Goal: Task Accomplishment & Management: Complete application form

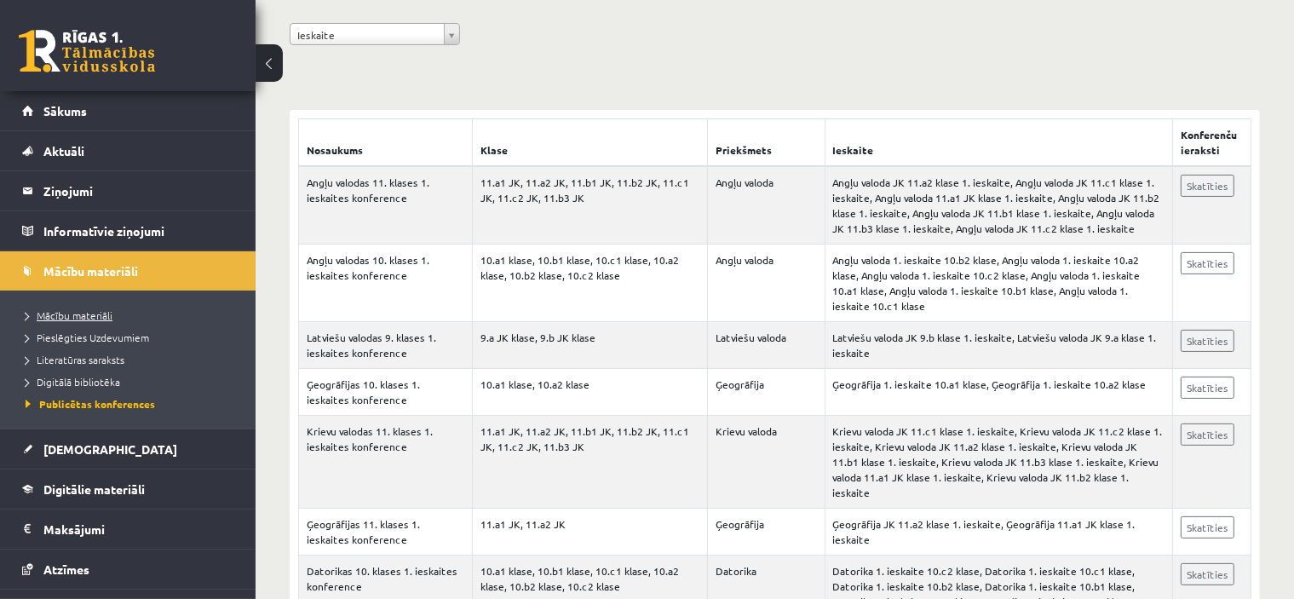
scroll to position [256, 0]
click at [101, 313] on span "Mācību materiāli" at bounding box center [69, 315] width 87 height 14
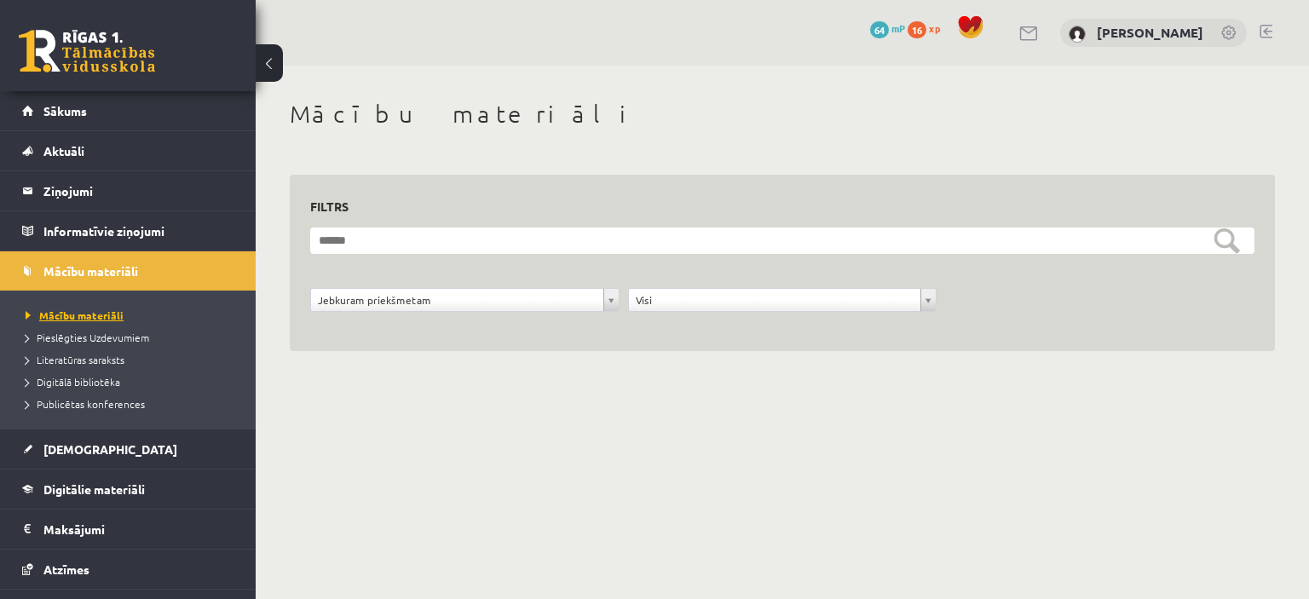
click at [102, 308] on span "Mācību materiāli" at bounding box center [75, 315] width 98 height 14
click at [100, 335] on span "Pieslēgties Uzdevumiem" at bounding box center [88, 338] width 124 height 14
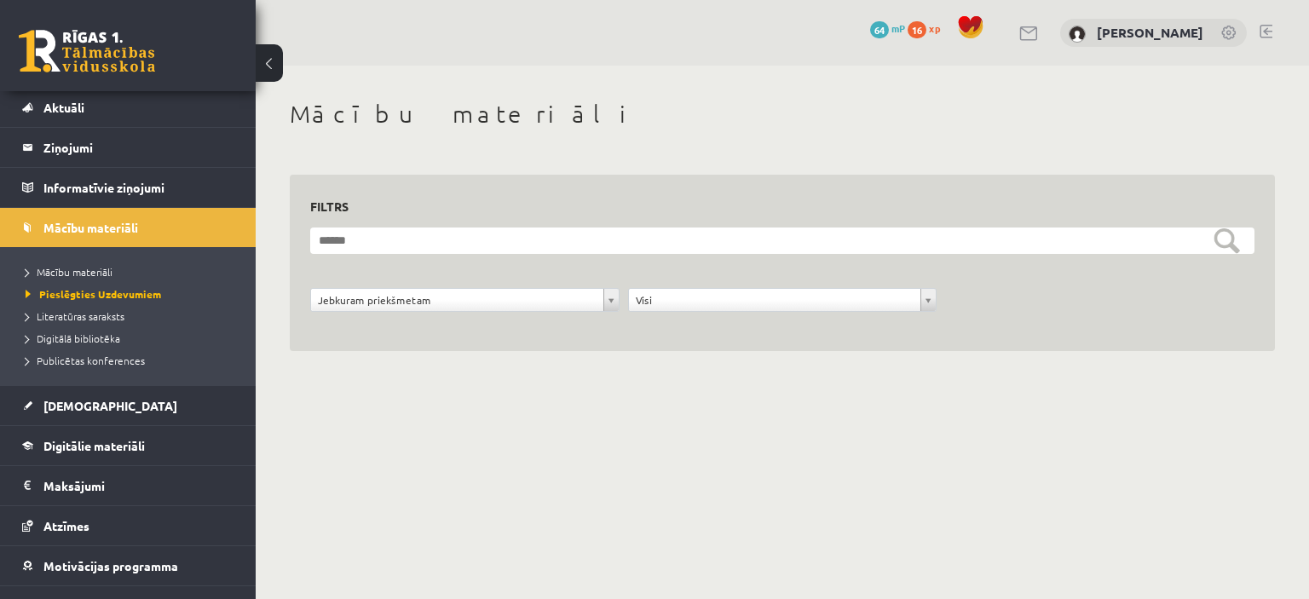
scroll to position [85, 0]
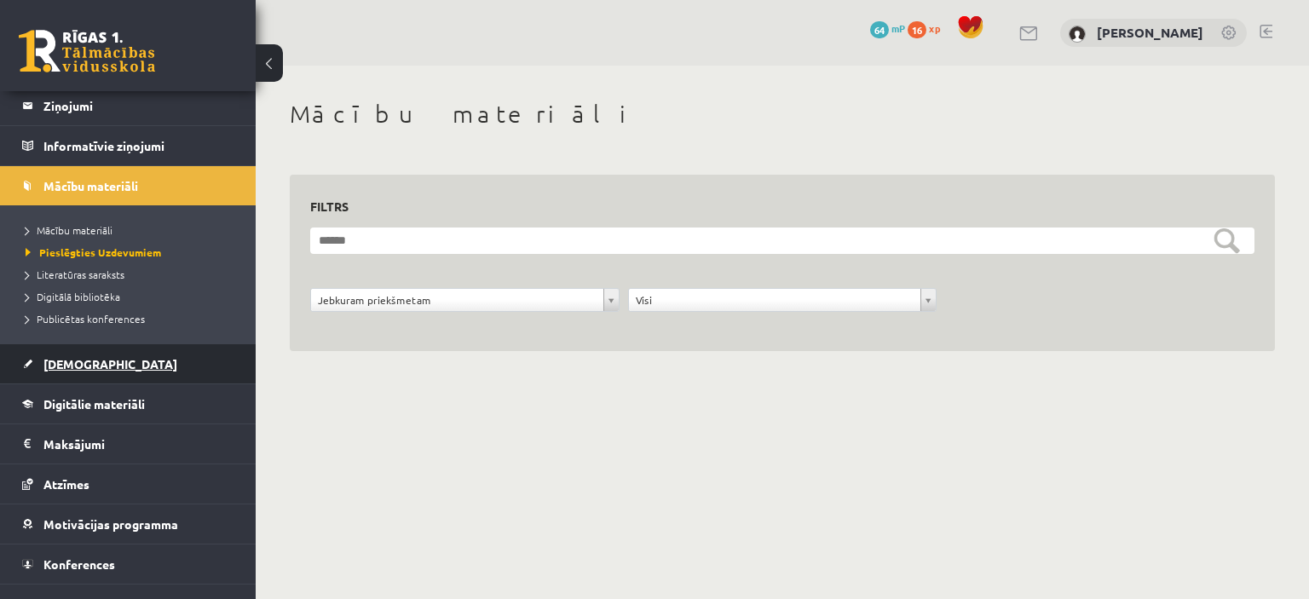
click at [66, 363] on span "[DEMOGRAPHIC_DATA]" at bounding box center [110, 363] width 134 height 15
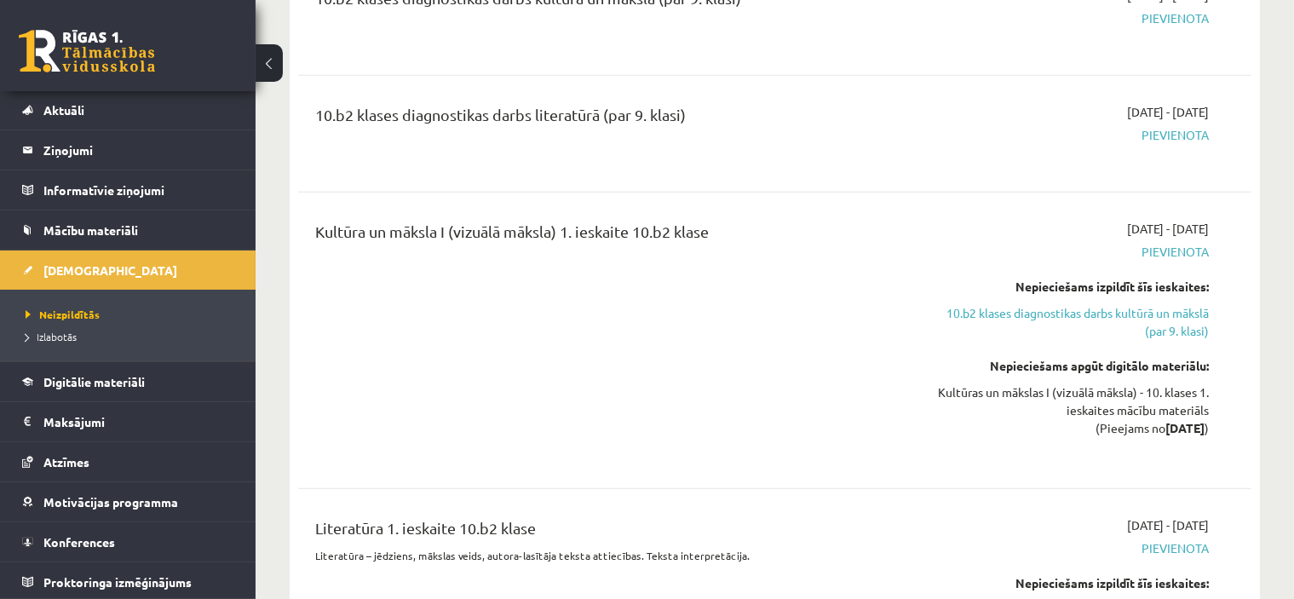
scroll to position [1278, 0]
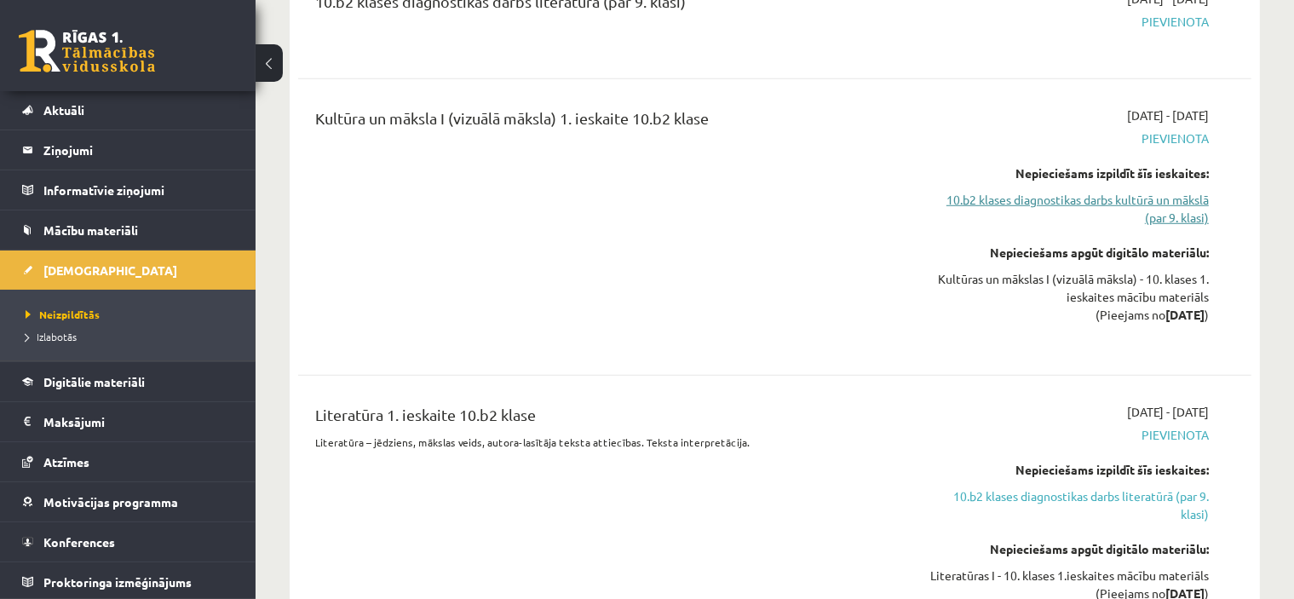
click at [999, 191] on link "10.b2 klases diagnostikas darbs kultūrā un mākslā (par 9. klasi)" at bounding box center [1068, 209] width 281 height 36
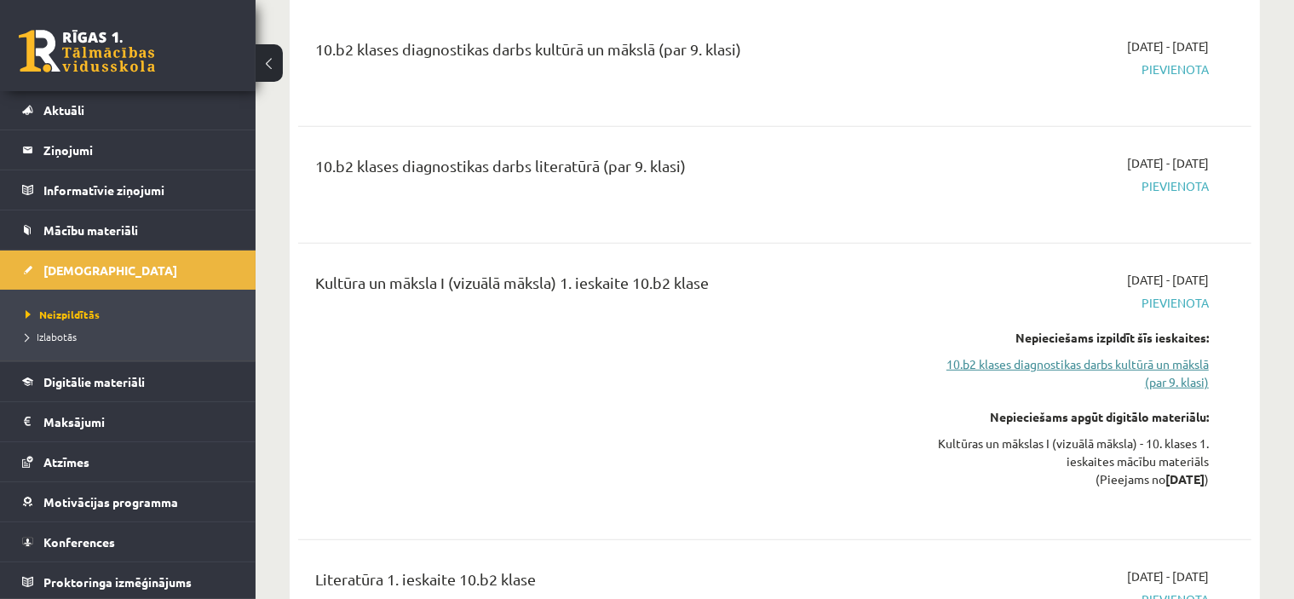
click at [1079, 355] on link "10.b2 klases diagnostikas darbs kultūrā un mākslā (par 9. klasi)" at bounding box center [1068, 373] width 281 height 36
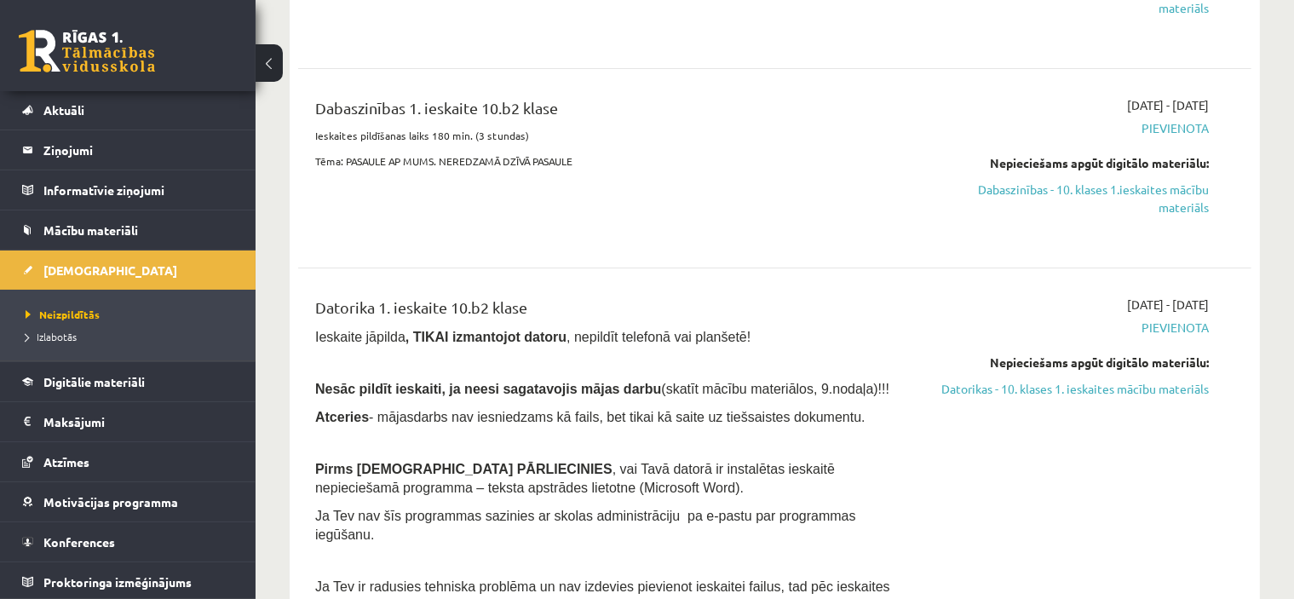
scroll to position [0, 0]
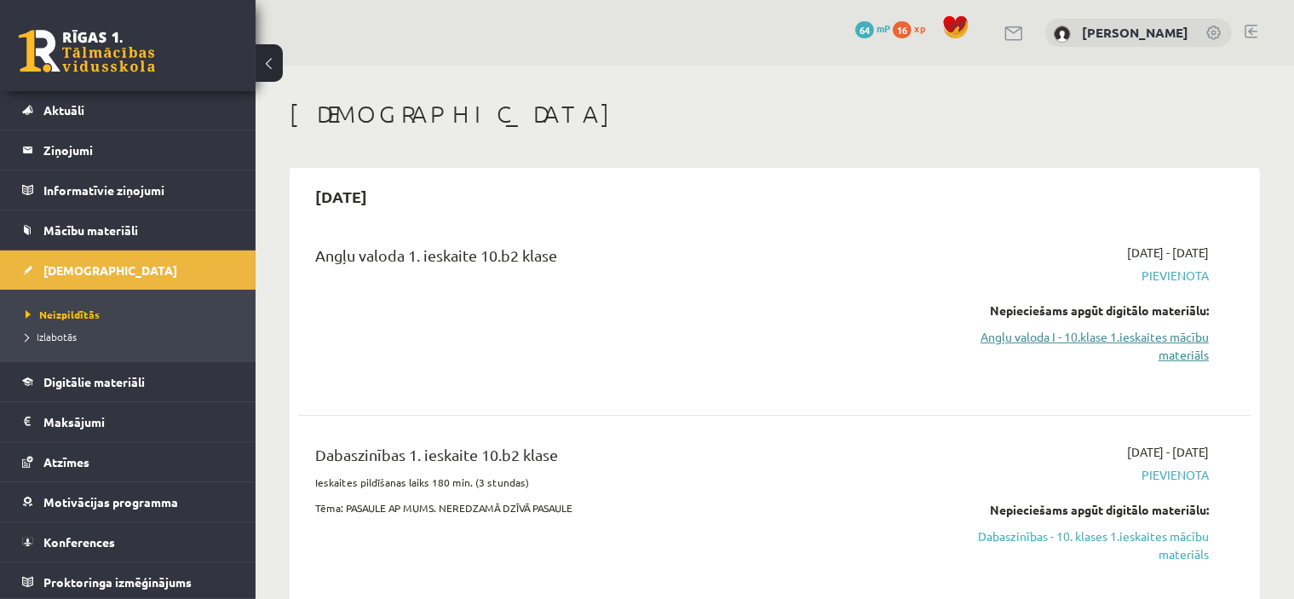
click at [1063, 334] on link "Angļu valoda I - 10.klase 1.ieskaites mācību materiāls" at bounding box center [1068, 346] width 281 height 36
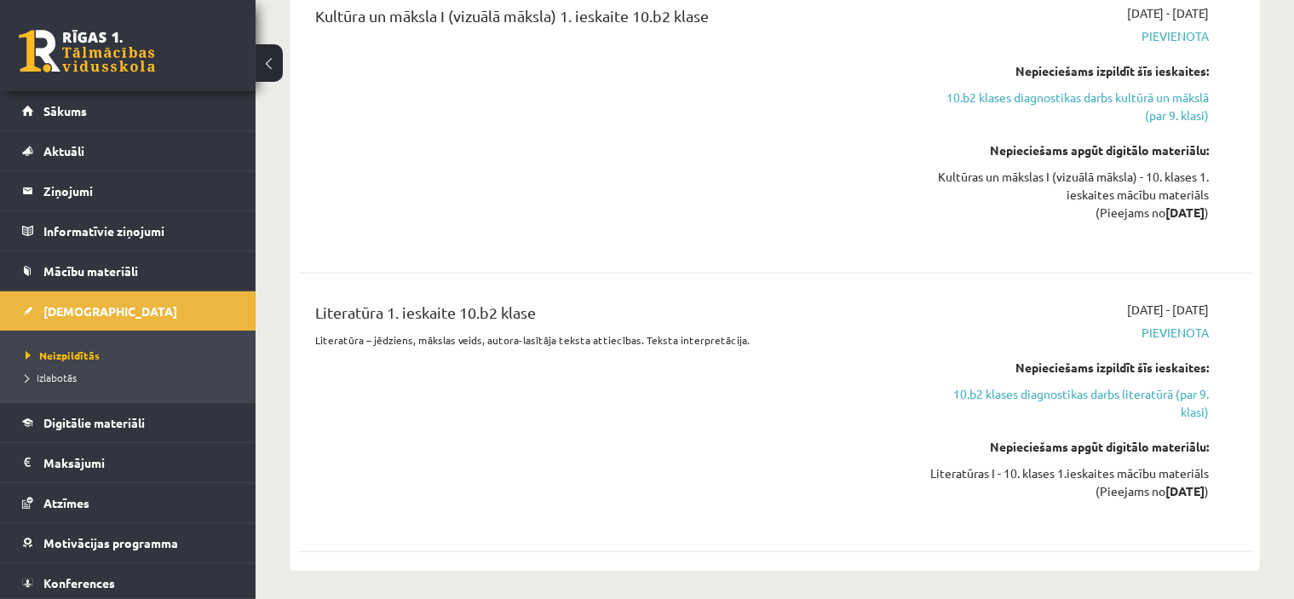
scroll to position [1284, 0]
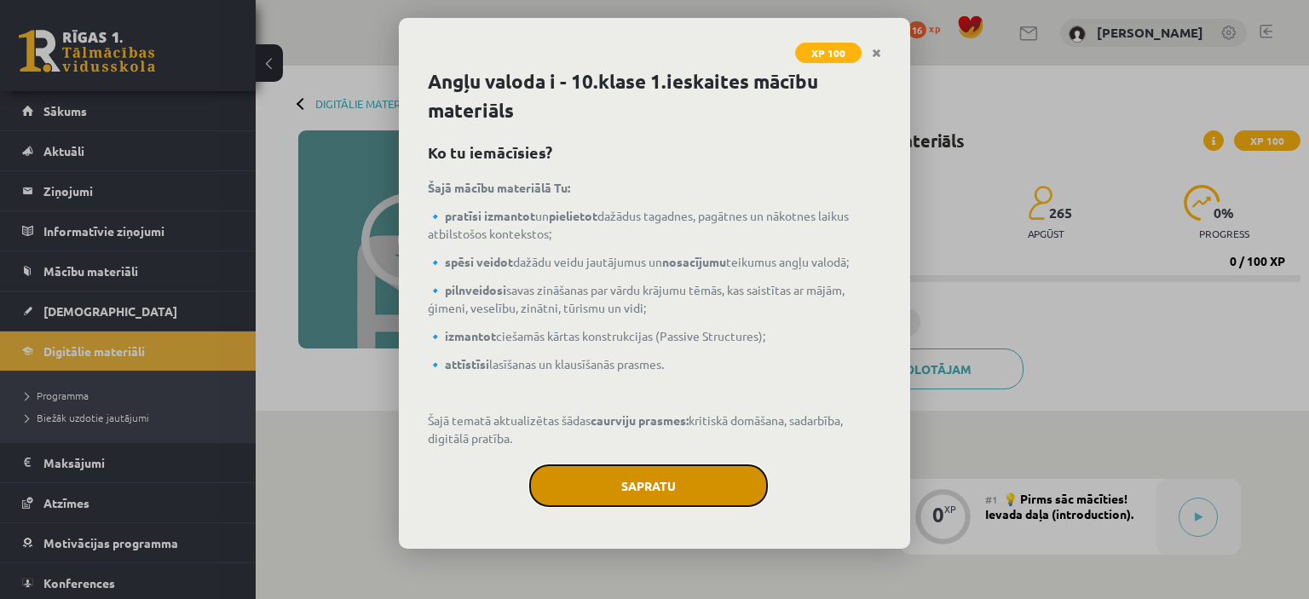
click at [688, 482] on button "Sapratu" at bounding box center [648, 485] width 239 height 43
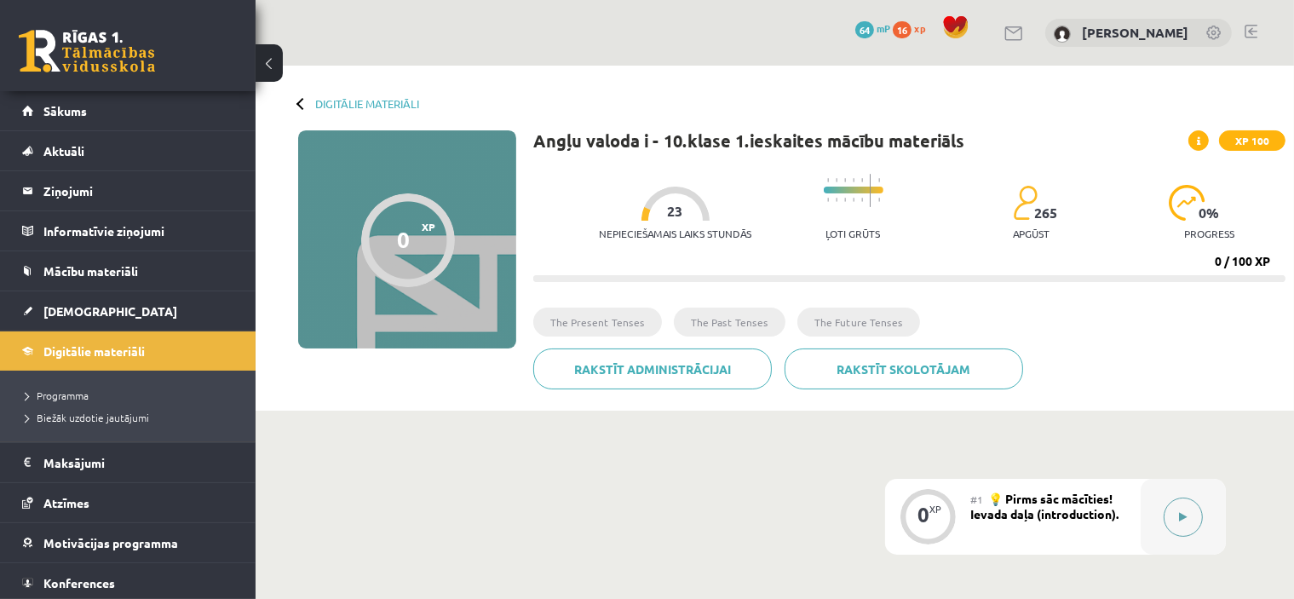
click at [1183, 517] on icon at bounding box center [1184, 517] width 8 height 10
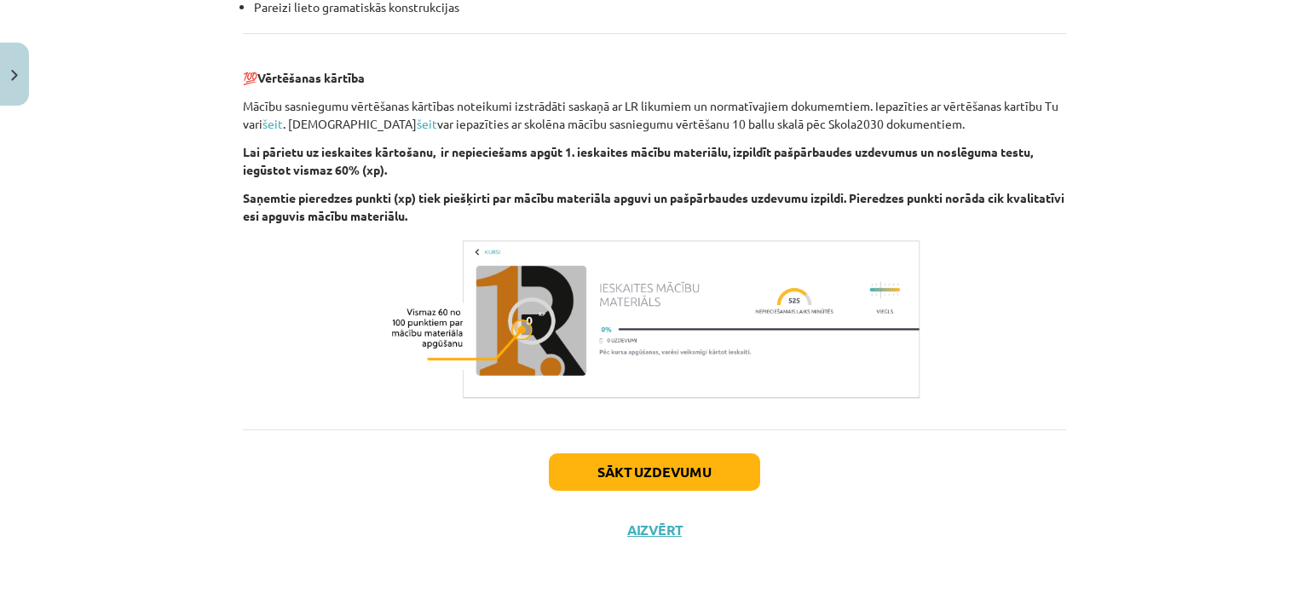
scroll to position [1962, 0]
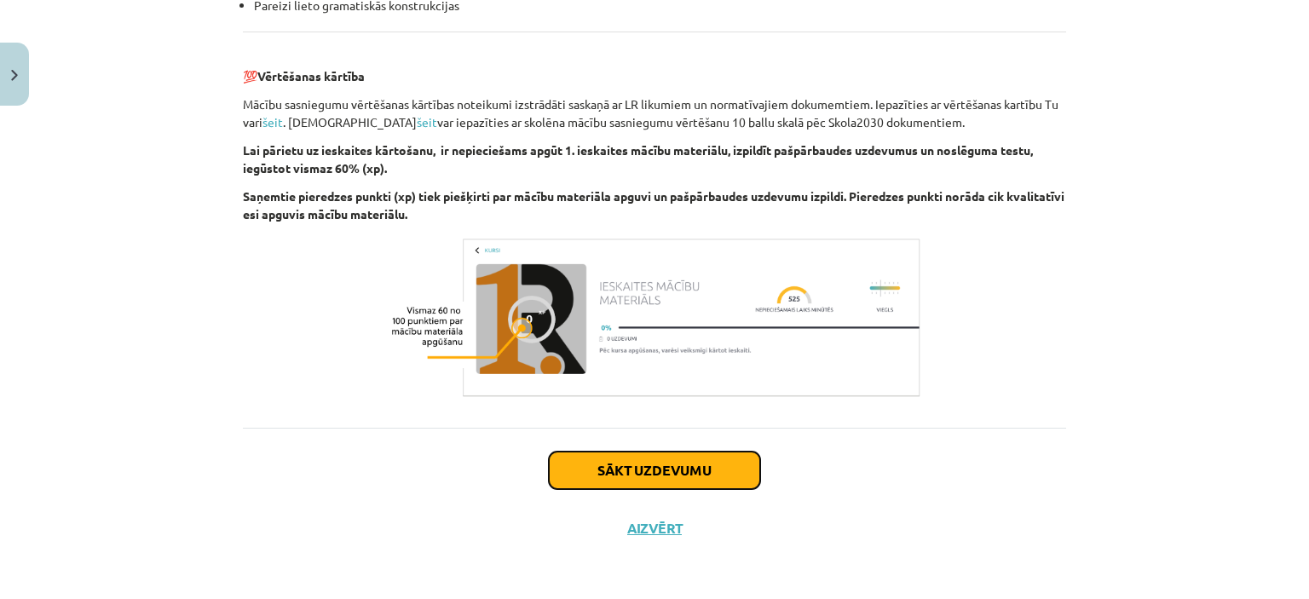
click at [683, 470] on button "Sākt uzdevumu" at bounding box center [654, 470] width 211 height 37
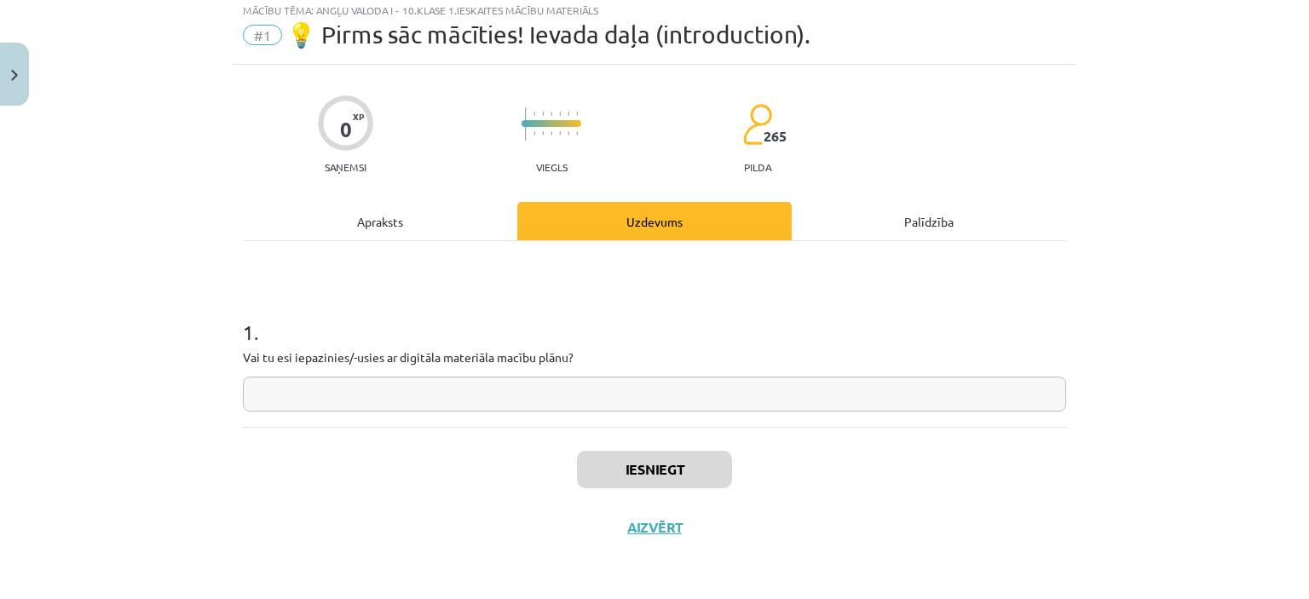
scroll to position [43, 0]
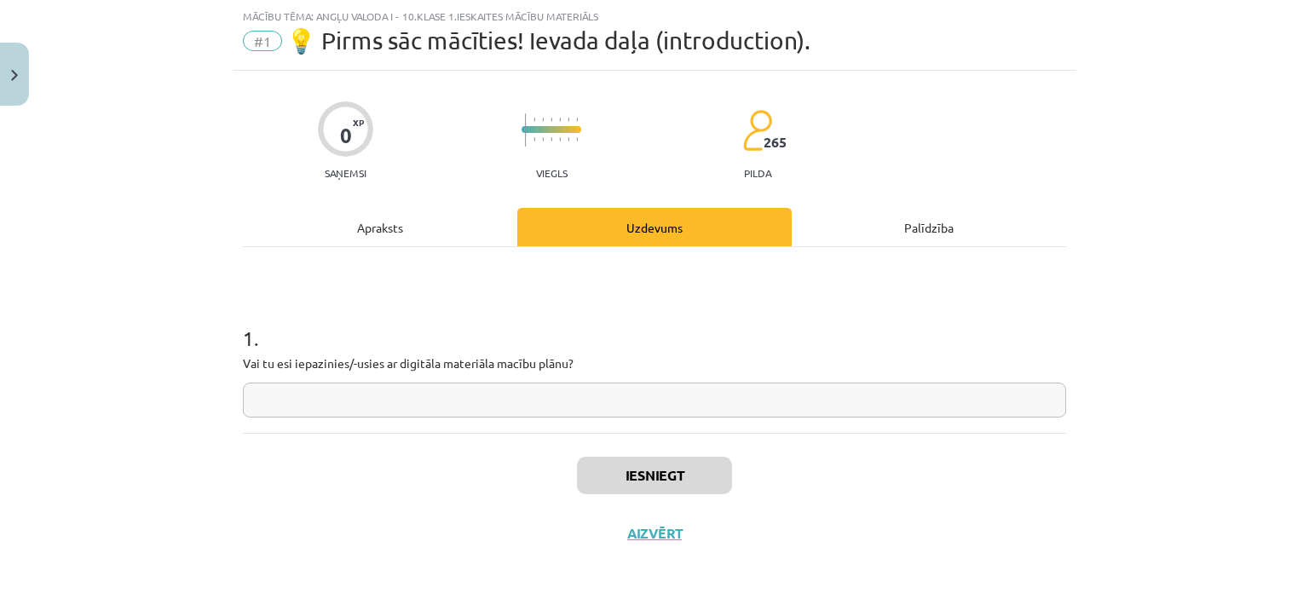
click at [535, 407] on input "text" at bounding box center [654, 400] width 823 height 35
type input "**"
click at [651, 469] on button "Iesniegt" at bounding box center [654, 475] width 155 height 37
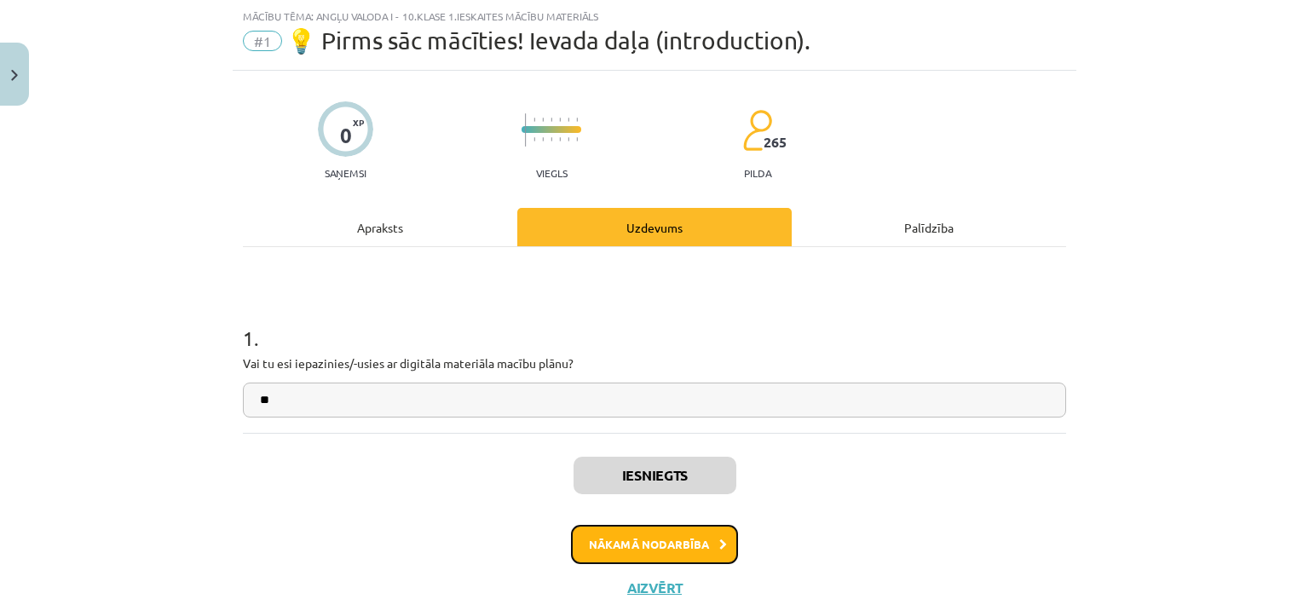
click at [699, 546] on button "Nākamā nodarbība" at bounding box center [654, 544] width 167 height 39
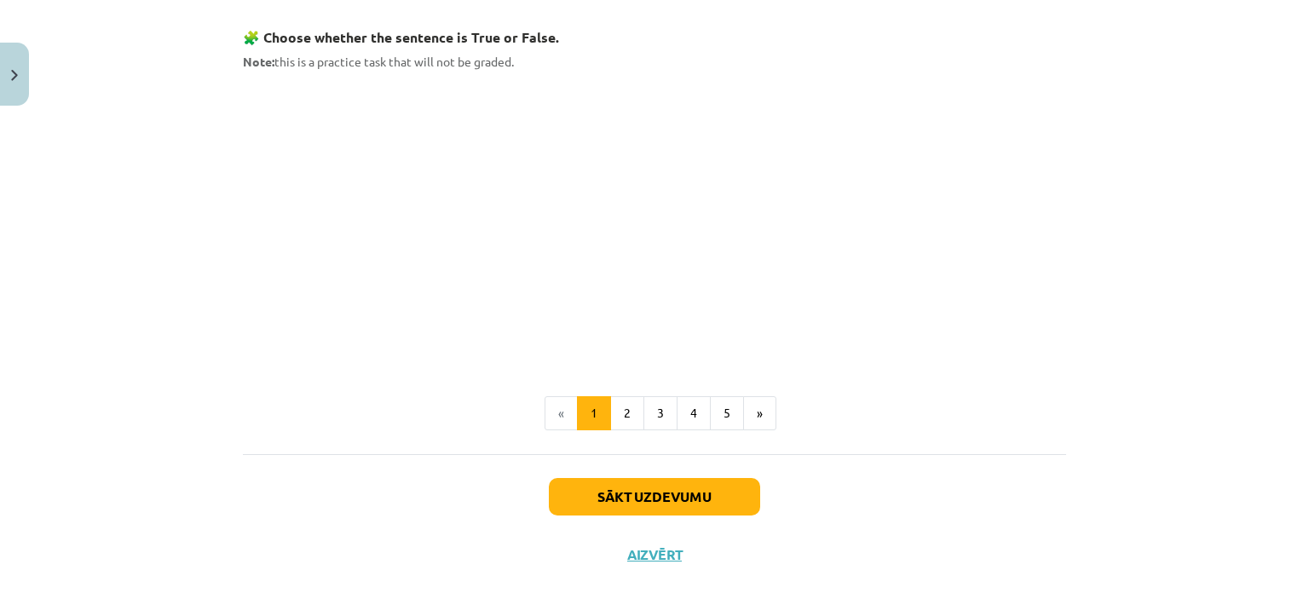
scroll to position [1150, 0]
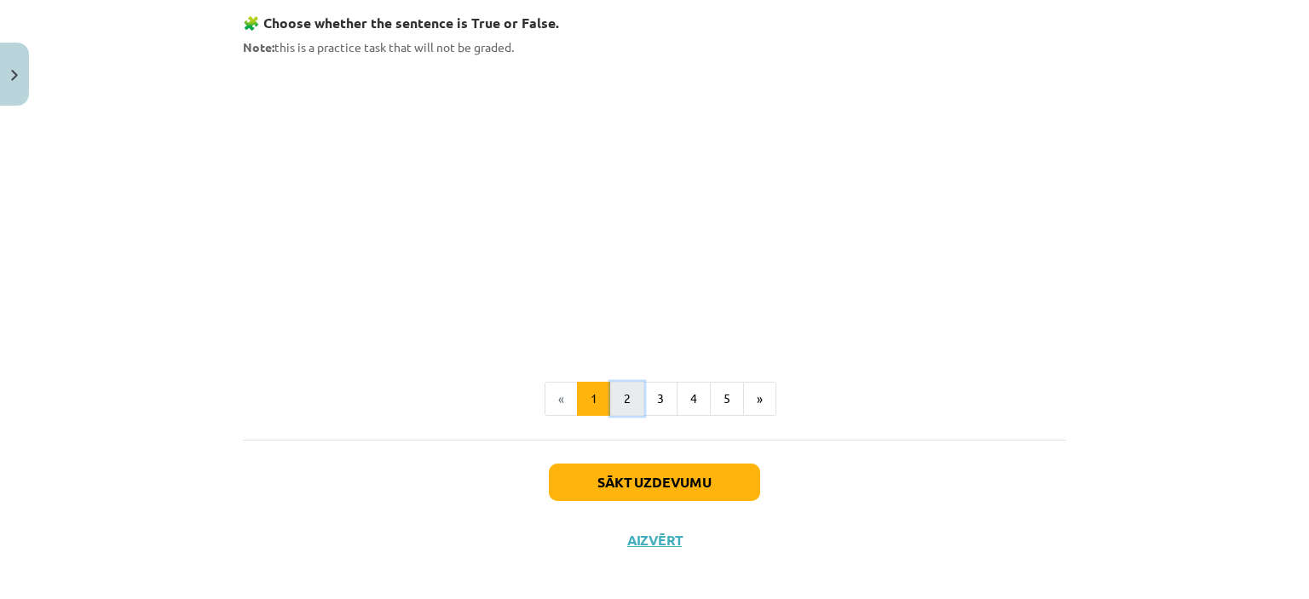
click at [617, 394] on button "2" at bounding box center [627, 399] width 34 height 34
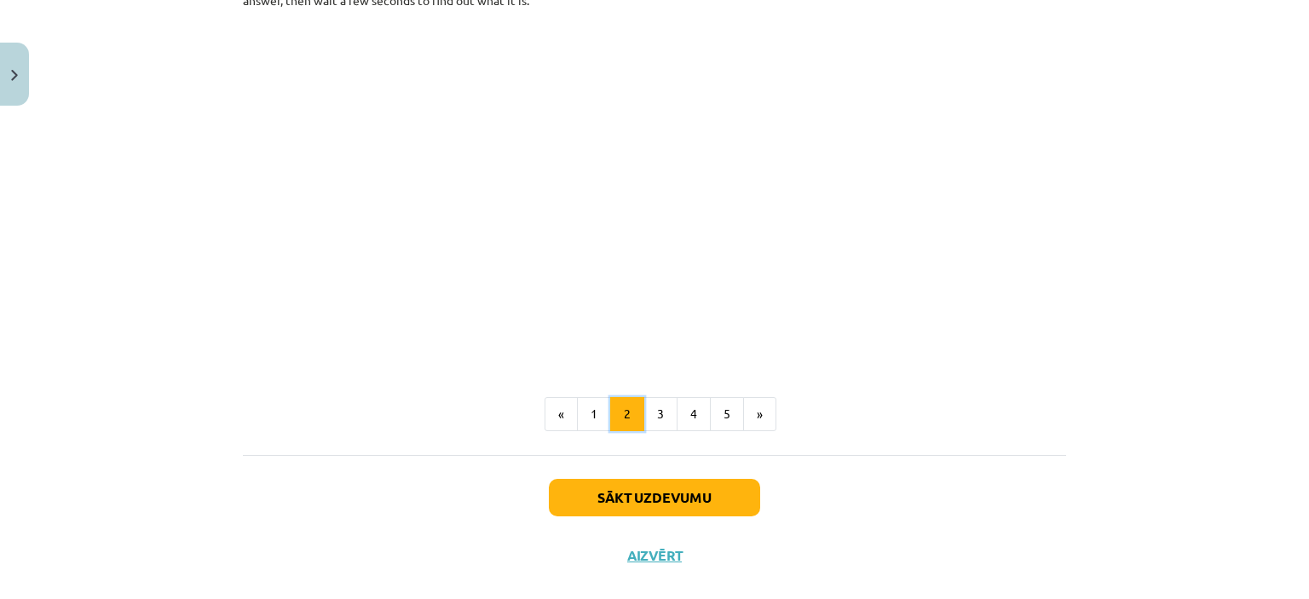
scroll to position [1078, 0]
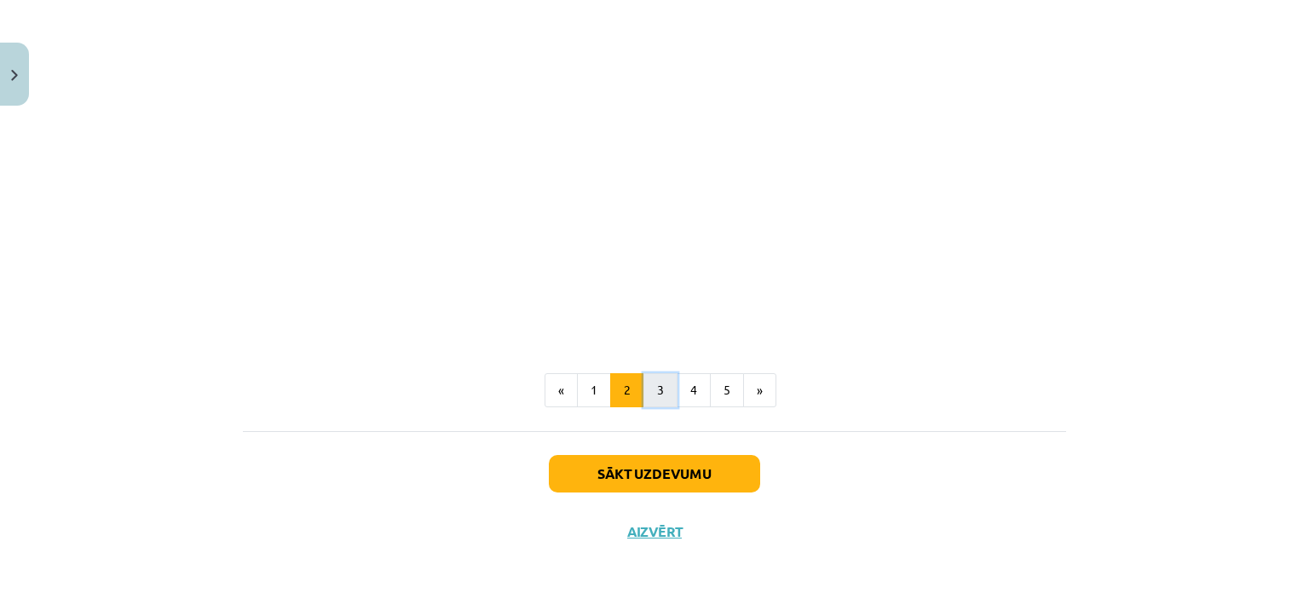
click at [659, 388] on button "3" at bounding box center [660, 390] width 34 height 34
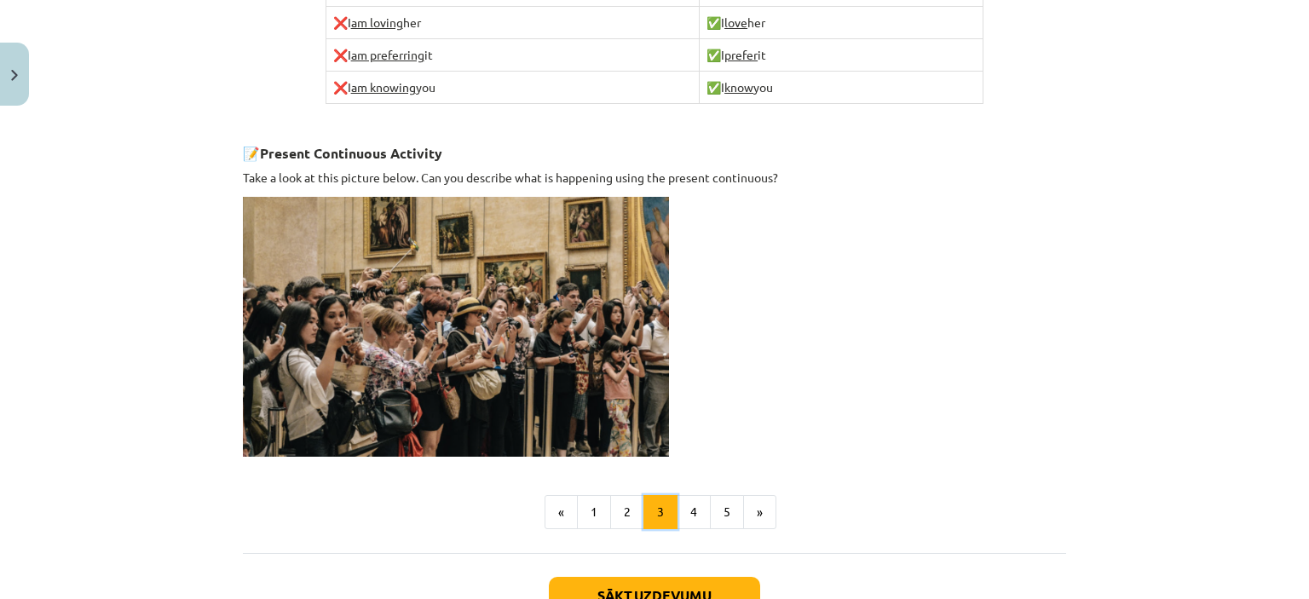
scroll to position [1207, 0]
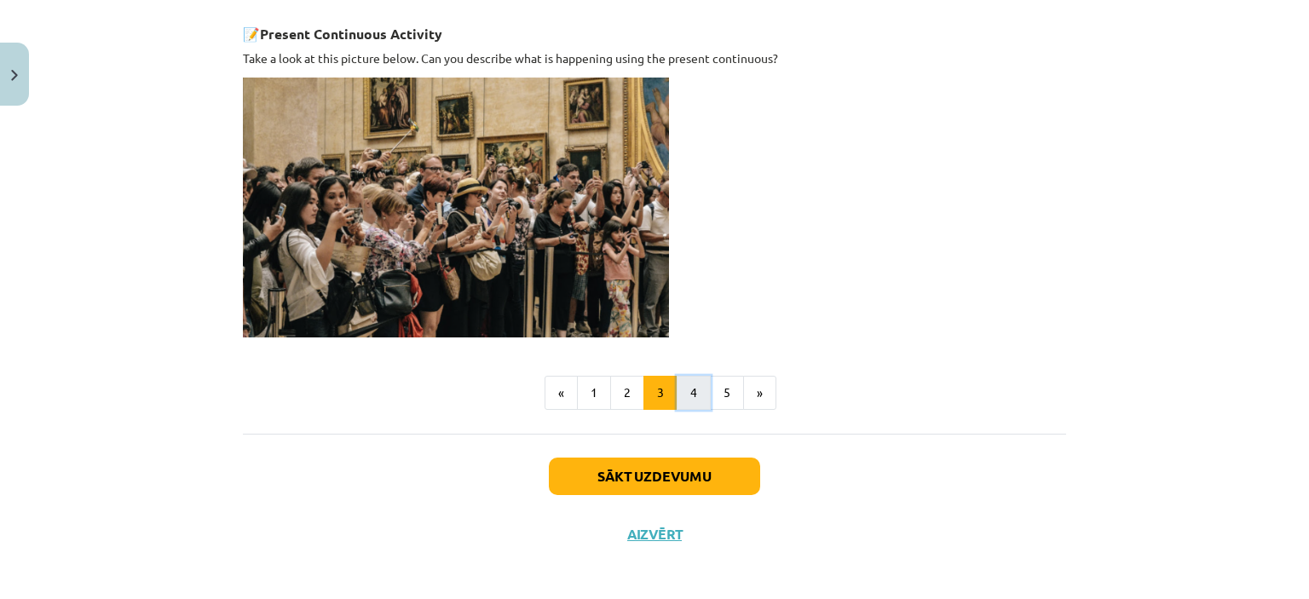
click at [685, 386] on button "4" at bounding box center [694, 393] width 34 height 34
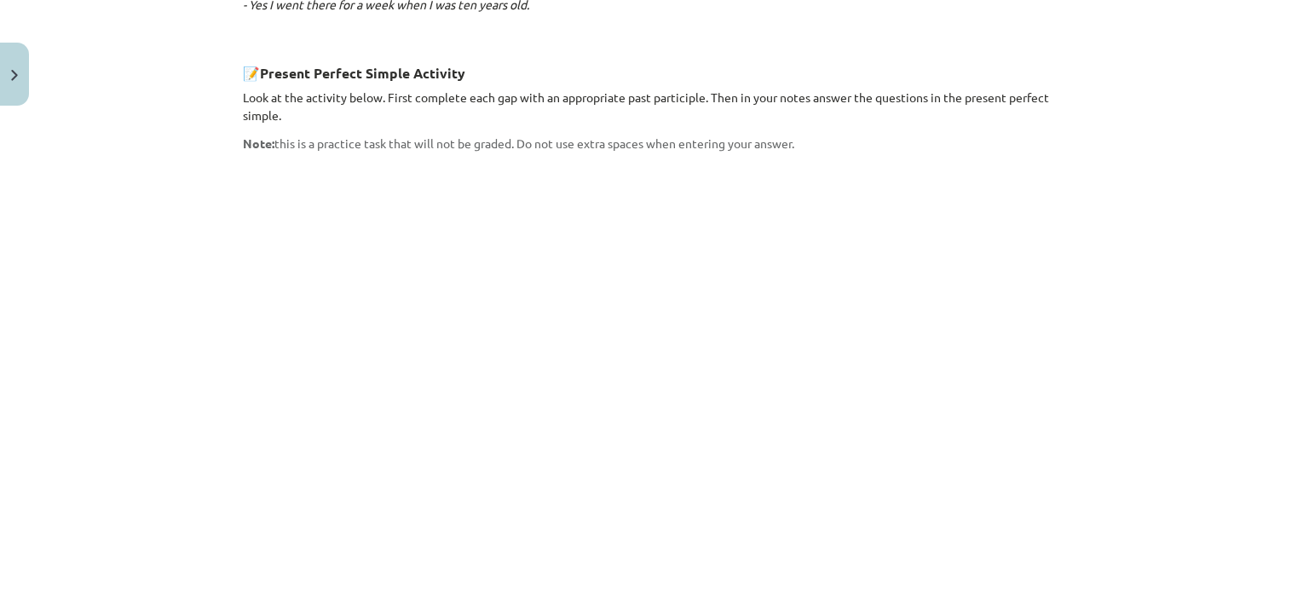
scroll to position [1241, 0]
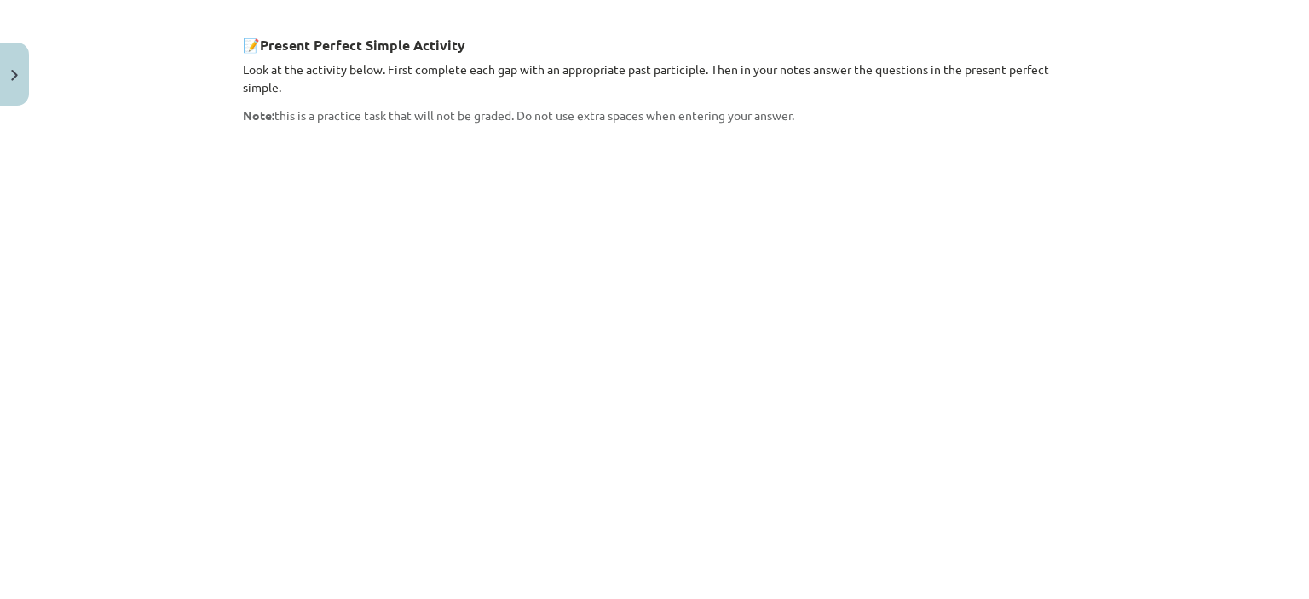
click at [1160, 213] on div "Mācību tēma: Angļu valoda i - 10.klase 1.ieskaites mācību materiāls #2 📝 Topic …" at bounding box center [654, 299] width 1309 height 599
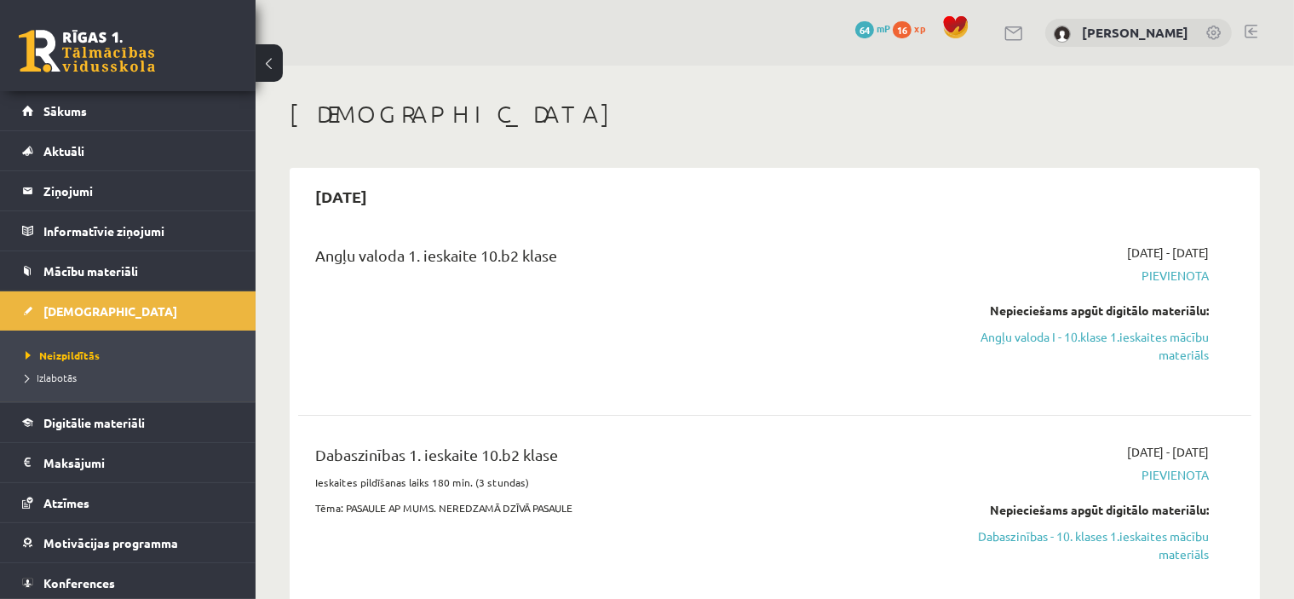
scroll to position [1114, 0]
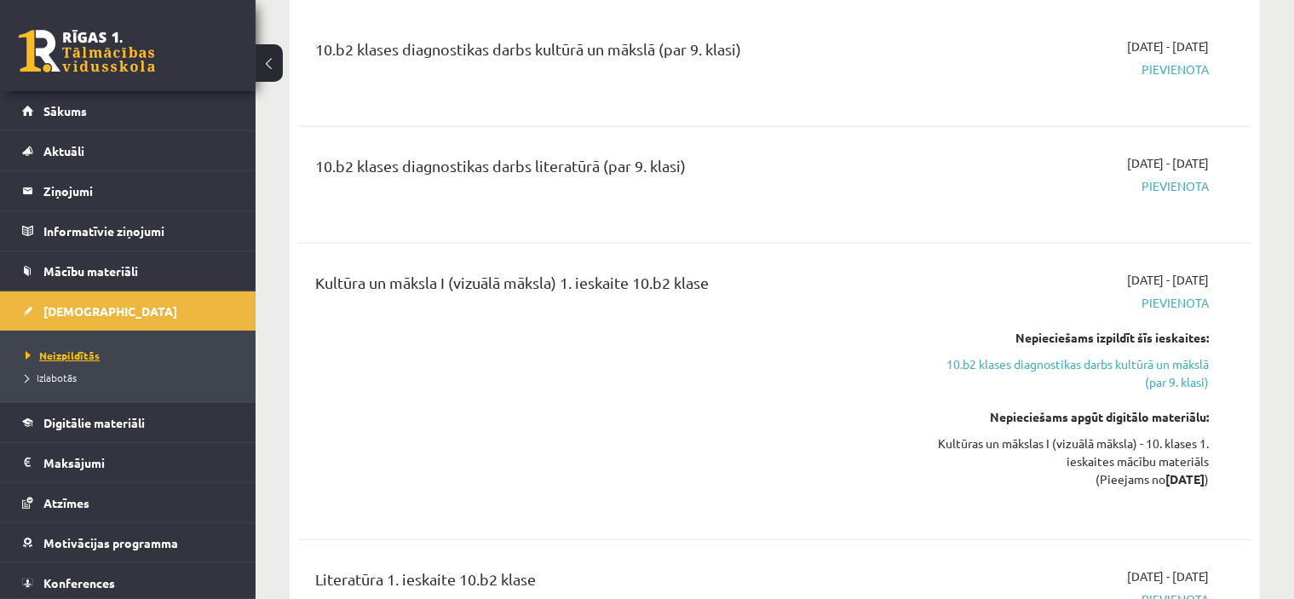
click at [58, 349] on span "Neizpildītās" at bounding box center [63, 356] width 74 height 14
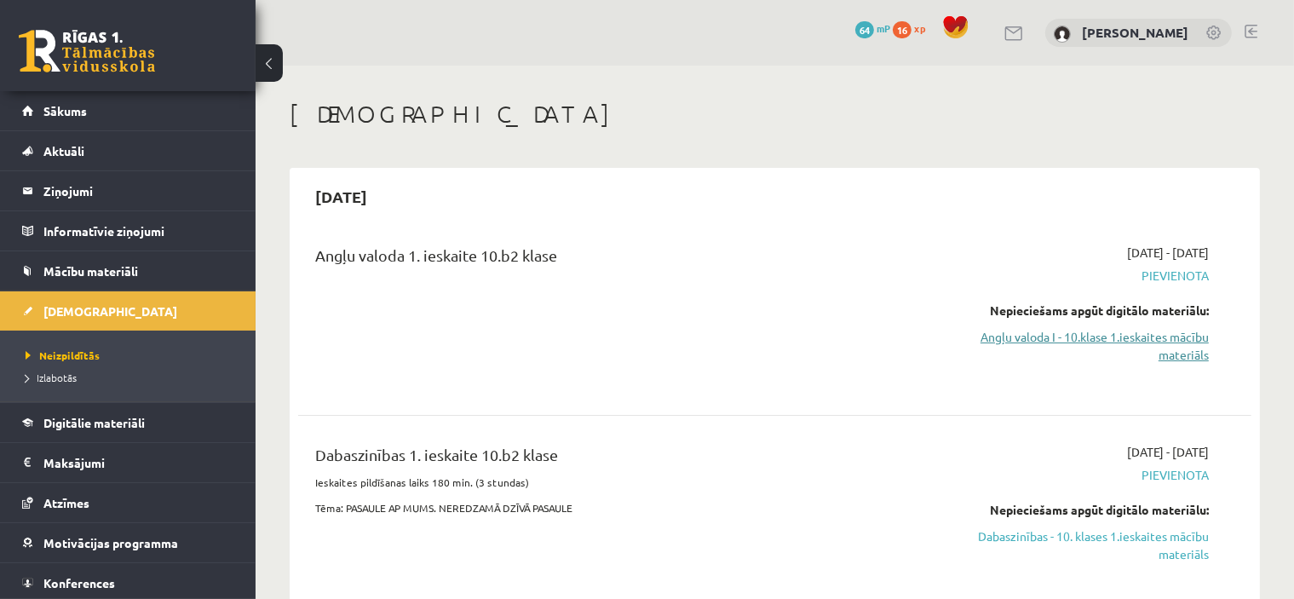
click at [1163, 337] on link "Angļu valoda I - 10.klase 1.ieskaites mācību materiāls" at bounding box center [1068, 346] width 281 height 36
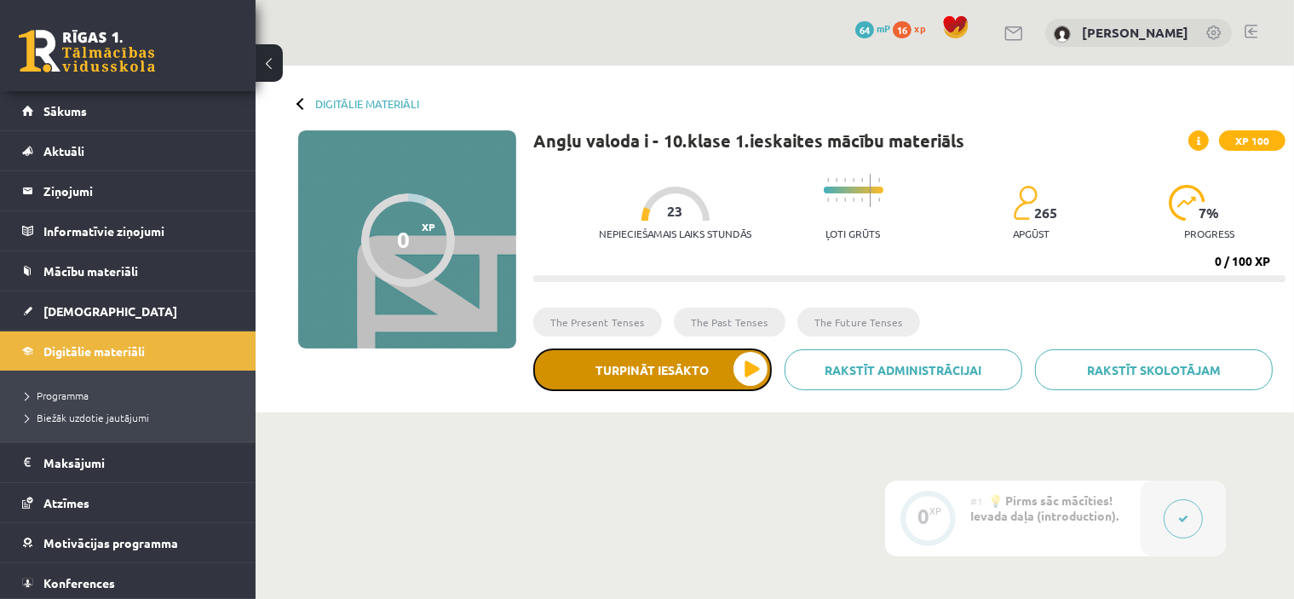
click at [746, 371] on button "Turpināt iesākto" at bounding box center [652, 370] width 239 height 43
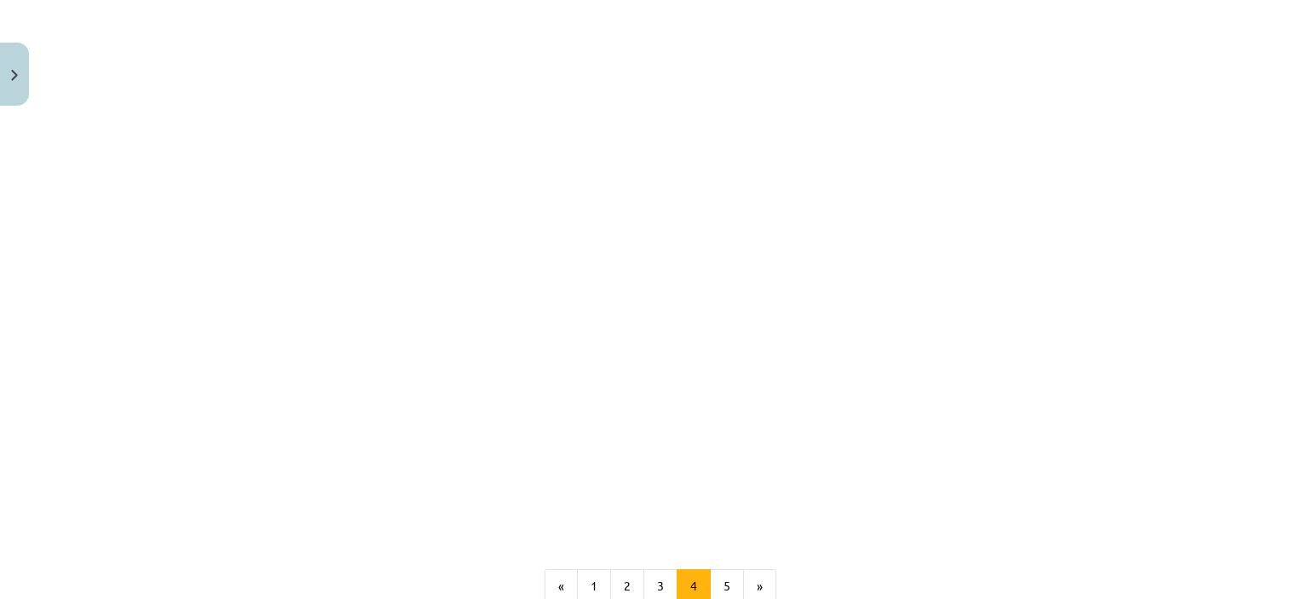
scroll to position [1534, 0]
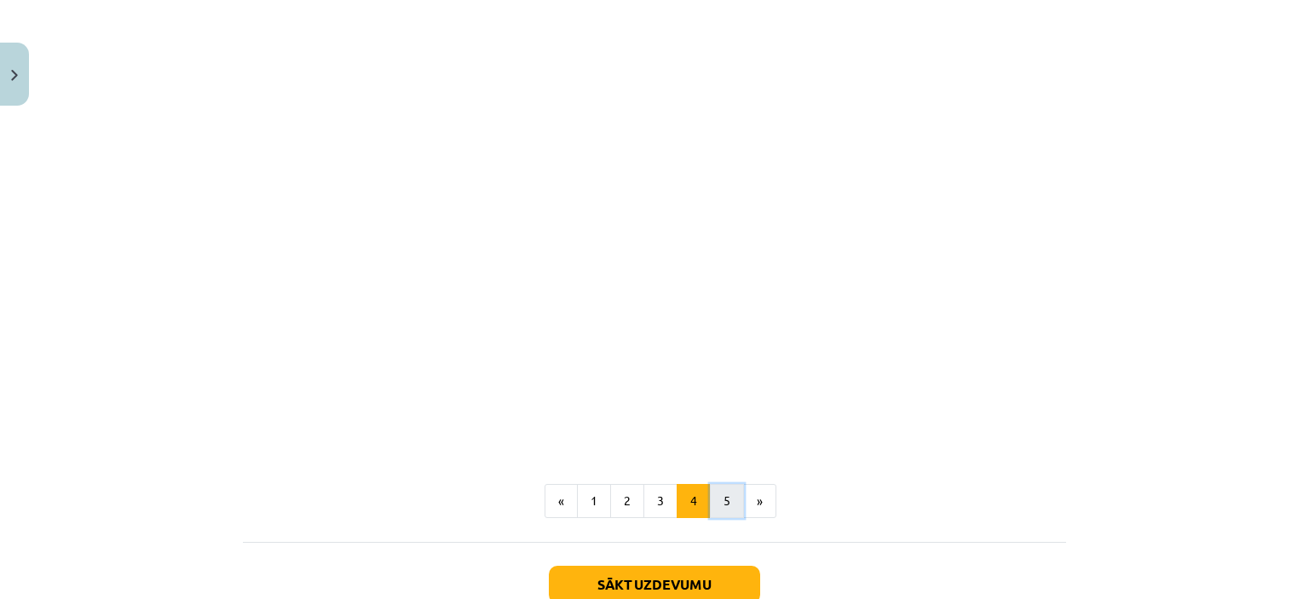
click at [714, 484] on button "5" at bounding box center [727, 501] width 34 height 34
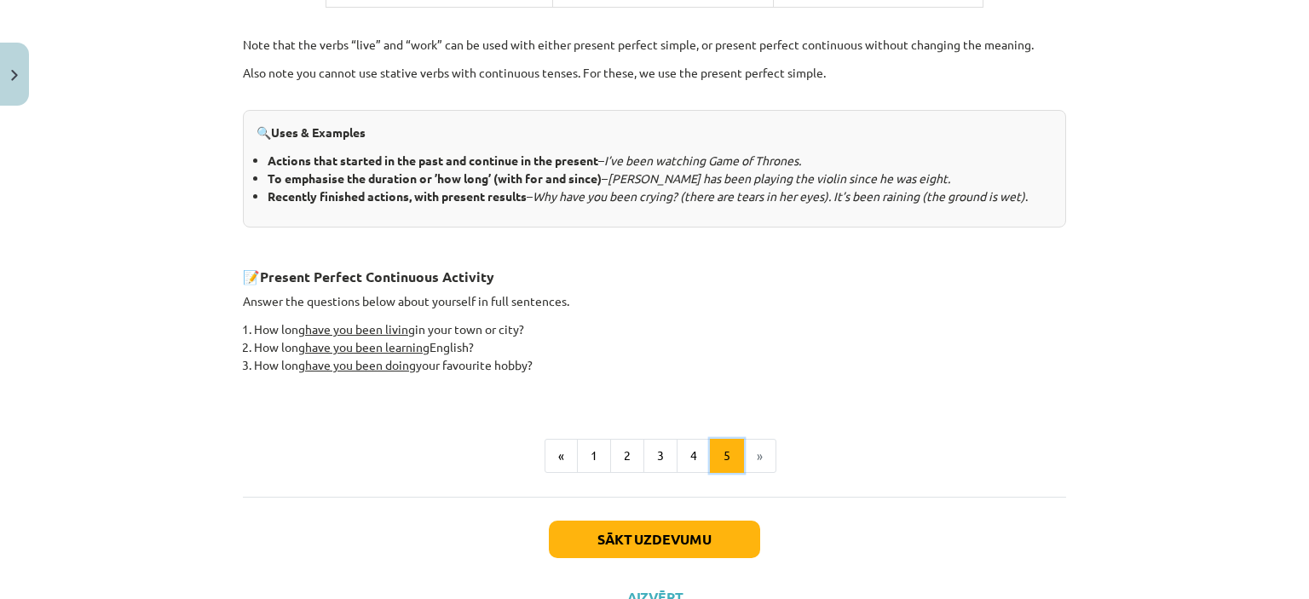
scroll to position [730, 0]
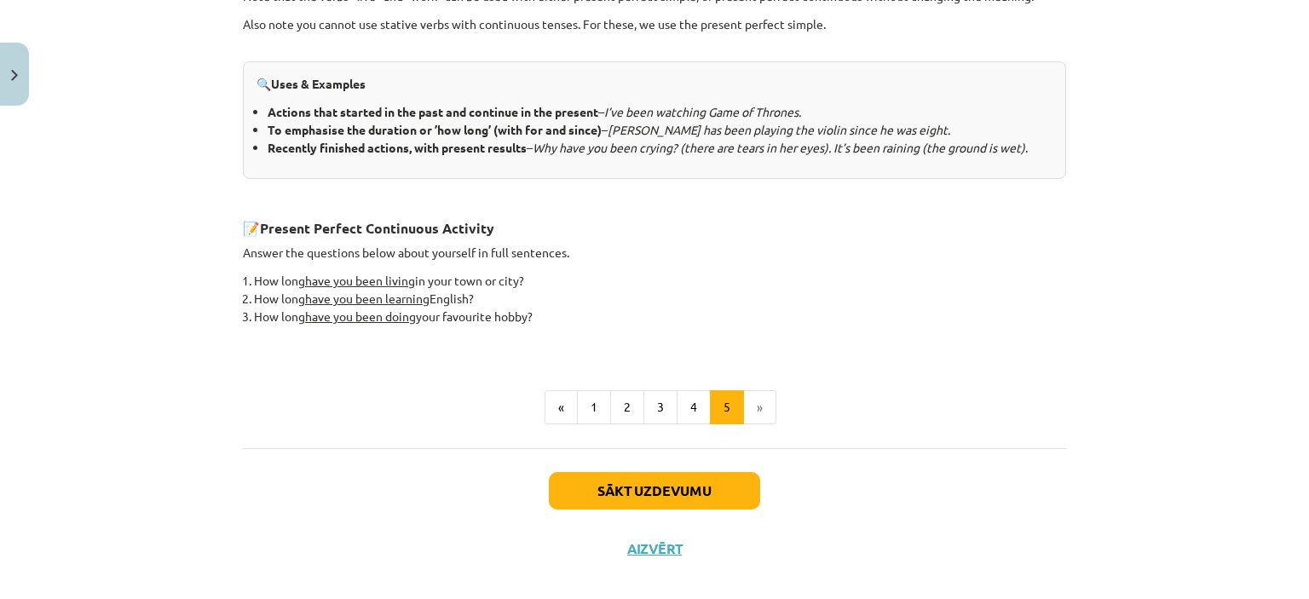
click at [753, 401] on li "»" at bounding box center [760, 407] width 32 height 34
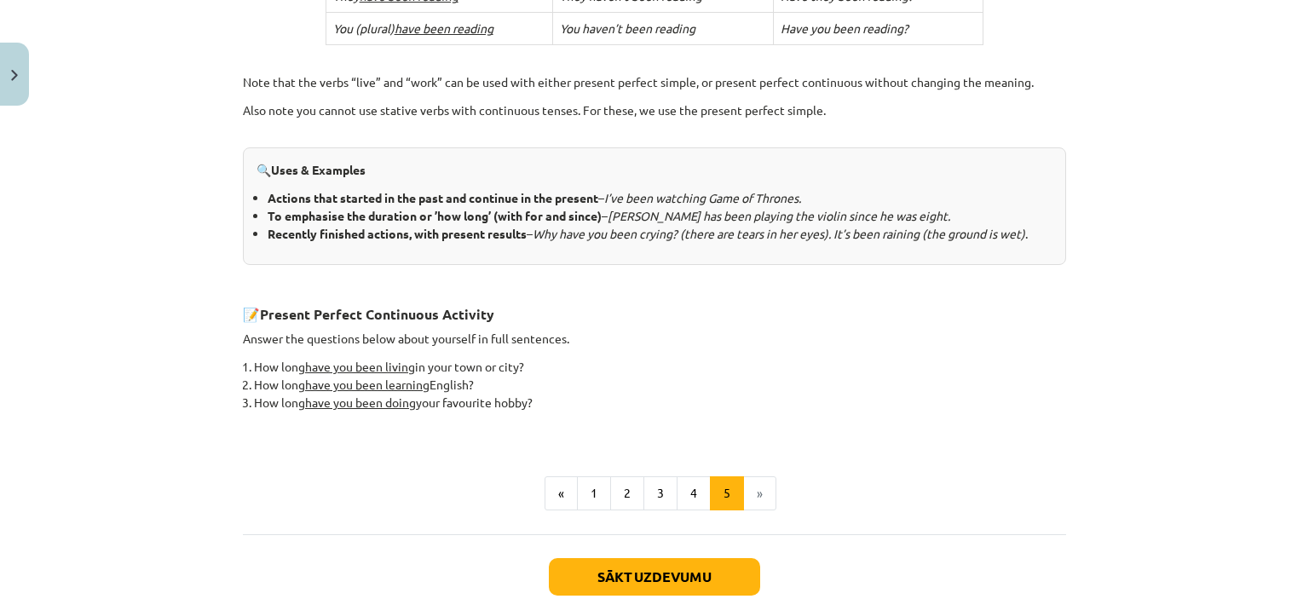
scroll to position [645, 0]
click at [665, 567] on button "Sākt uzdevumu" at bounding box center [654, 575] width 211 height 37
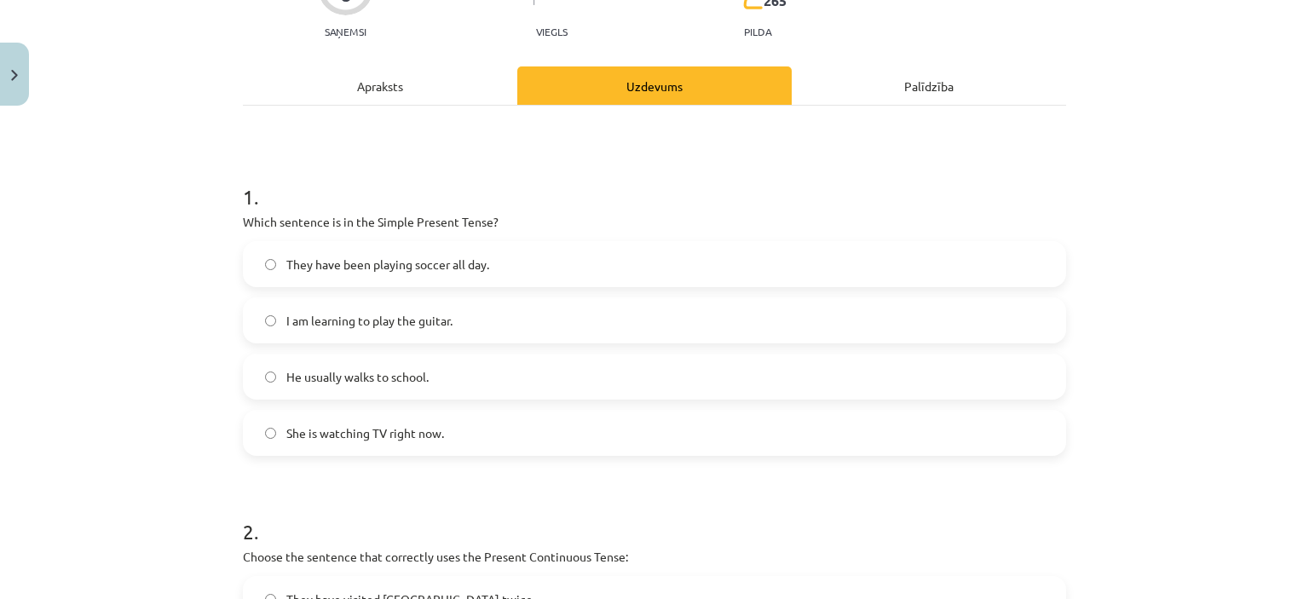
scroll to position [213, 0]
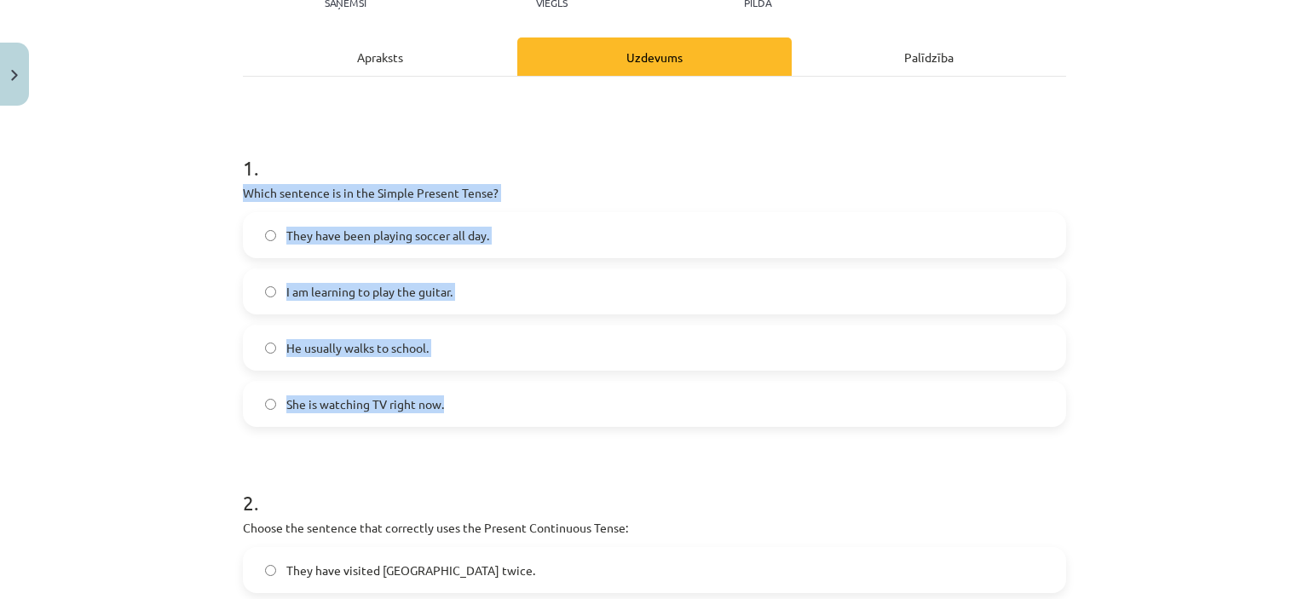
drag, startPoint x: 235, startPoint y: 189, endPoint x: 513, endPoint y: 406, distance: 352.1
click at [513, 406] on div "1 . Which sentence is in the Simple Present Tense? They have been playing socce…" at bounding box center [654, 276] width 823 height 301
copy div "Which sentence is in the Simple Present Tense? They have been playing soccer al…"
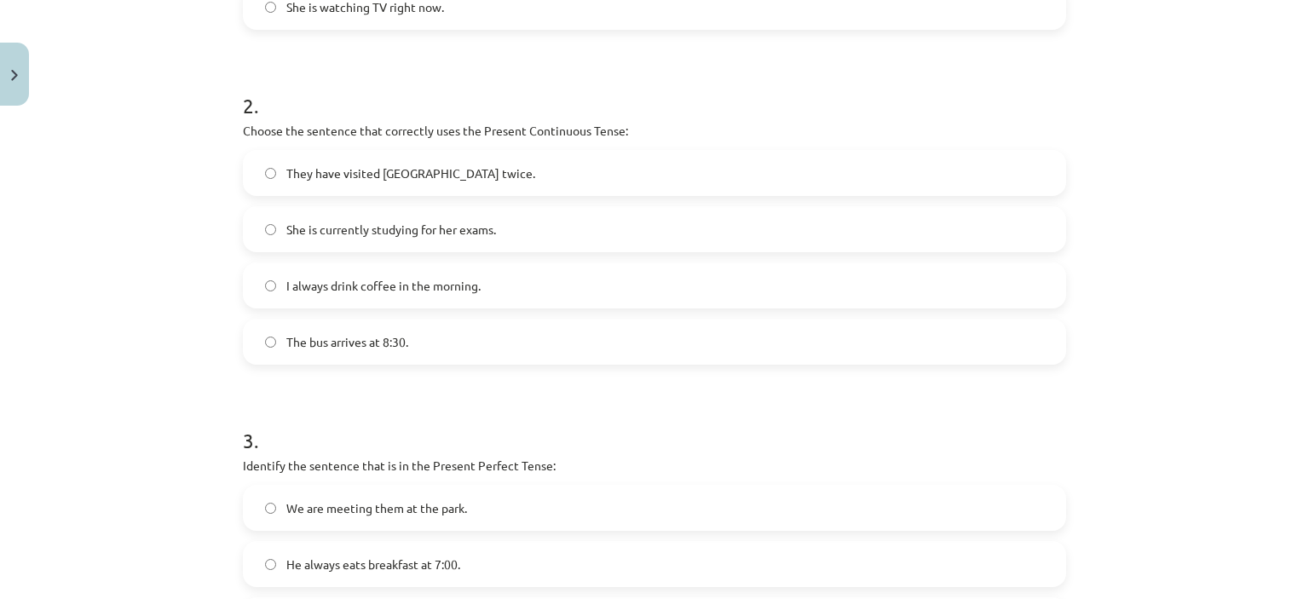
scroll to position [639, 0]
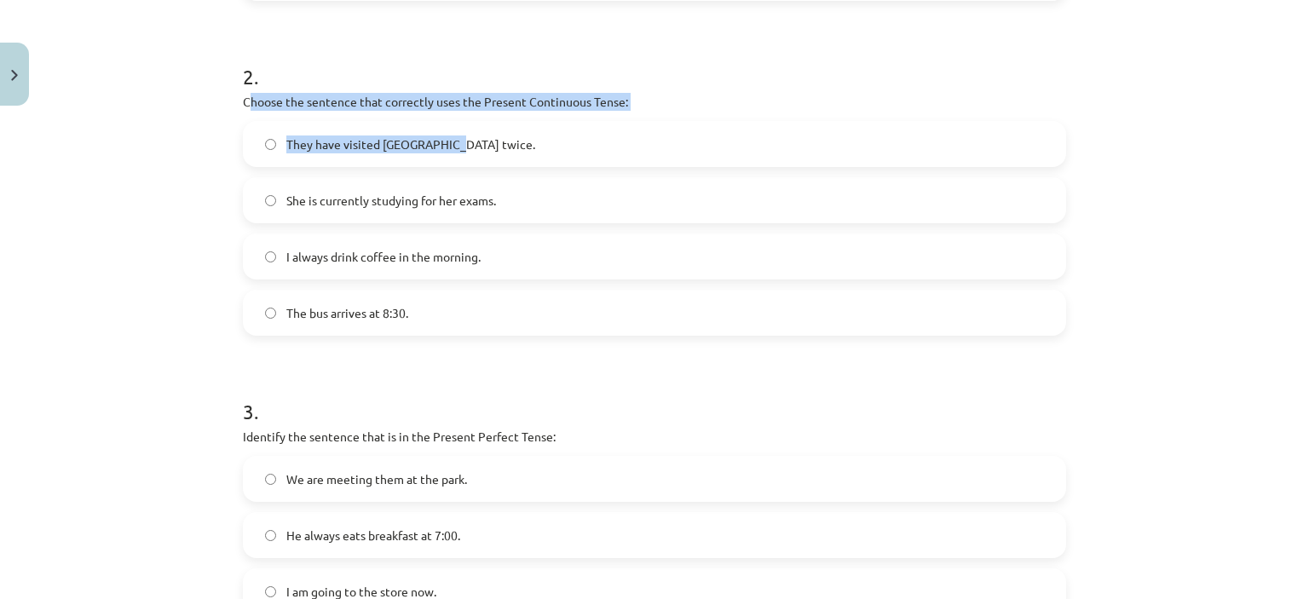
drag, startPoint x: 240, startPoint y: 98, endPoint x: 516, endPoint y: 146, distance: 279.3
click at [516, 146] on div "2 . Choose the sentence that correctly uses the Present Continuous Tense: They …" at bounding box center [654, 185] width 823 height 301
click at [516, 149] on label "They have visited [GEOGRAPHIC_DATA] twice." at bounding box center [655, 144] width 820 height 43
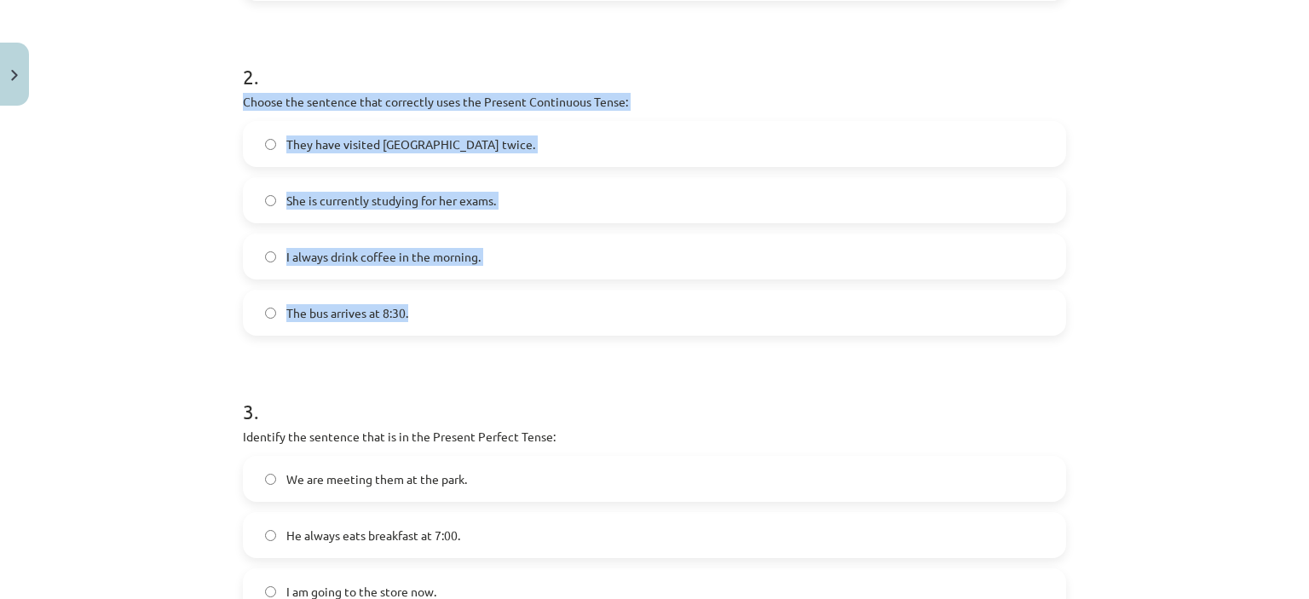
drag, startPoint x: 236, startPoint y: 98, endPoint x: 520, endPoint y: 331, distance: 366.9
click at [520, 331] on div "2 . Choose the sentence that correctly uses the Present Continuous Tense: They …" at bounding box center [654, 185] width 823 height 301
copy div "Choose the sentence that correctly uses the Present Continuous Tense: They have…"
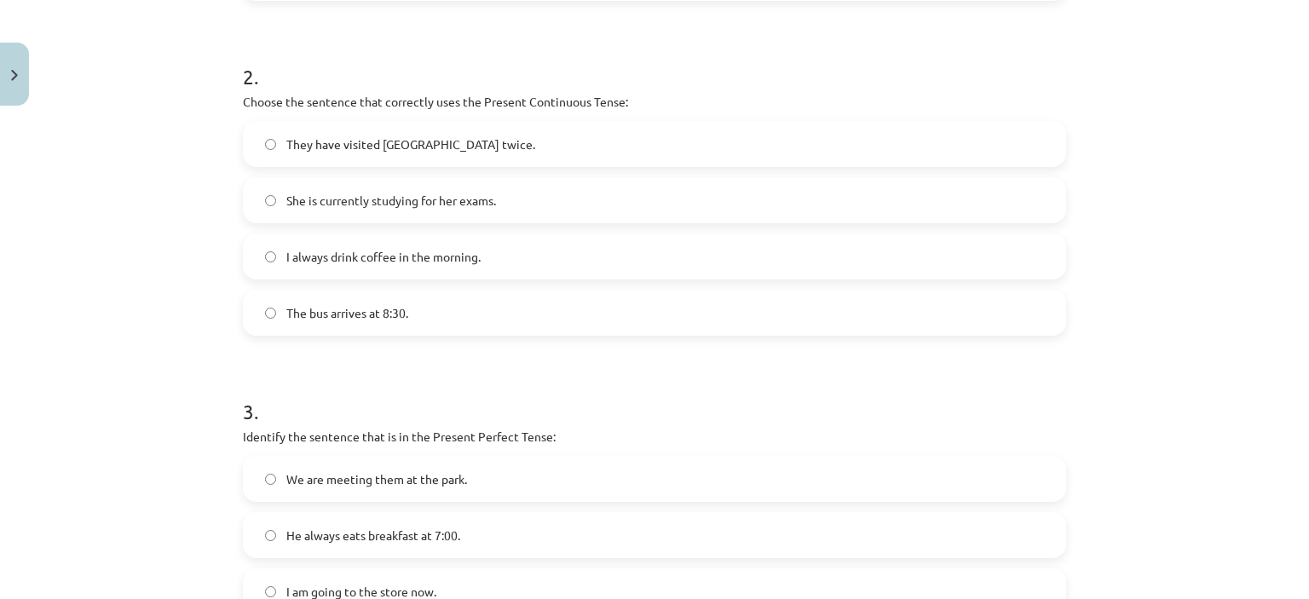
click at [548, 350] on form "1 . Which sentence is in the Simple Present Tense? They have been playing socce…" at bounding box center [654, 185] width 823 height 971
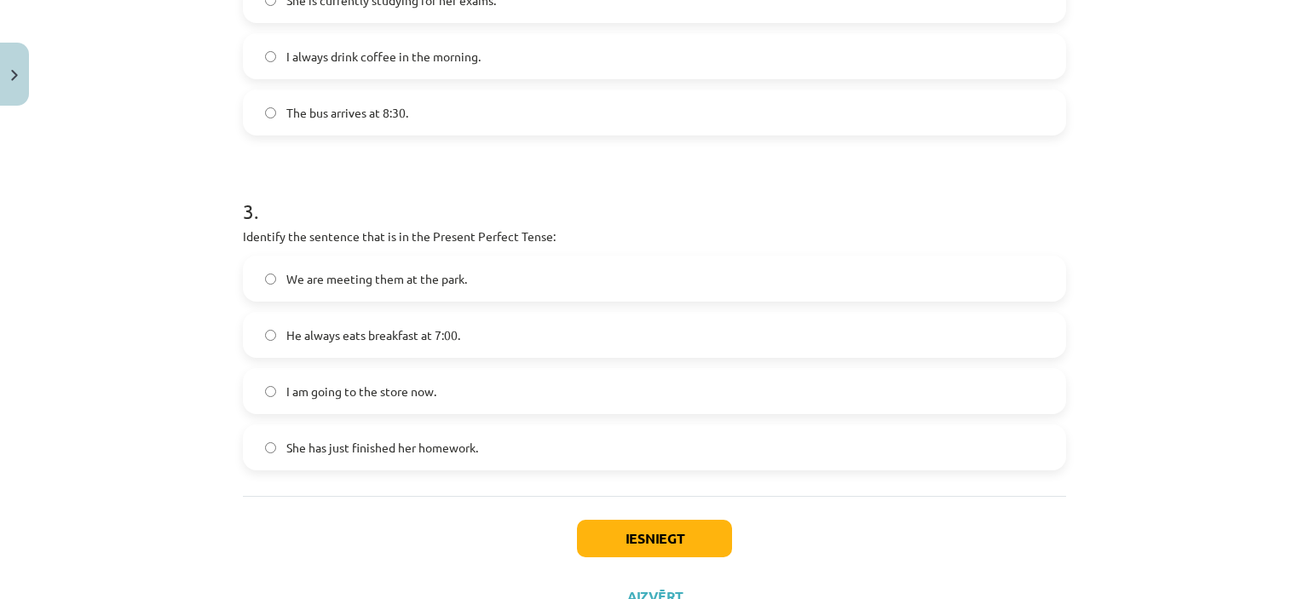
scroll to position [907, 0]
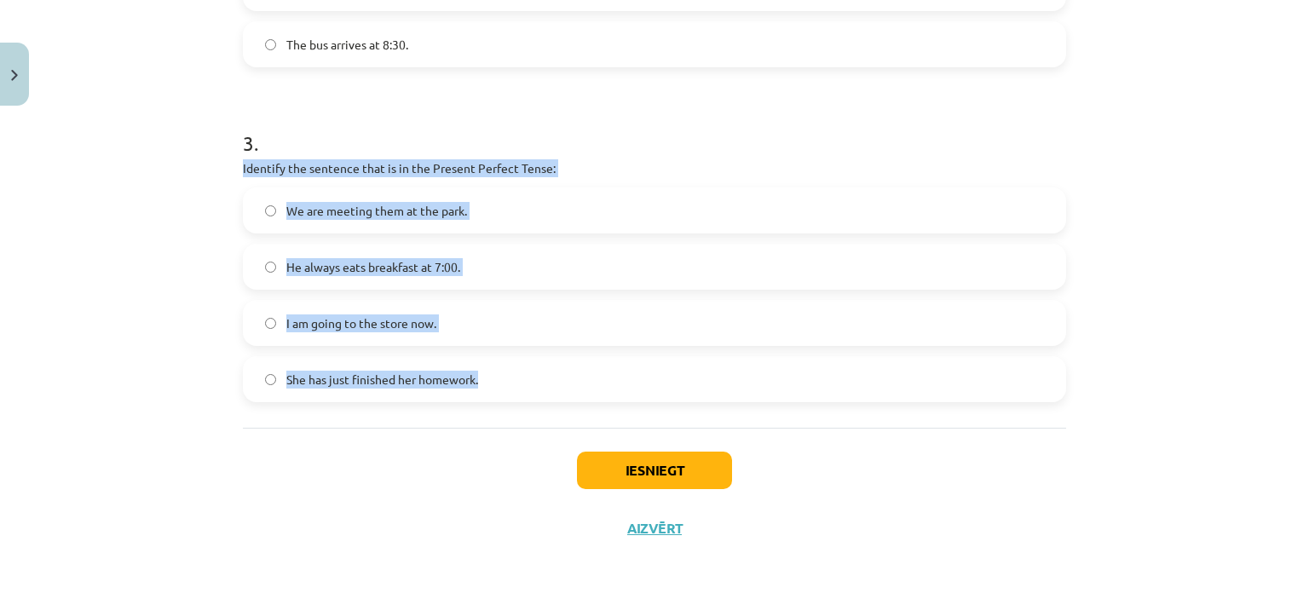
drag, startPoint x: 234, startPoint y: 164, endPoint x: 535, endPoint y: 387, distance: 374.6
copy div "Identify the sentence that is in the Present Perfect Tense: We are meeting them…"
click at [191, 256] on div "Mācību tēma: Angļu valoda i - 10.[PERSON_NAME] 1.ieskaites mācību materiāls #2 …" at bounding box center [654, 299] width 1309 height 599
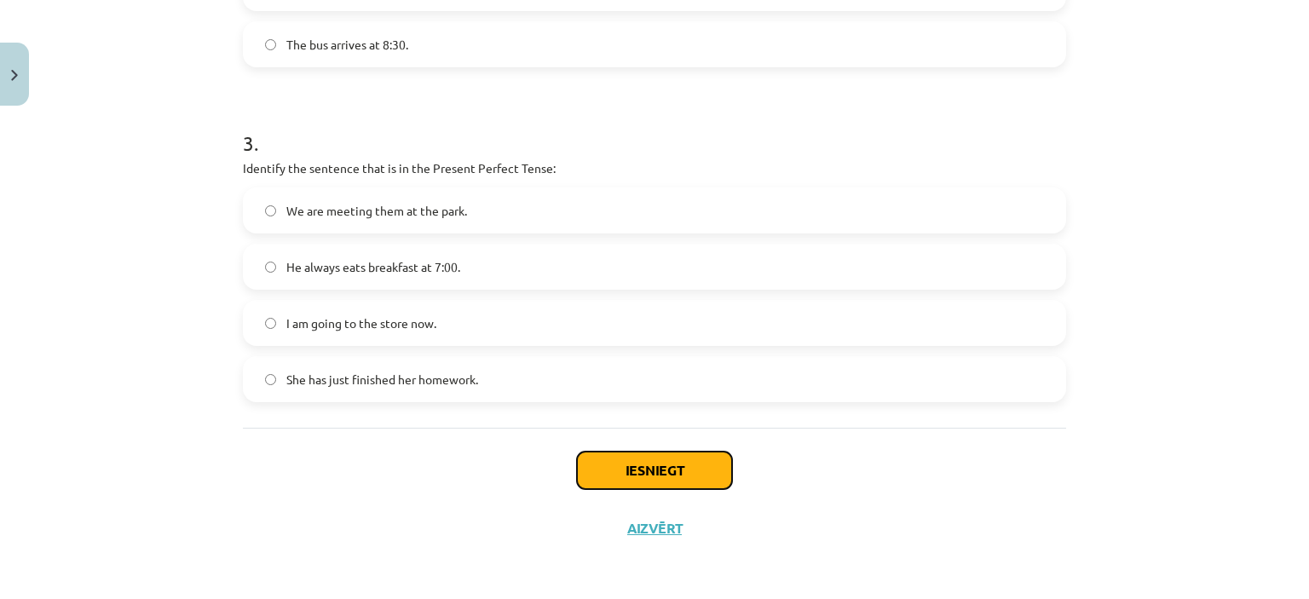
click at [620, 468] on button "Iesniegt" at bounding box center [654, 470] width 155 height 37
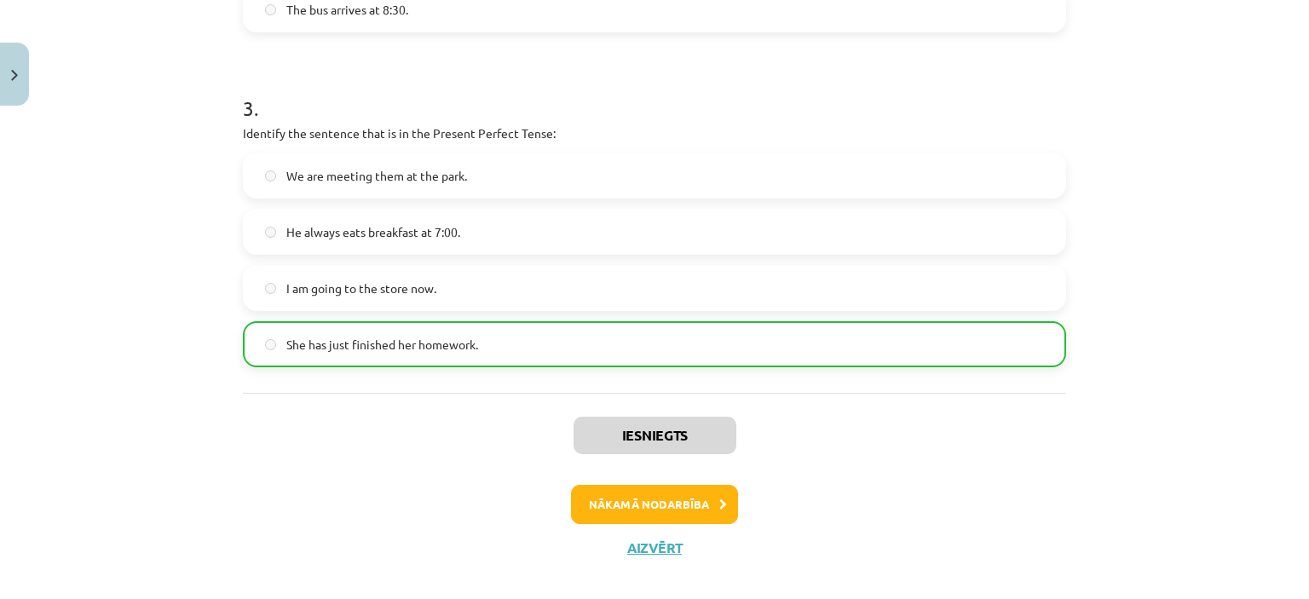
scroll to position [961, 0]
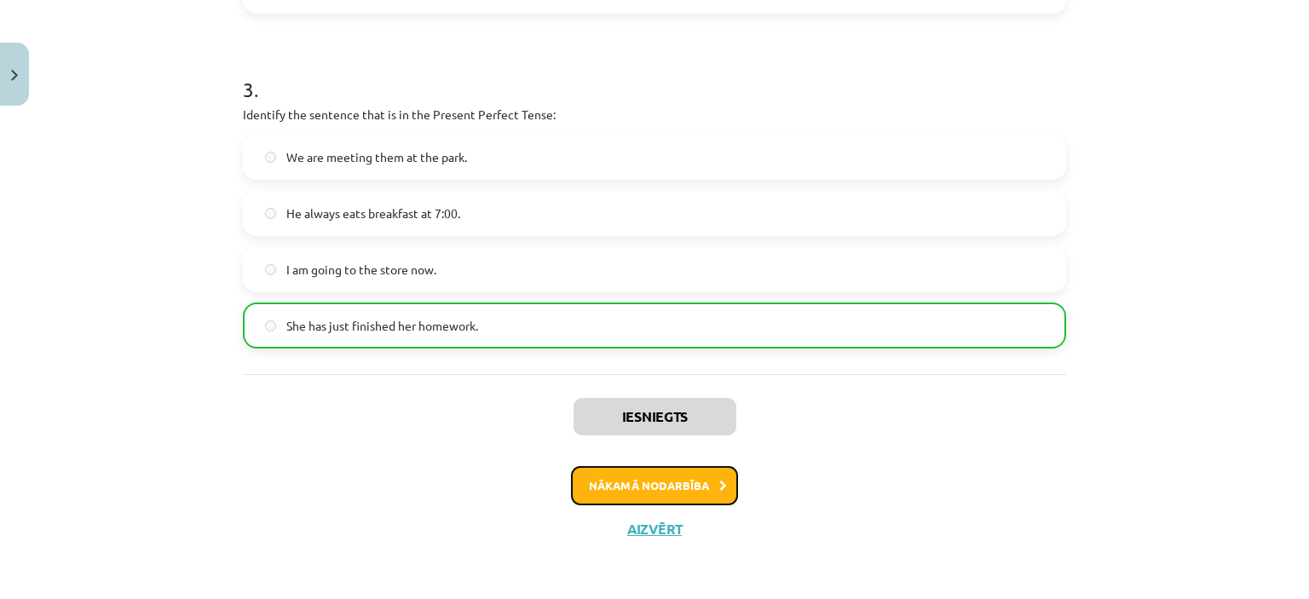
click at [706, 483] on button "Nākamā nodarbība" at bounding box center [654, 485] width 167 height 39
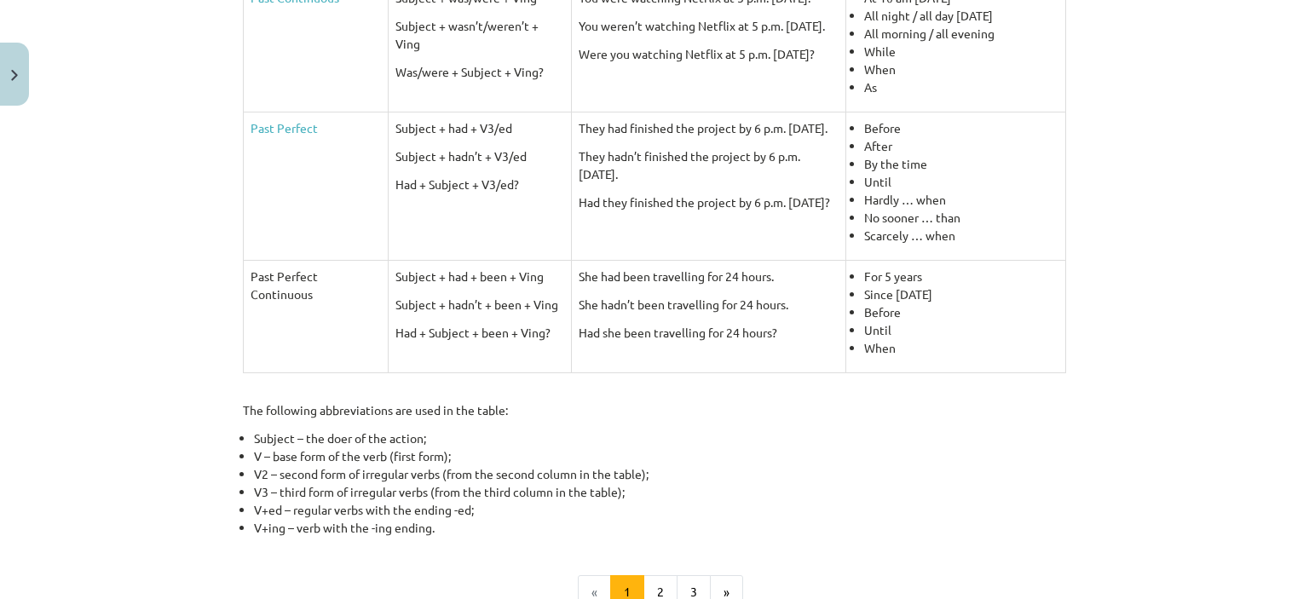
scroll to position [809, 0]
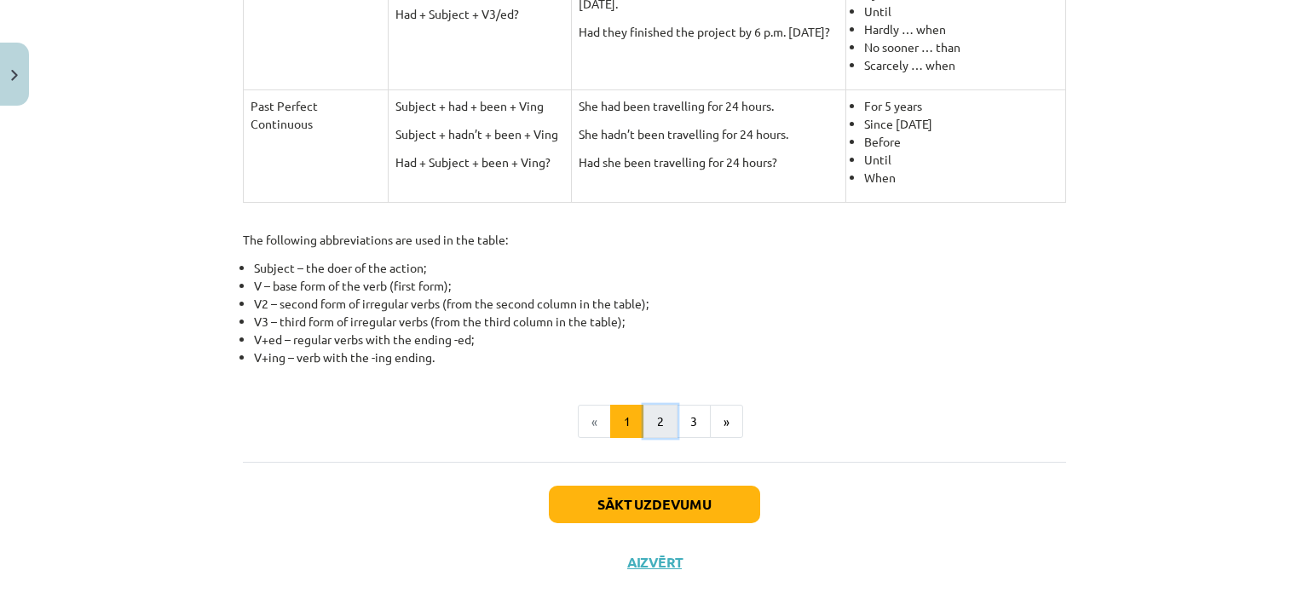
click at [656, 418] on button "2" at bounding box center [660, 422] width 34 height 34
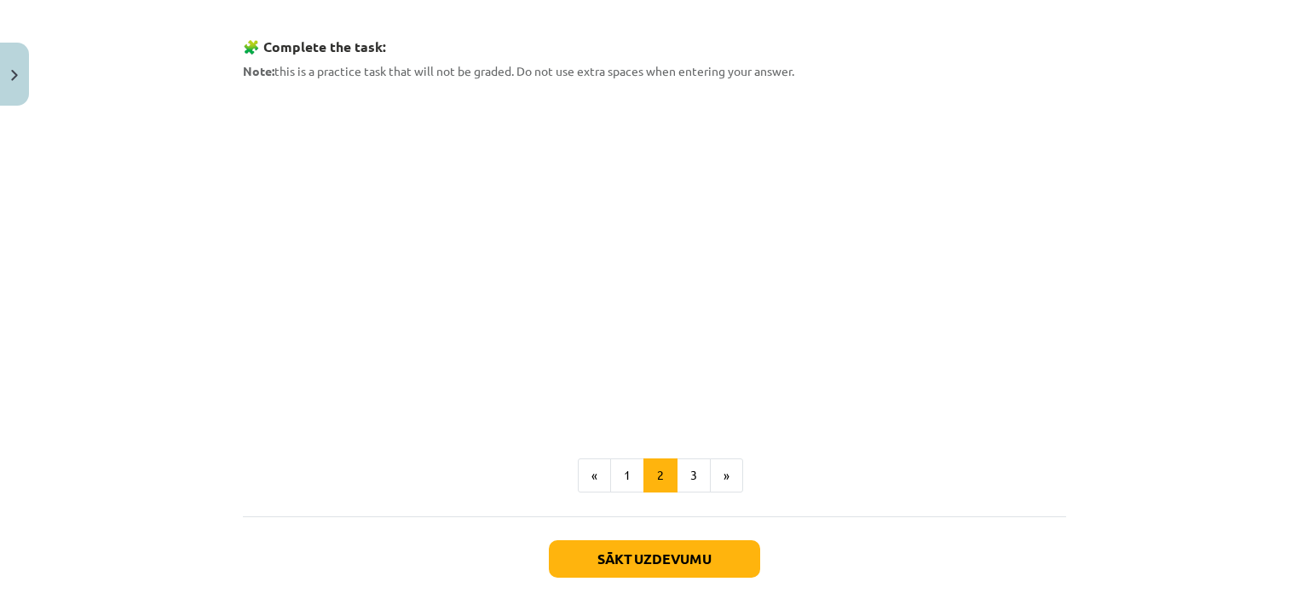
scroll to position [794, 0]
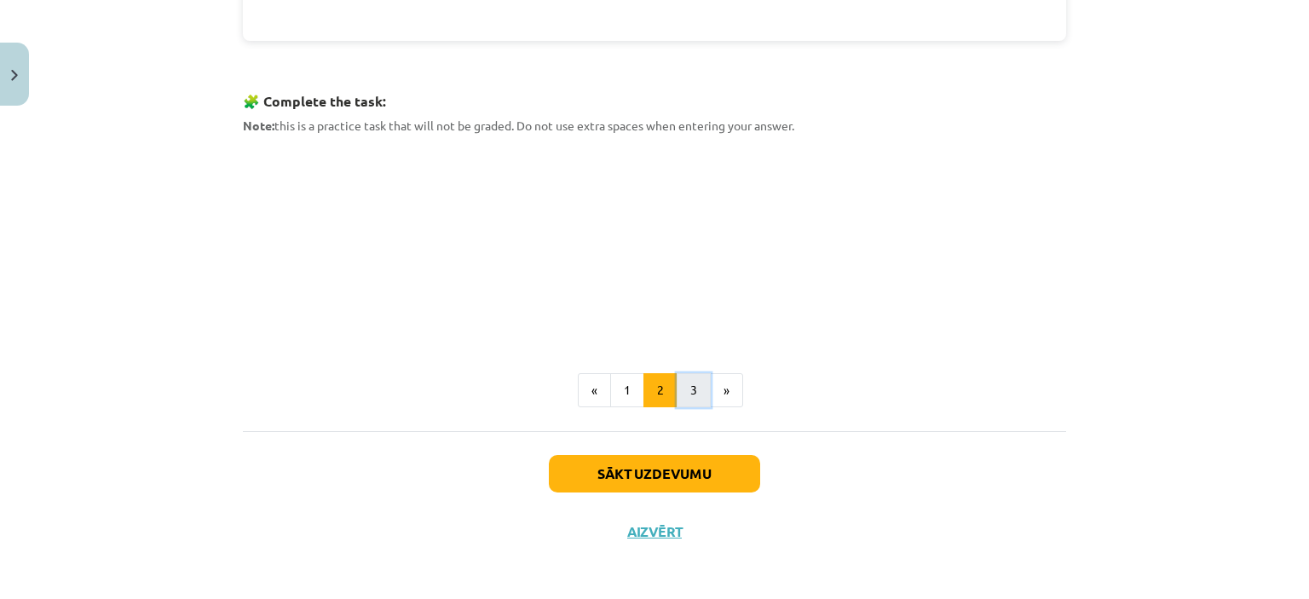
click at [689, 389] on button "3" at bounding box center [694, 390] width 34 height 34
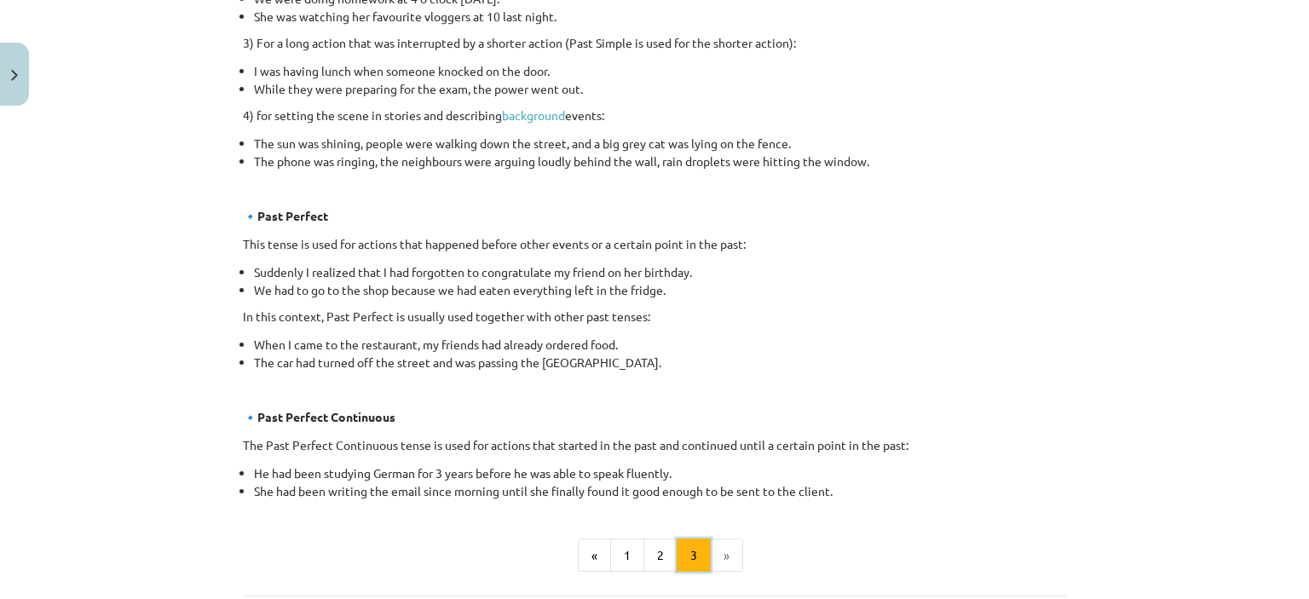
scroll to position [1016, 0]
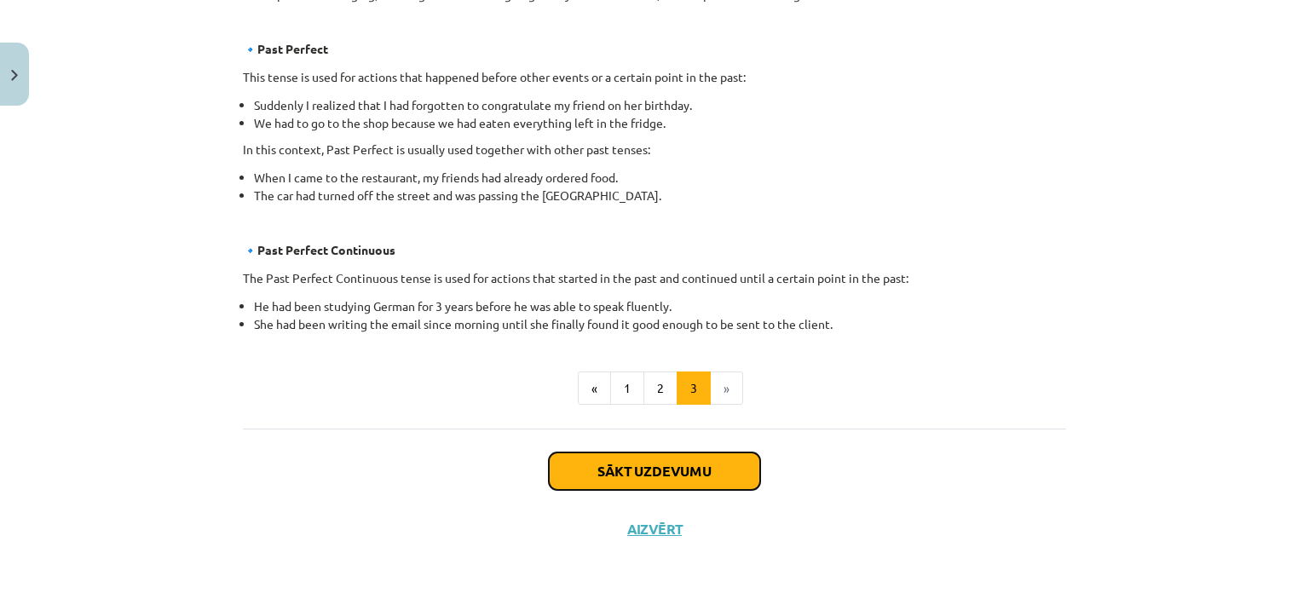
click at [688, 464] on button "Sākt uzdevumu" at bounding box center [654, 470] width 211 height 37
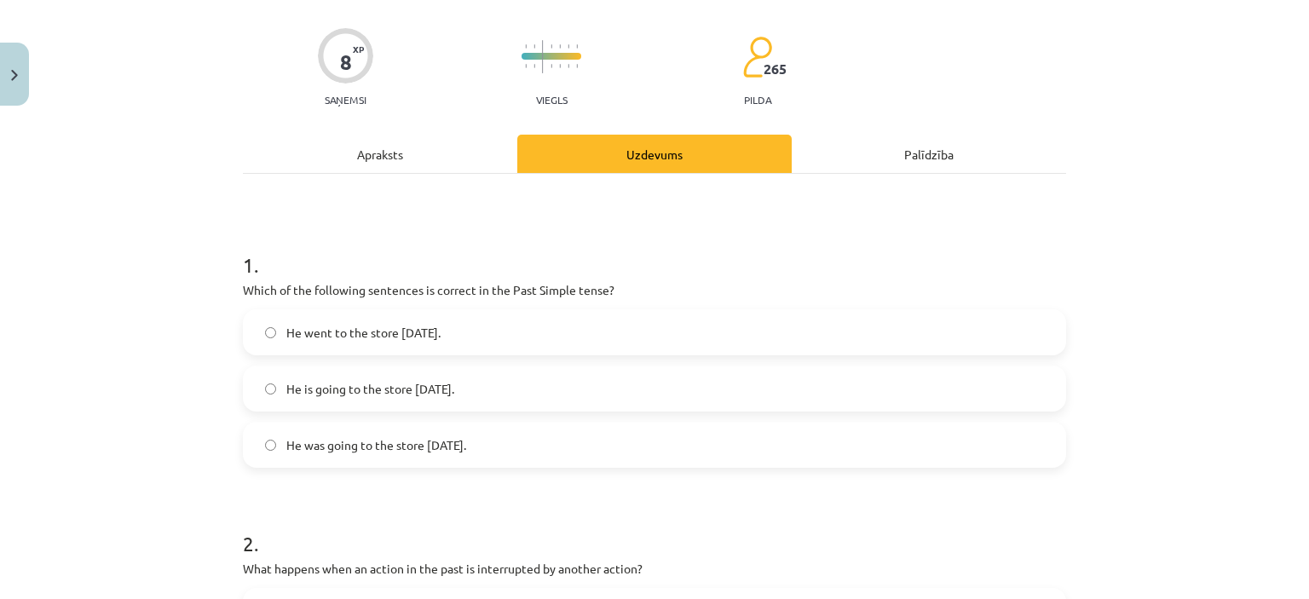
scroll to position [213, 0]
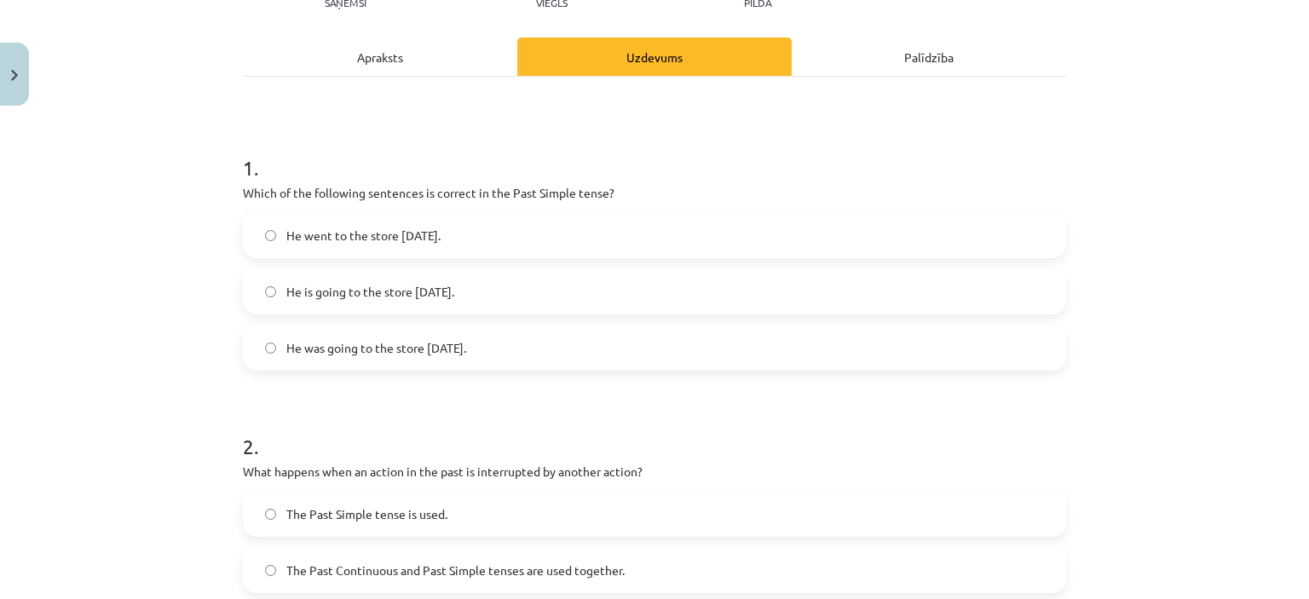
drag, startPoint x: 235, startPoint y: 189, endPoint x: 567, endPoint y: 354, distance: 371.2
click at [567, 354] on div "1 . Which of the following sentences is correct in the Past Simple tense? He we…" at bounding box center [654, 248] width 823 height 245
copy div "Which of the following sentences is correct in the Past Simple tense? He went t…"
click at [589, 294] on label "He is going to the store [DATE]." at bounding box center [655, 291] width 820 height 43
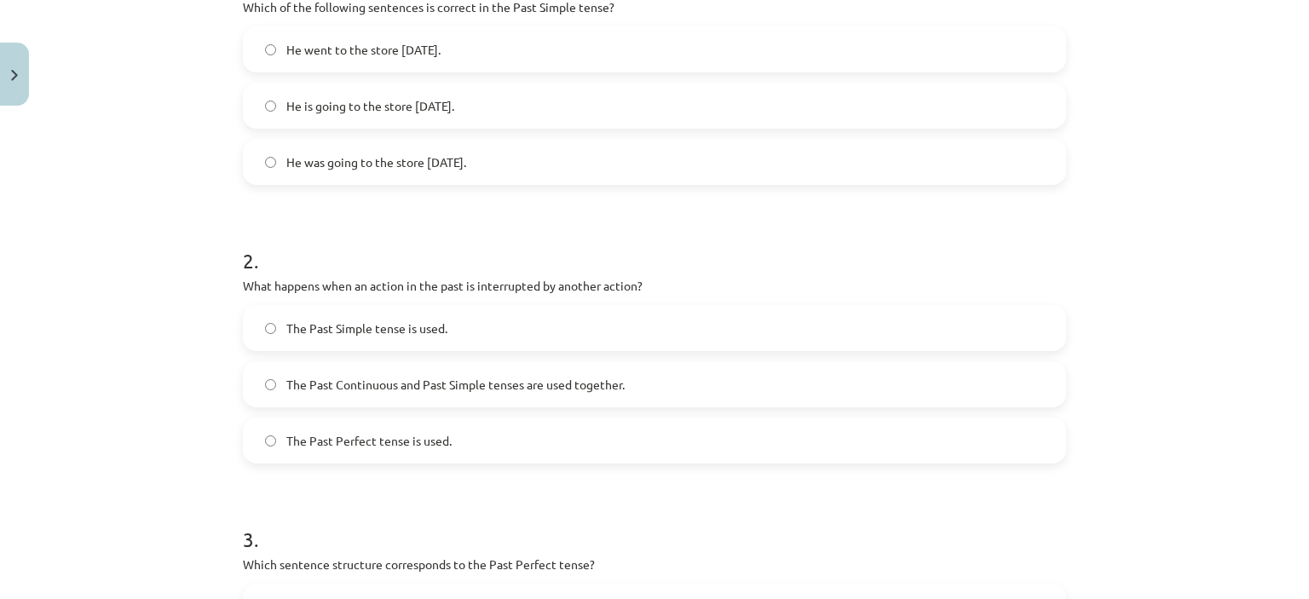
scroll to position [469, 0]
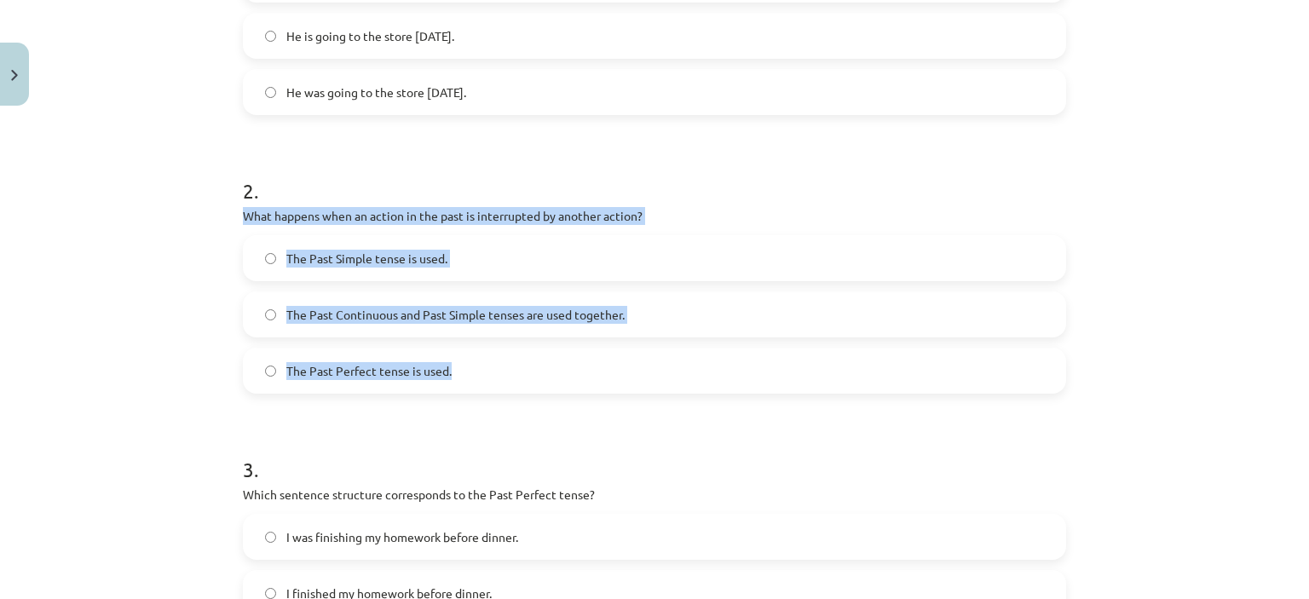
drag, startPoint x: 237, startPoint y: 213, endPoint x: 600, endPoint y: 369, distance: 395.1
click at [600, 369] on div "2 . What happens when an action in the past is interrupted by another action? T…" at bounding box center [654, 271] width 823 height 245
copy div "What happens when an action in the past is interrupted by another action? The P…"
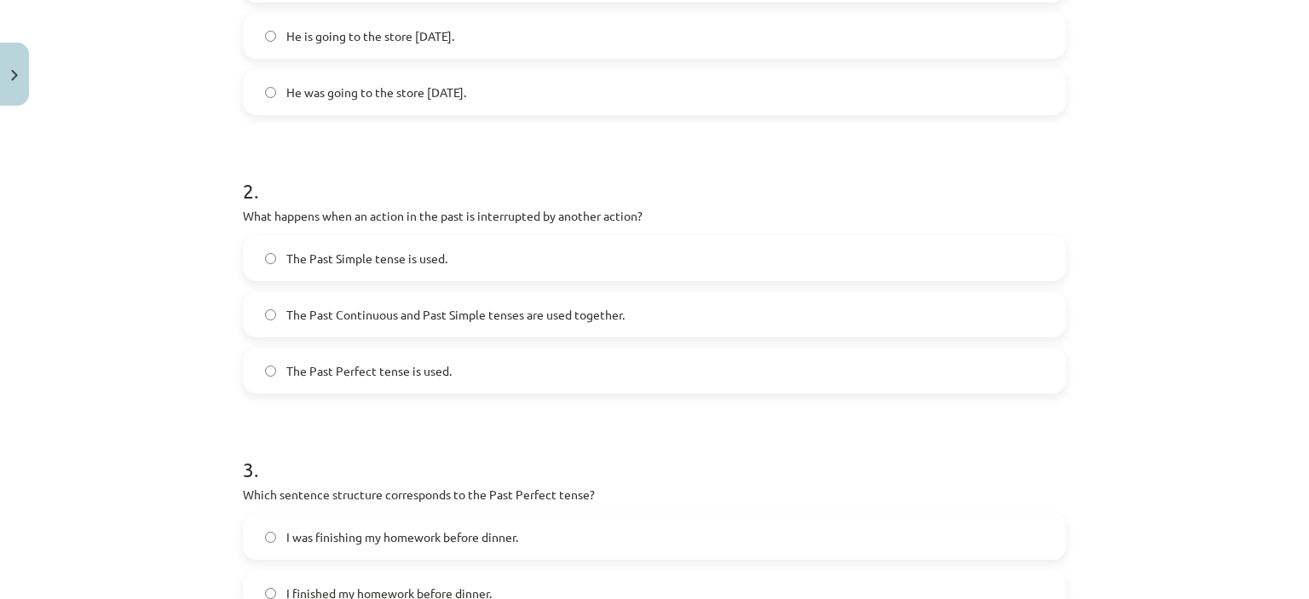
click at [556, 395] on form "1 . Which of the following sentences is correct in the Past Simple tense? He we…" at bounding box center [654, 410] width 823 height 1080
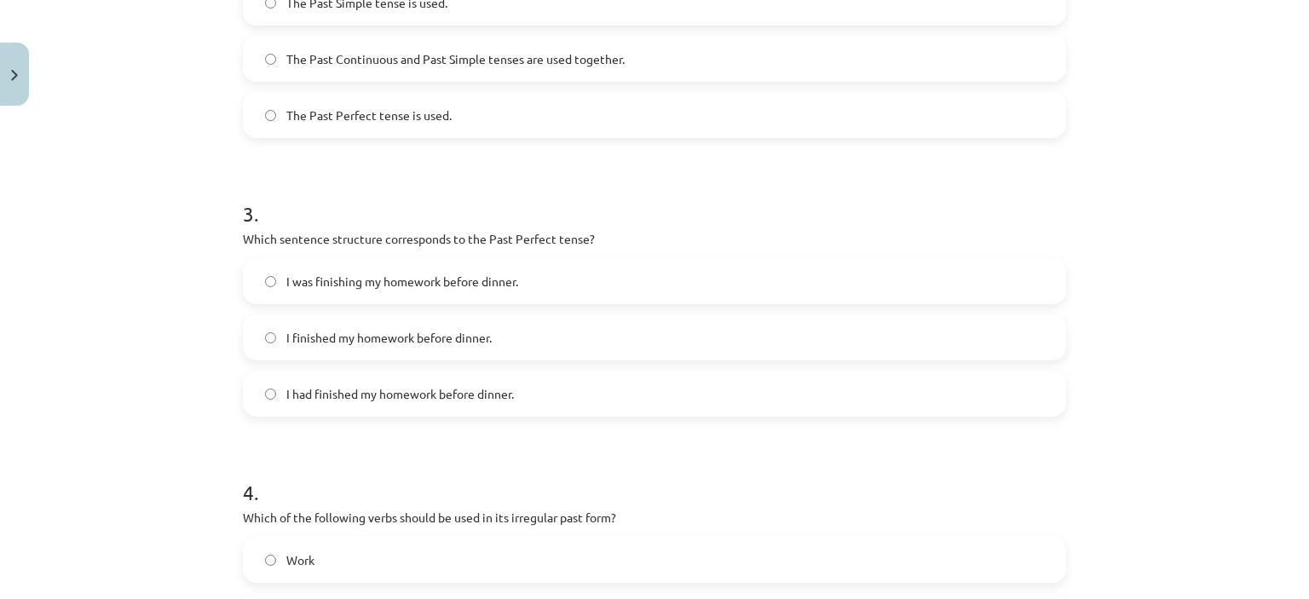
scroll to position [809, 0]
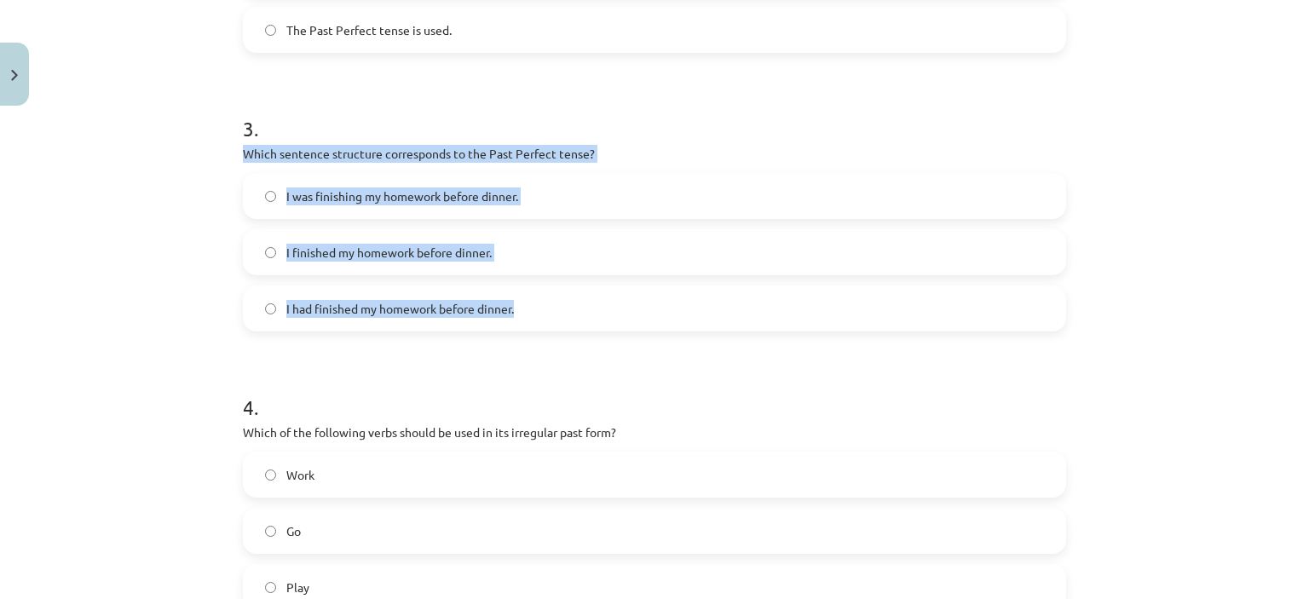
drag, startPoint x: 245, startPoint y: 153, endPoint x: 566, endPoint y: 312, distance: 358.6
click at [566, 312] on div "3 . Which sentence structure corresponds to the Past Perfect tense? I was finis…" at bounding box center [654, 209] width 823 height 245
copy div "Which sentence structure corresponds to the Past Perfect tense? I was finishing…"
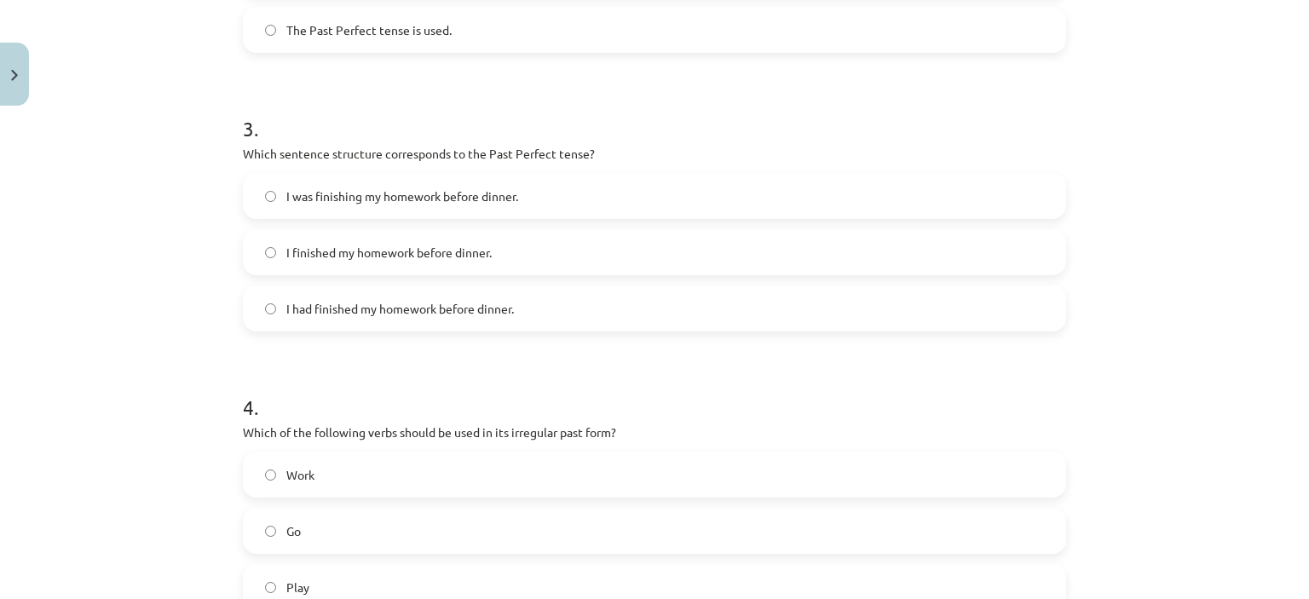
click at [526, 349] on form "1 . Which of the following sentences is correct in the Past Simple tense? He we…" at bounding box center [654, 70] width 823 height 1080
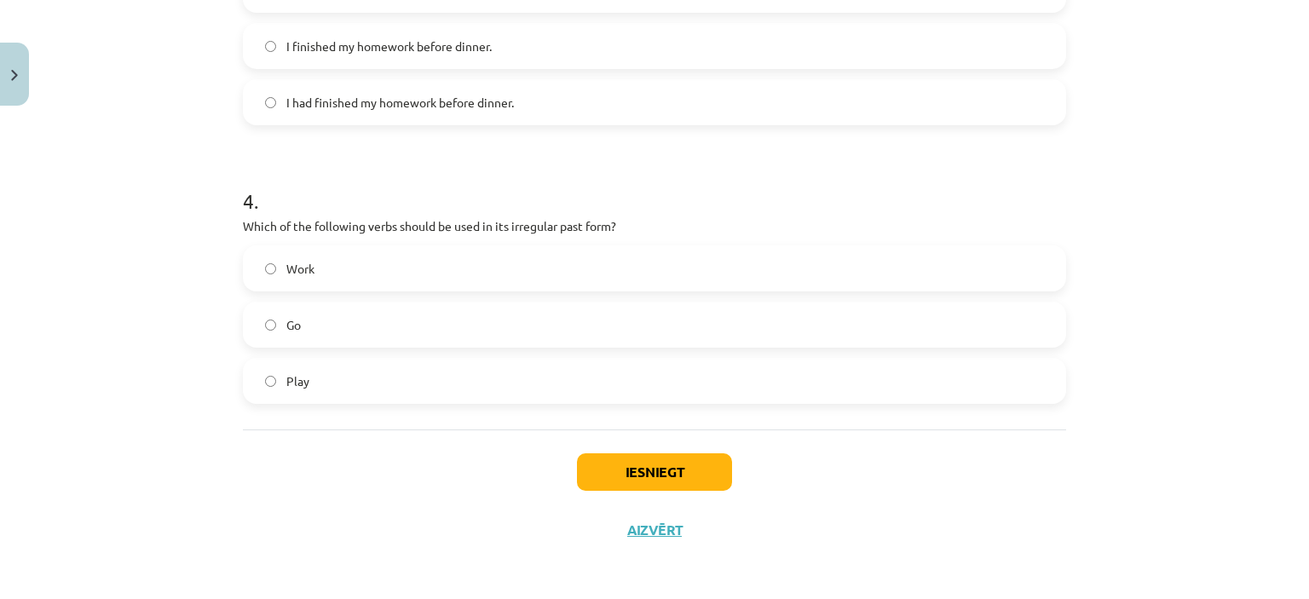
scroll to position [1017, 0]
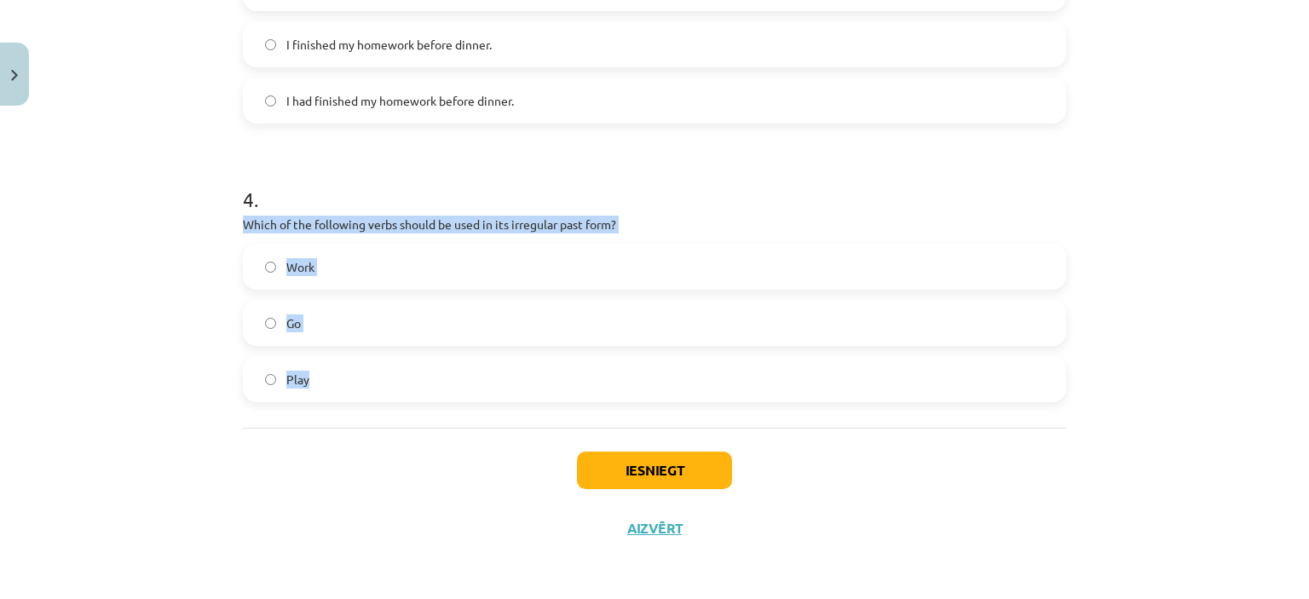
drag, startPoint x: 235, startPoint y: 218, endPoint x: 397, endPoint y: 383, distance: 231.4
copy div "Which of the following verbs should be used in its irregular past form? Work Go…"
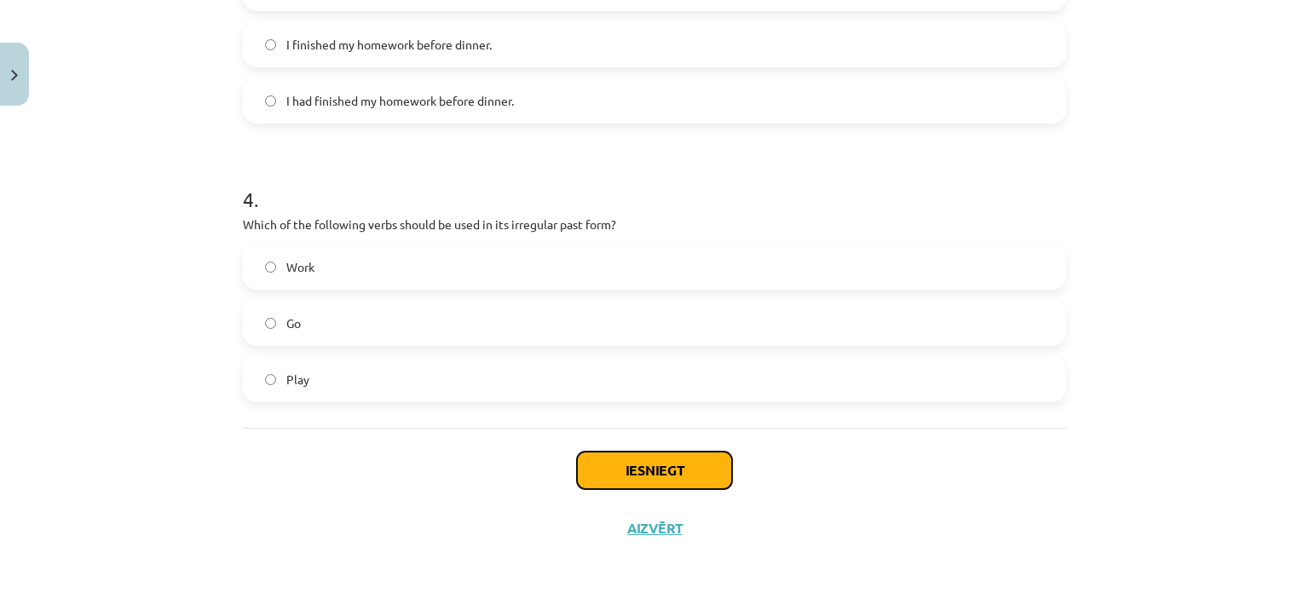
click at [661, 464] on button "Iesniegt" at bounding box center [654, 470] width 155 height 37
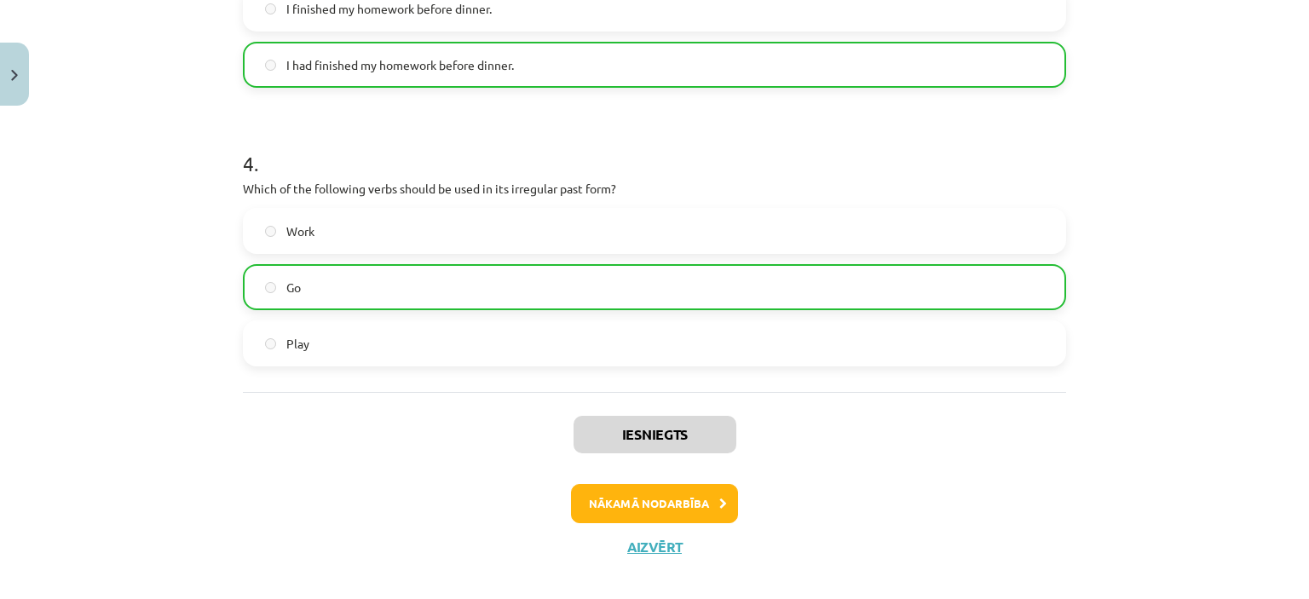
scroll to position [1071, 0]
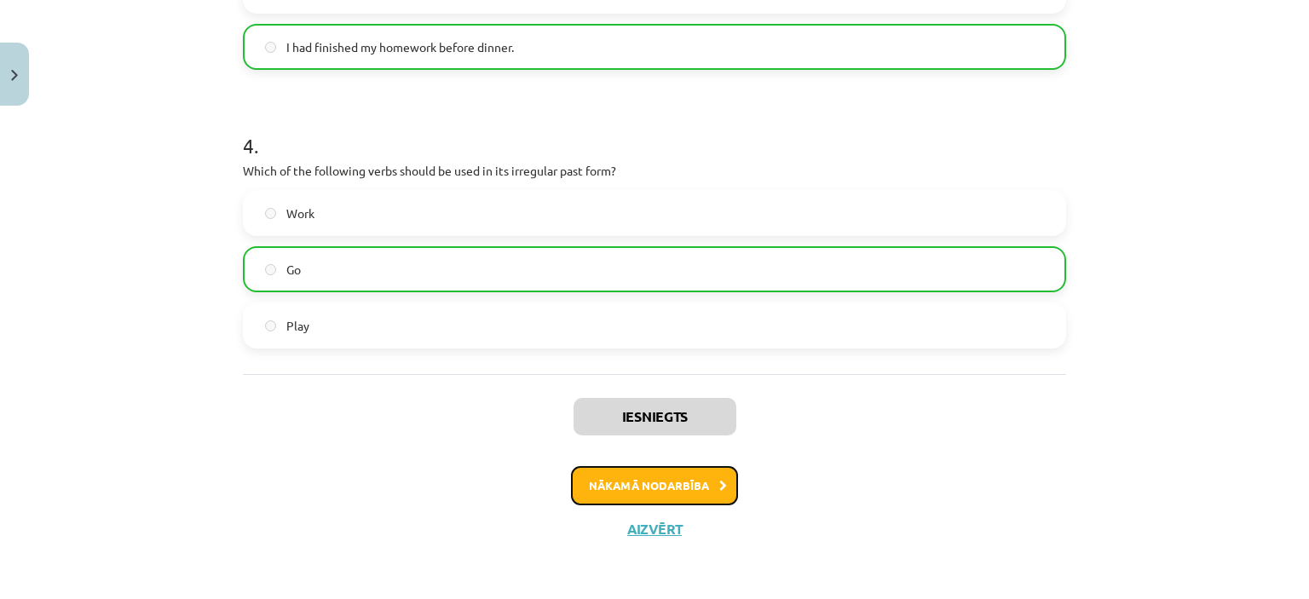
click at [706, 482] on button "Nākamā nodarbība" at bounding box center [654, 485] width 167 height 39
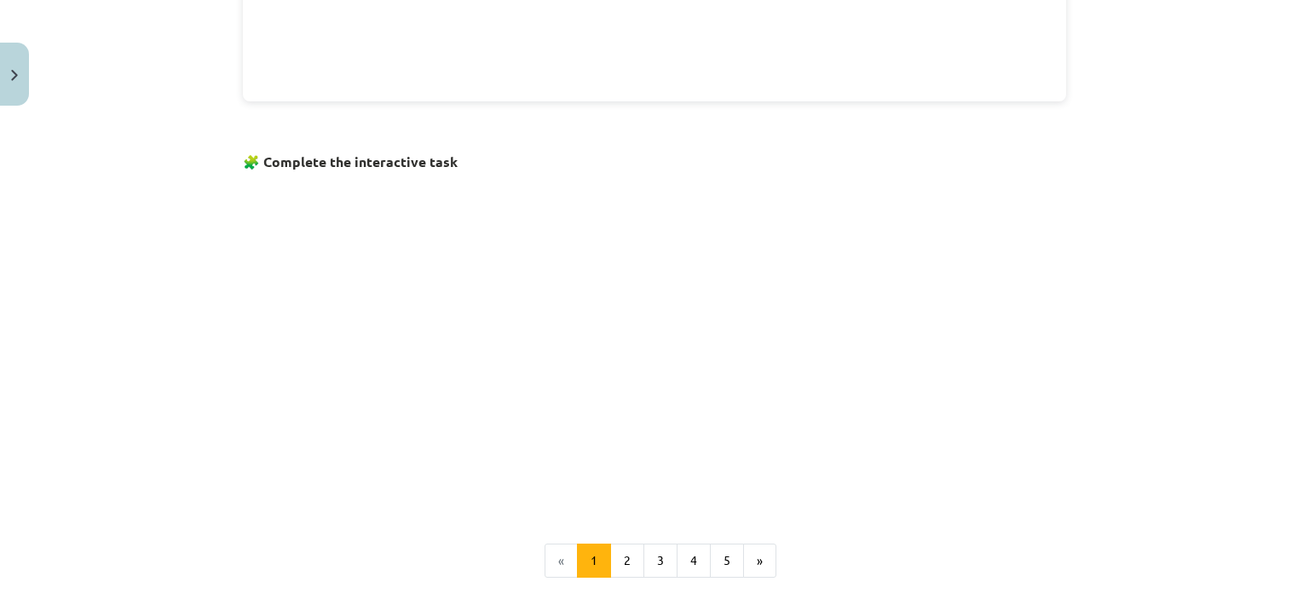
scroll to position [1042, 0]
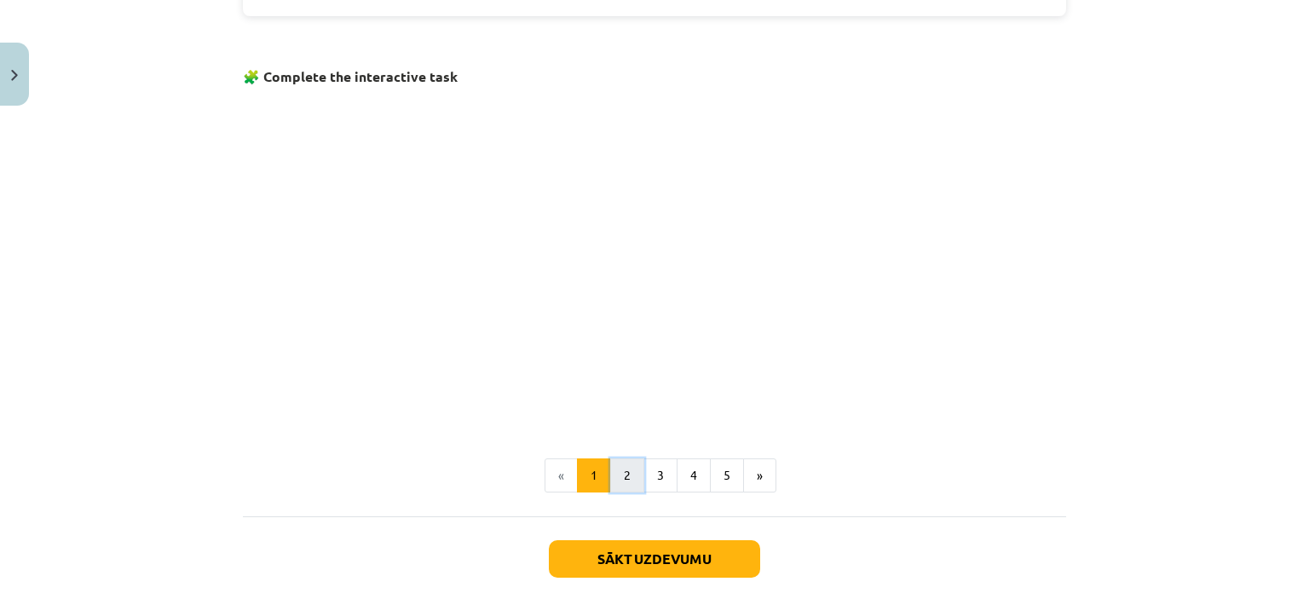
click at [623, 466] on button "2" at bounding box center [627, 475] width 34 height 34
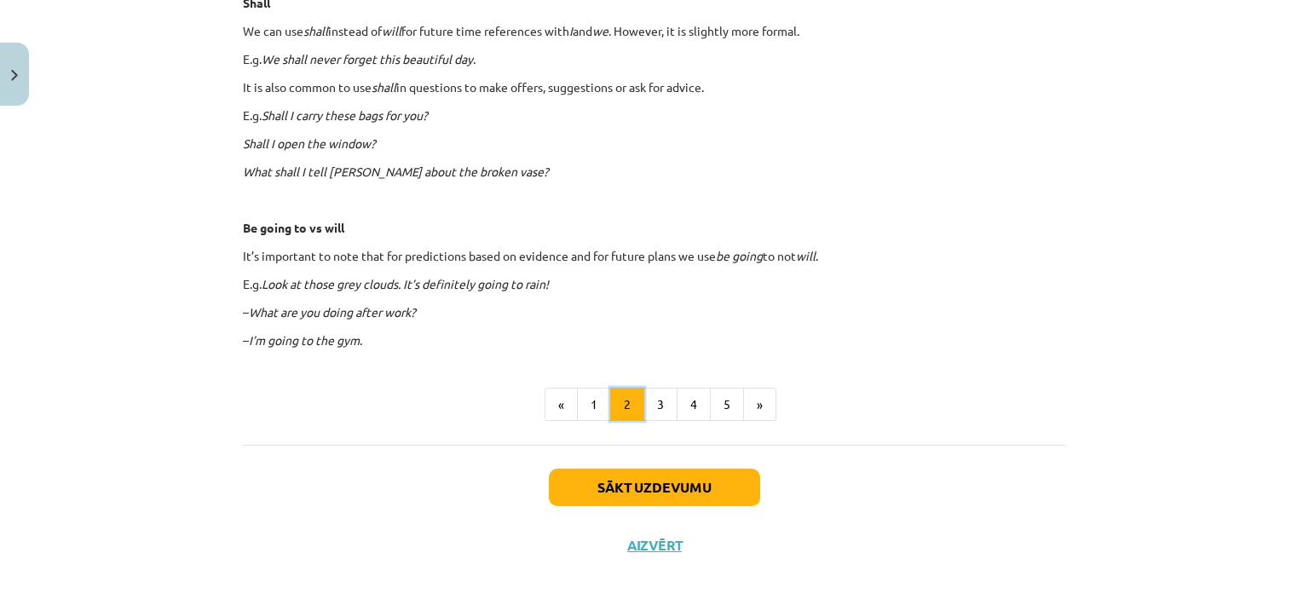
scroll to position [1030, 0]
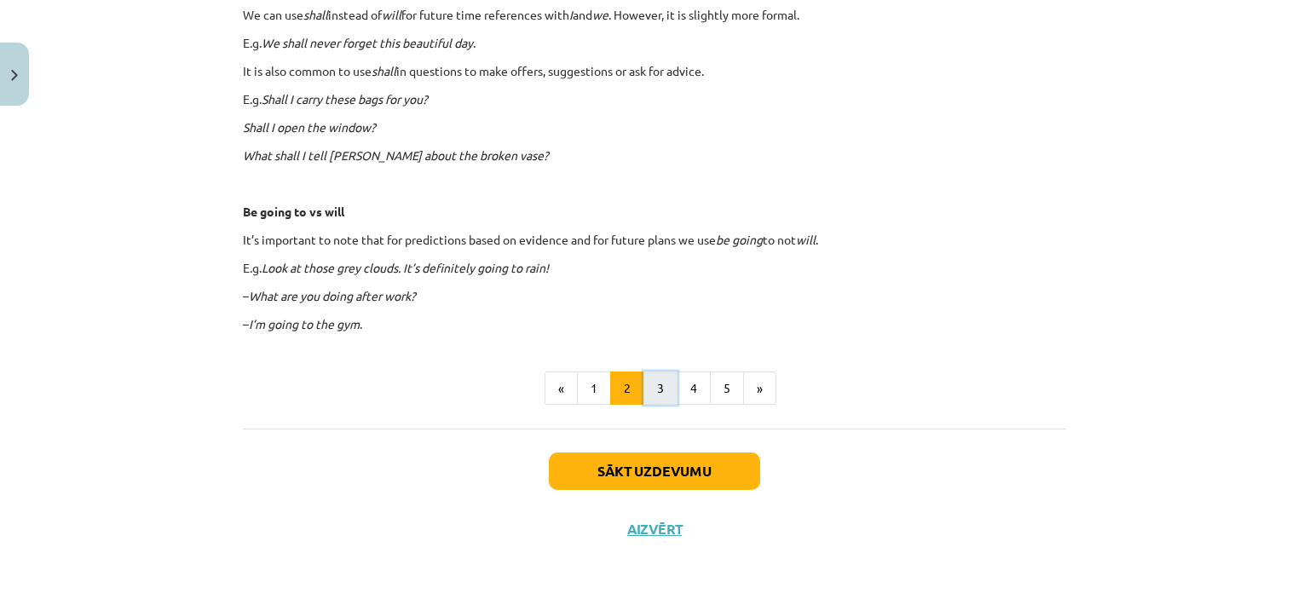
click at [657, 386] on button "3" at bounding box center [660, 389] width 34 height 34
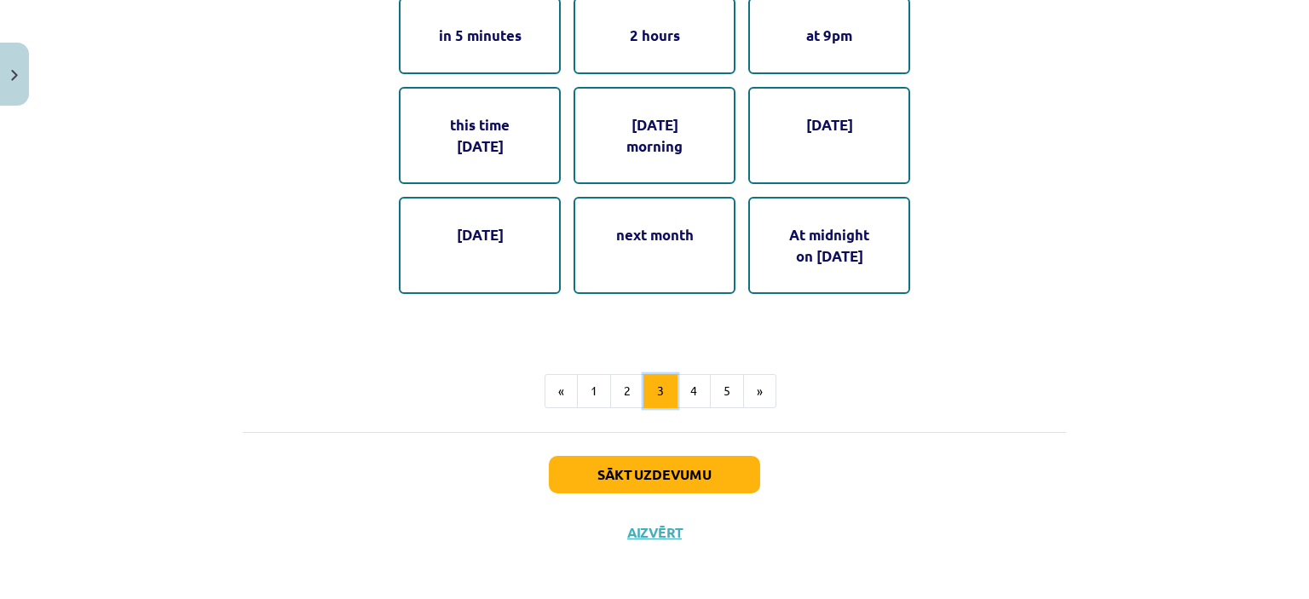
scroll to position [919, 0]
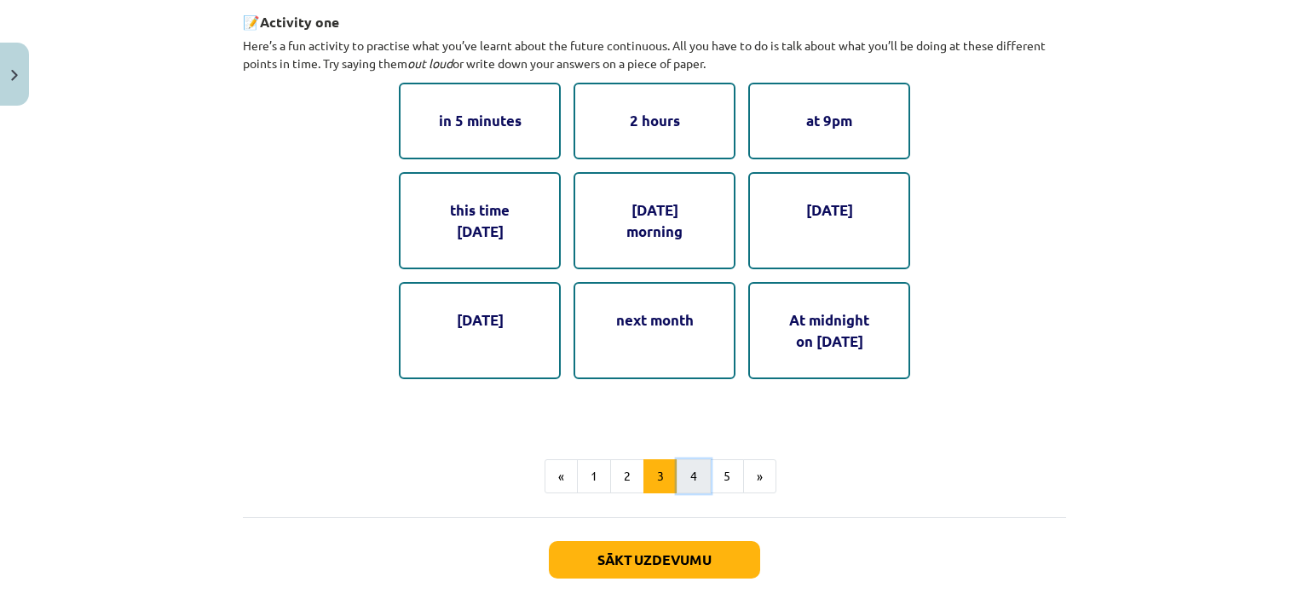
click at [687, 473] on button "4" at bounding box center [694, 476] width 34 height 34
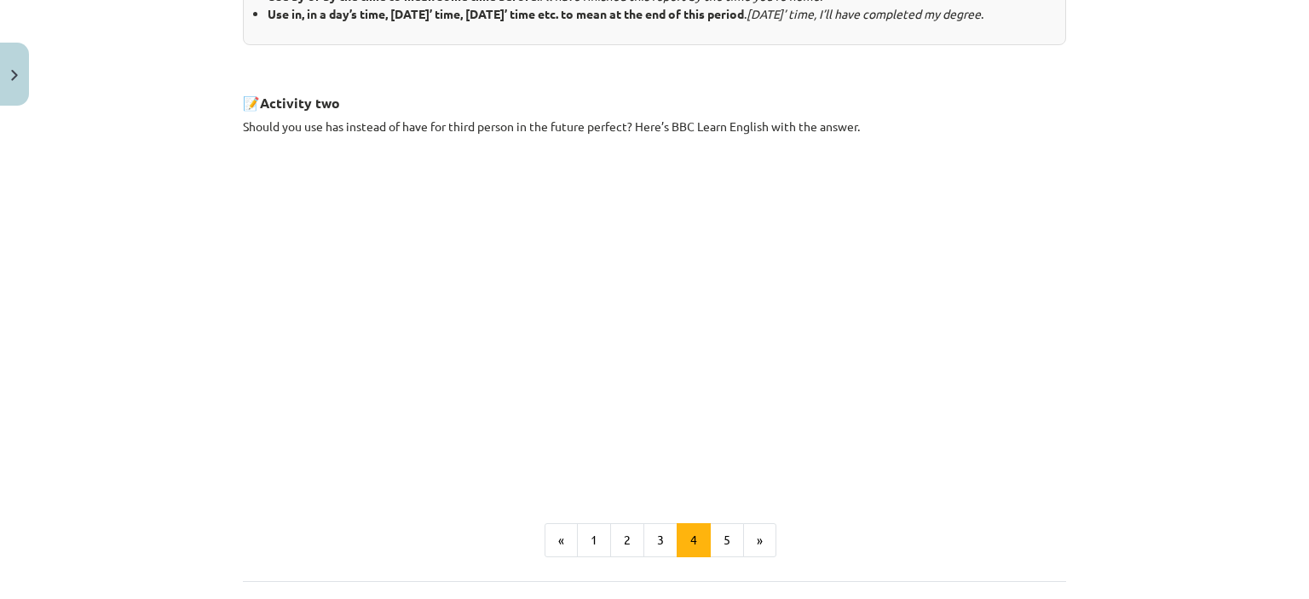
scroll to position [906, 0]
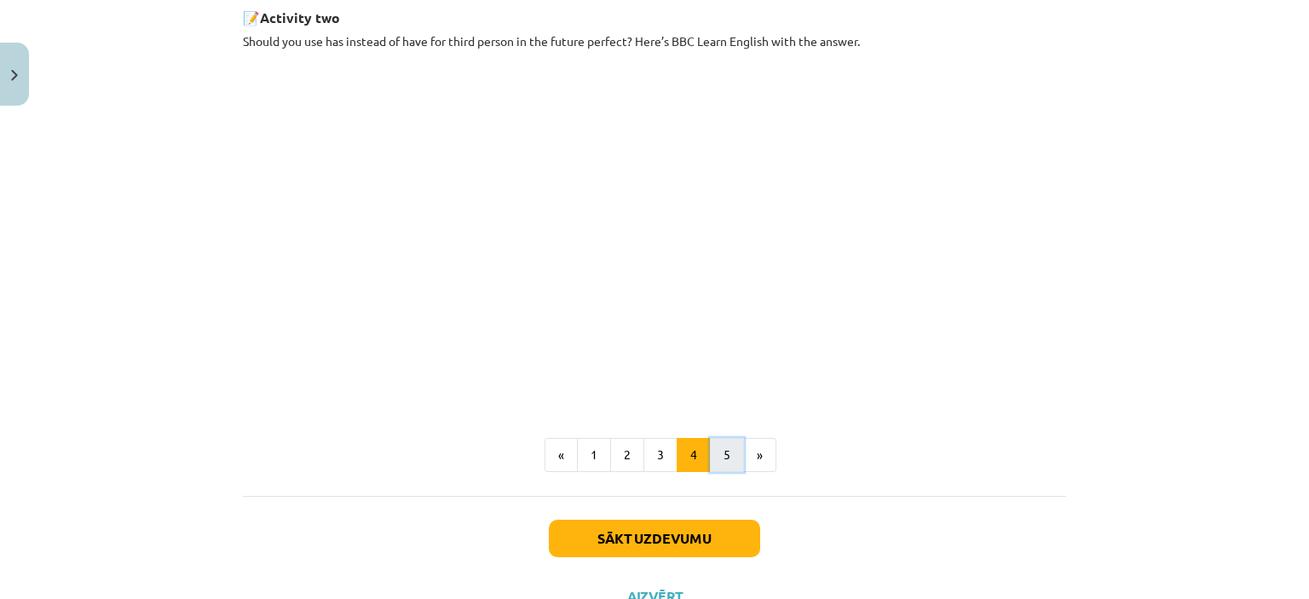
click at [717, 467] on button "5" at bounding box center [727, 455] width 34 height 34
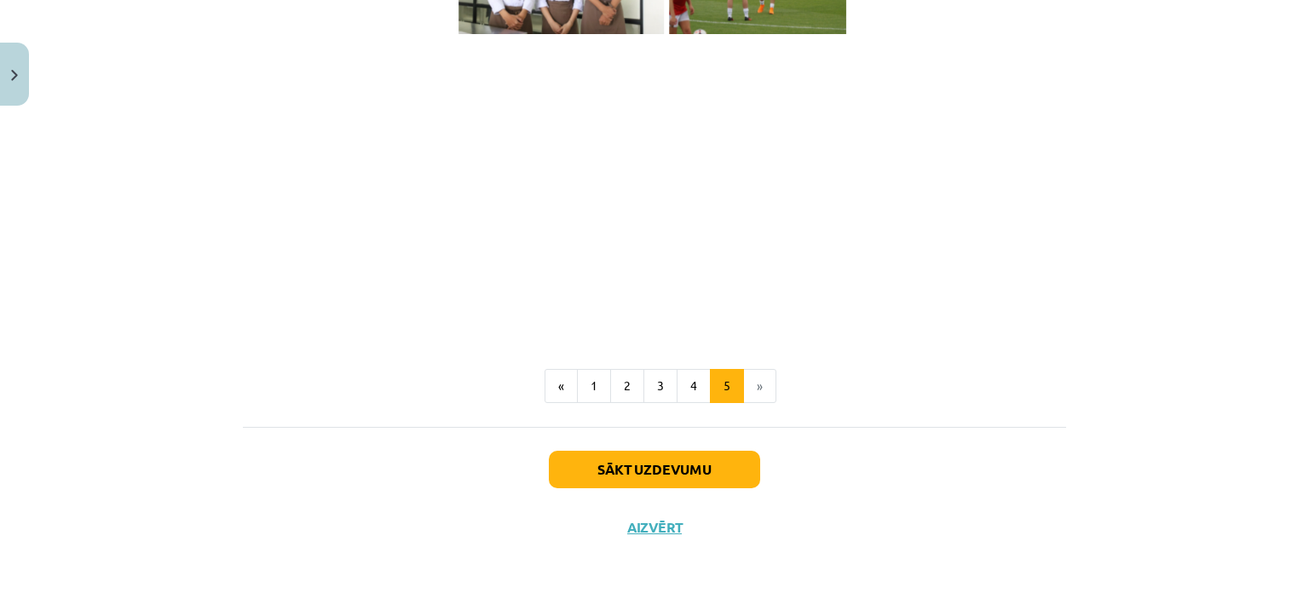
scroll to position [1257, 0]
click at [691, 477] on button "Sākt uzdevumu" at bounding box center [654, 469] width 211 height 37
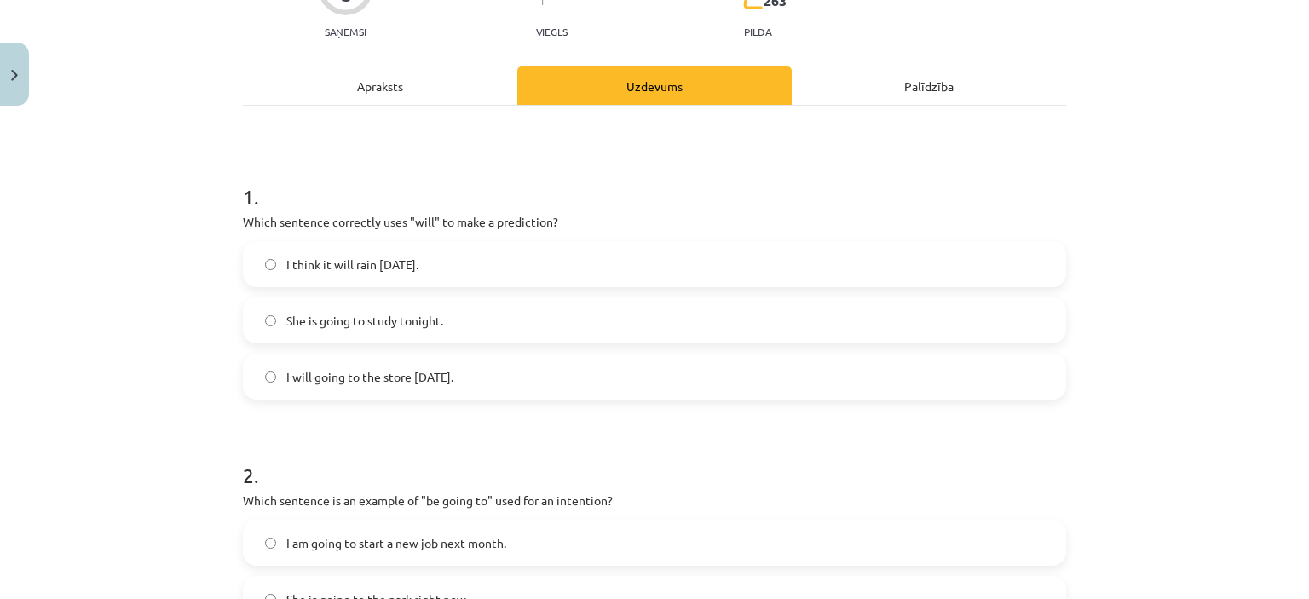
scroll to position [213, 0]
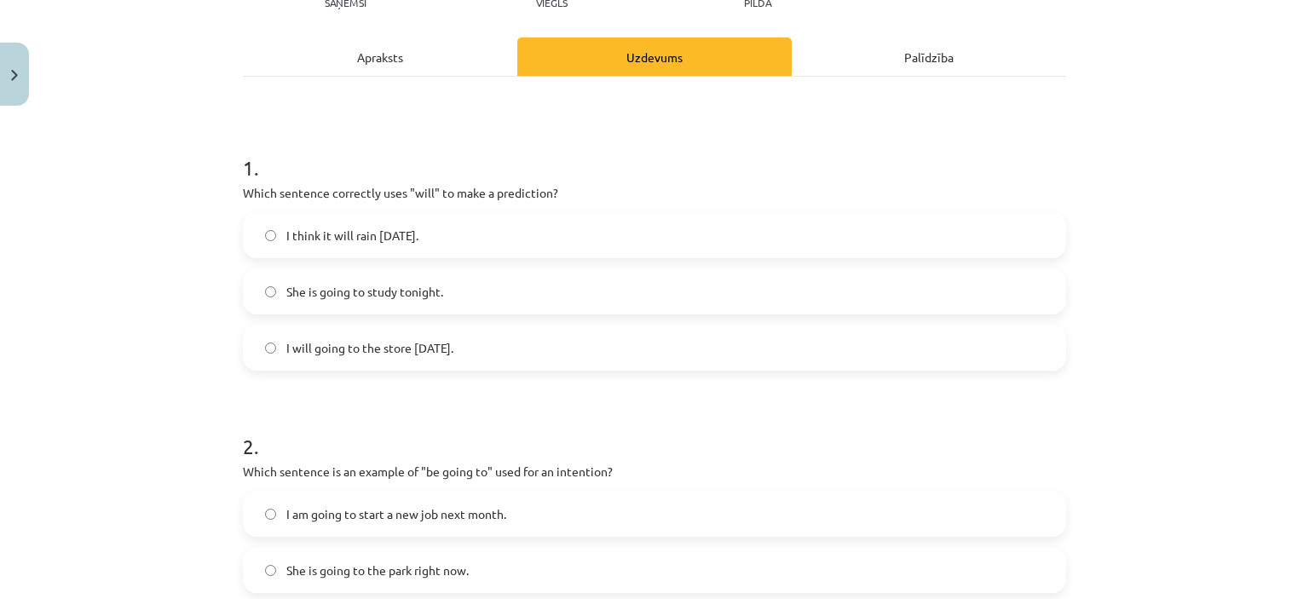
drag, startPoint x: 237, startPoint y: 193, endPoint x: 510, endPoint y: 328, distance: 304.5
copy div "Which sentence correctly uses "will" to make a prediction? I think it will rain…"
click at [605, 406] on h1 "2 ." at bounding box center [654, 431] width 823 height 53
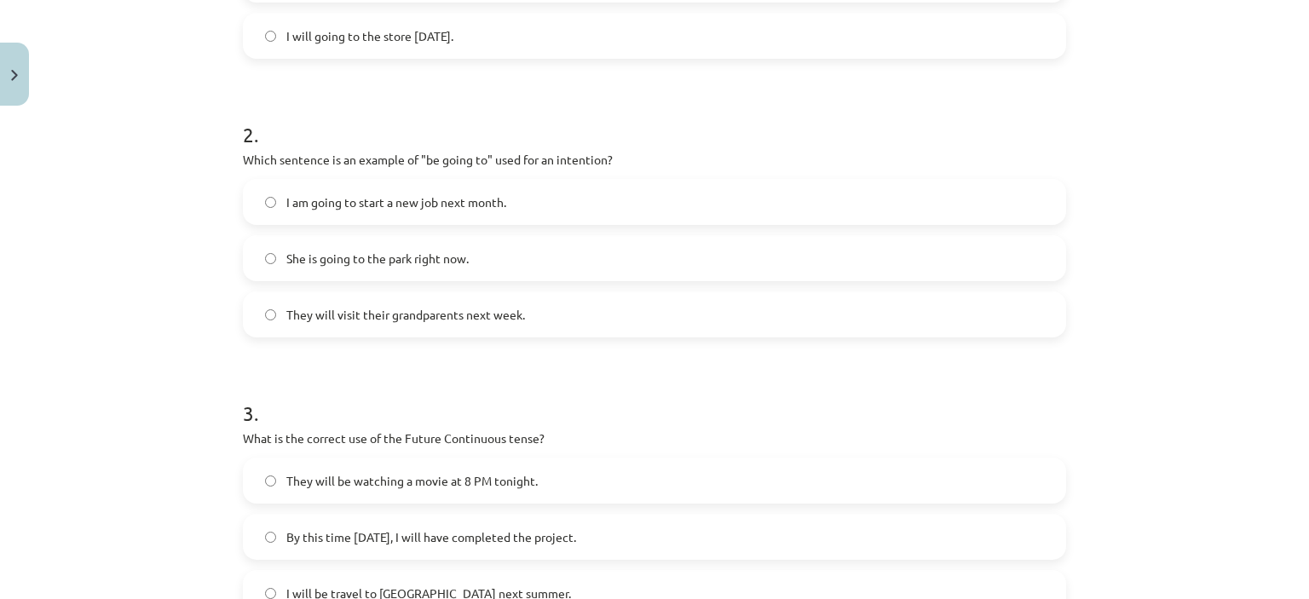
scroll to position [554, 0]
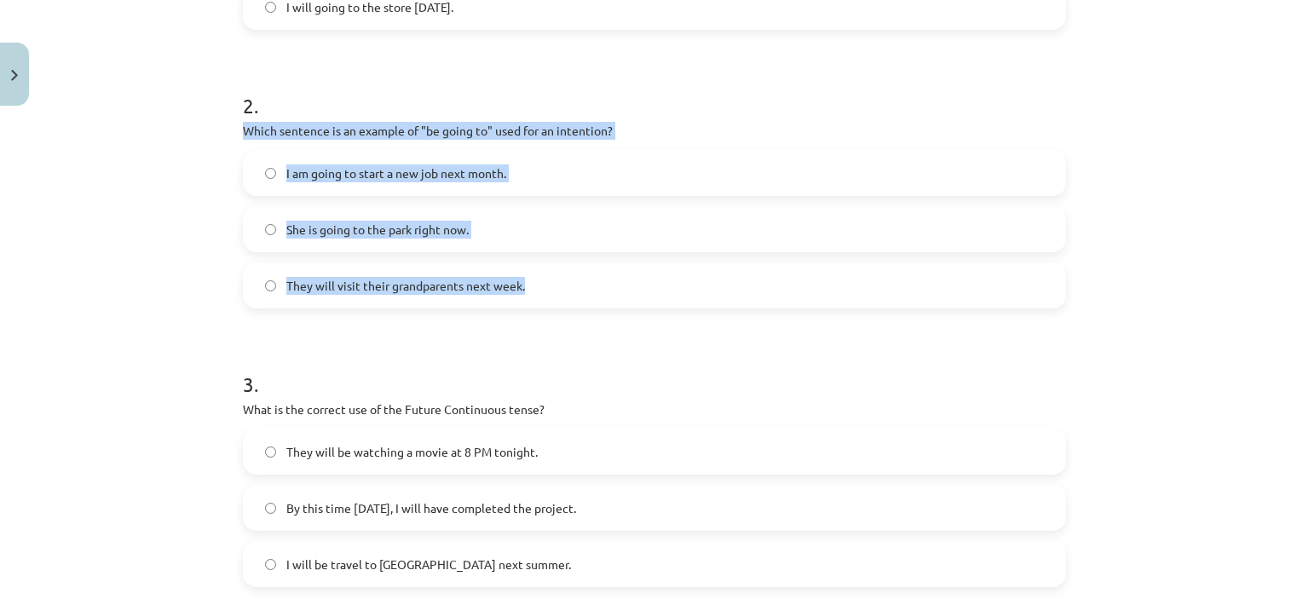
drag, startPoint x: 262, startPoint y: 121, endPoint x: 573, endPoint y: 294, distance: 355.1
click at [573, 294] on div "2 . Which sentence is an example of "be going to" used for an intention? I am g…" at bounding box center [654, 186] width 823 height 245
copy div "Which sentence is an example of "be going to" used for an intention? I am going…"
click at [211, 193] on div "Mācību tēma: Angļu valoda i - 10.[PERSON_NAME] 1.ieskaites mācību materiāls #4 …" at bounding box center [654, 299] width 1309 height 599
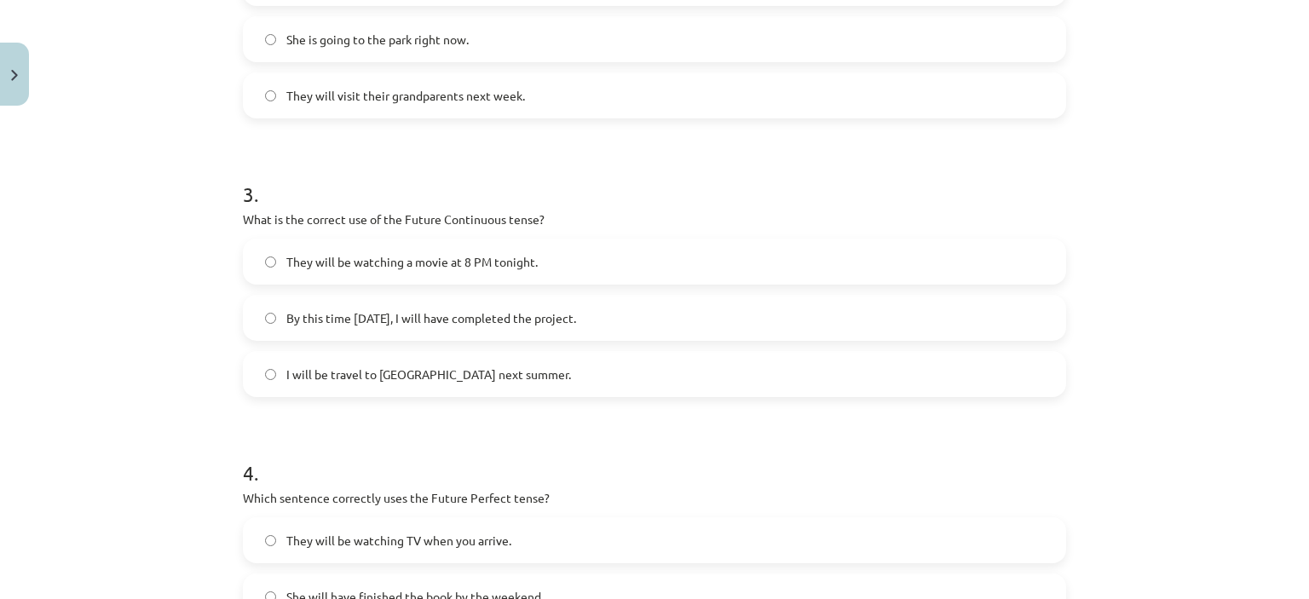
scroll to position [809, 0]
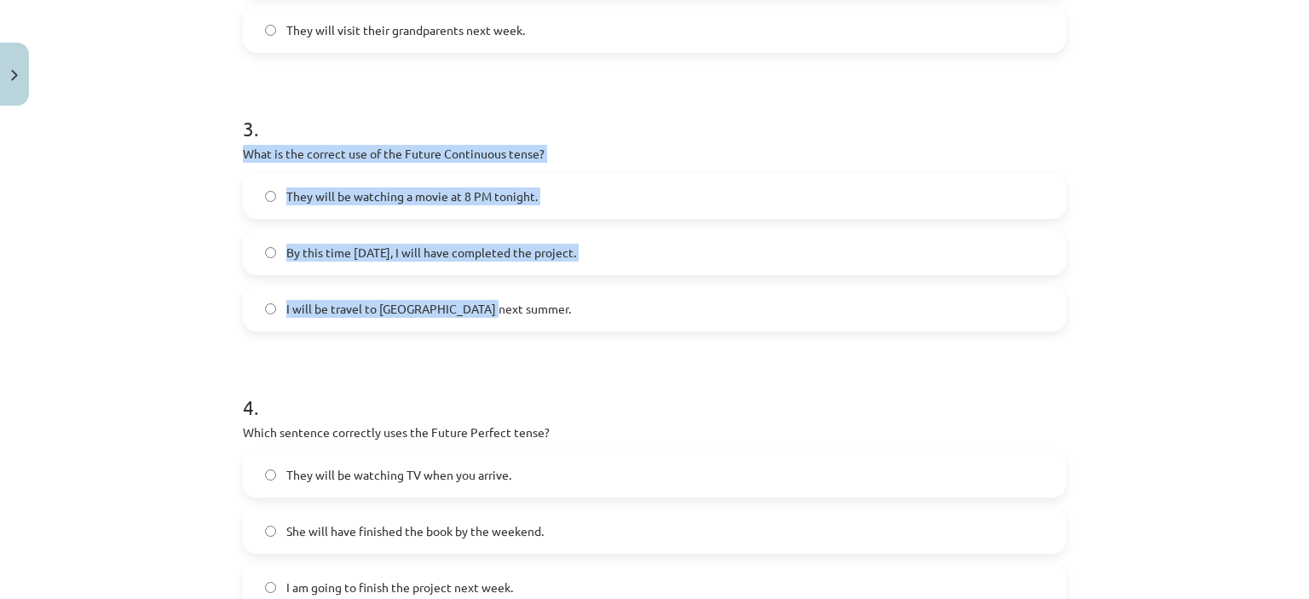
drag, startPoint x: 238, startPoint y: 153, endPoint x: 568, endPoint y: 320, distance: 370.8
click at [568, 320] on div "3 . What is the correct use of the Future Continuous tense? They will be watchi…" at bounding box center [654, 209] width 823 height 245
copy div "What is the correct use of the Future Continuous tense? They will be watching a…"
click at [193, 218] on div "Mācību tēma: Angļu valoda i - 10.[PERSON_NAME] 1.ieskaites mācību materiāls #4 …" at bounding box center [654, 299] width 1309 height 599
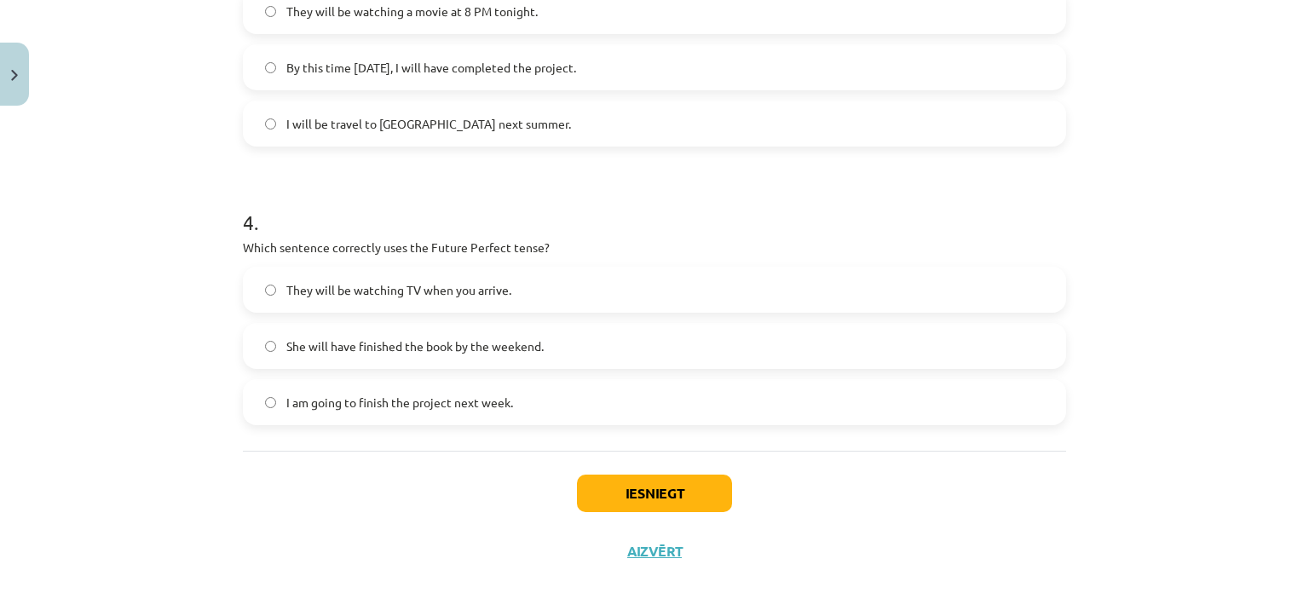
scroll to position [1017, 0]
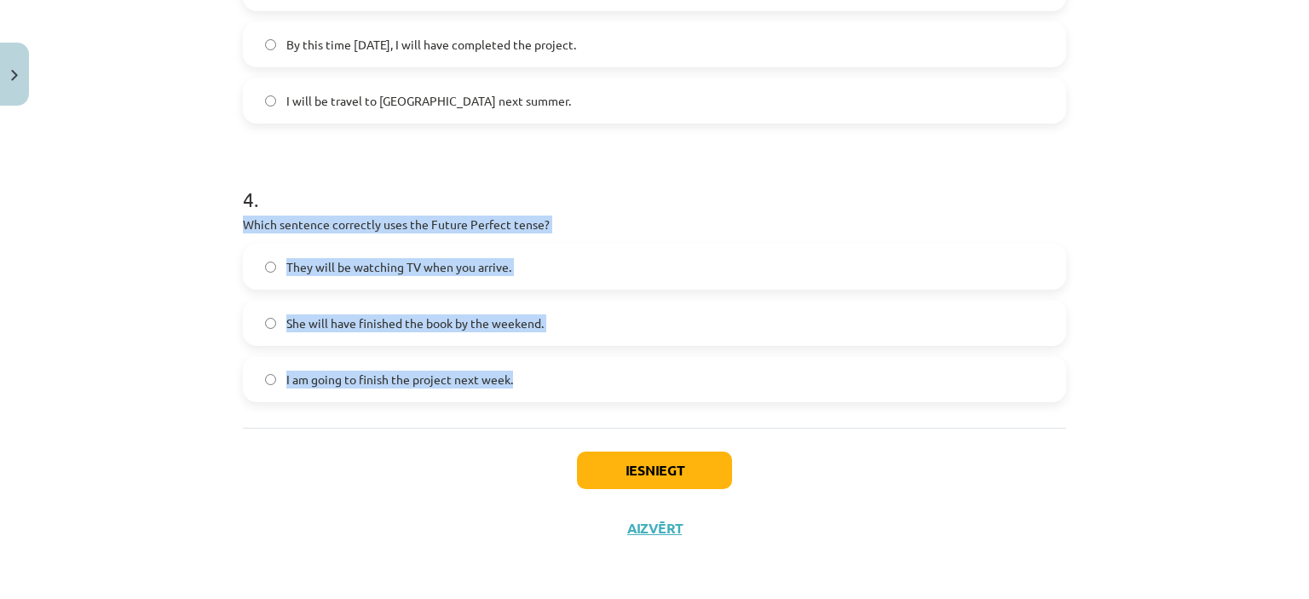
drag, startPoint x: 241, startPoint y: 222, endPoint x: 544, endPoint y: 377, distance: 340.7
click at [544, 377] on div "4 . Which sentence correctly uses the Future Perfect tense? They will be watchi…" at bounding box center [654, 280] width 823 height 245
click at [168, 314] on div "Mācību tēma: Angļu valoda i - 10.[PERSON_NAME] 1.ieskaites mācību materiāls #4 …" at bounding box center [654, 299] width 1309 height 599
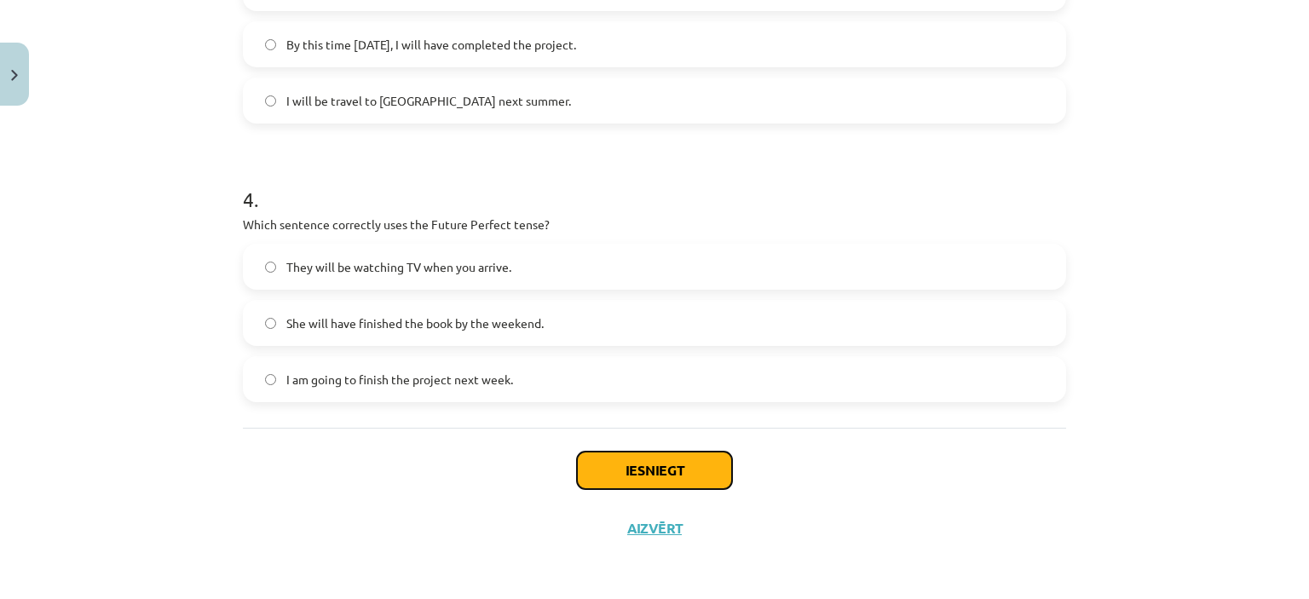
click at [627, 466] on button "Iesniegt" at bounding box center [654, 470] width 155 height 37
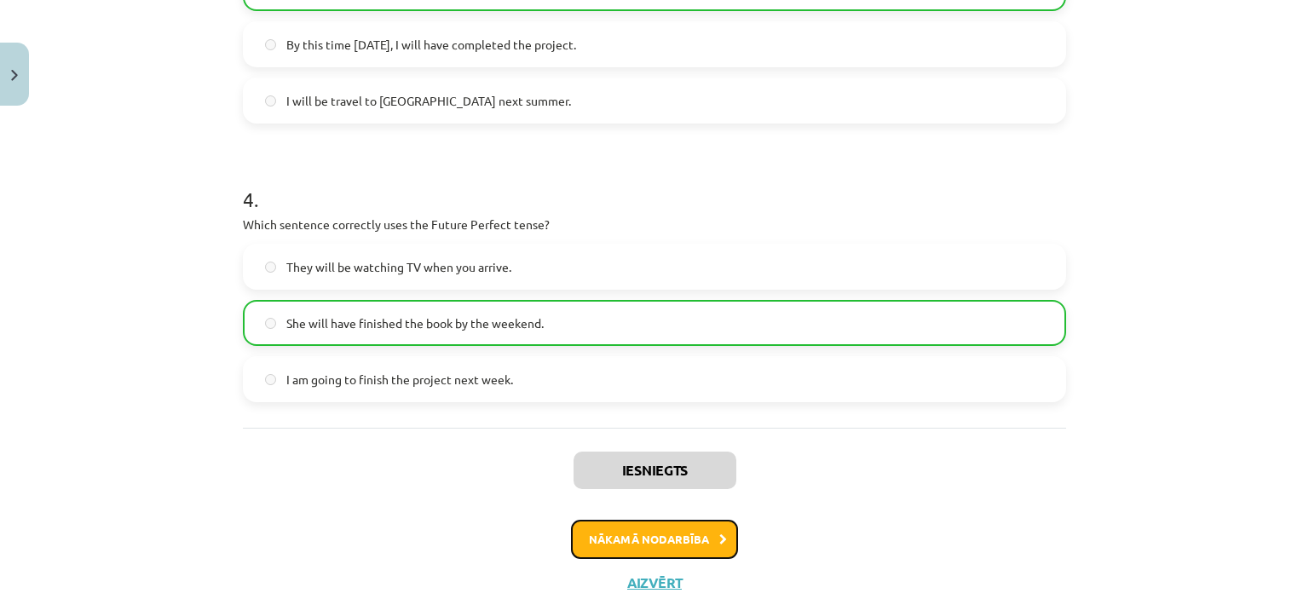
click at [677, 539] on button "Nākamā nodarbība" at bounding box center [654, 539] width 167 height 39
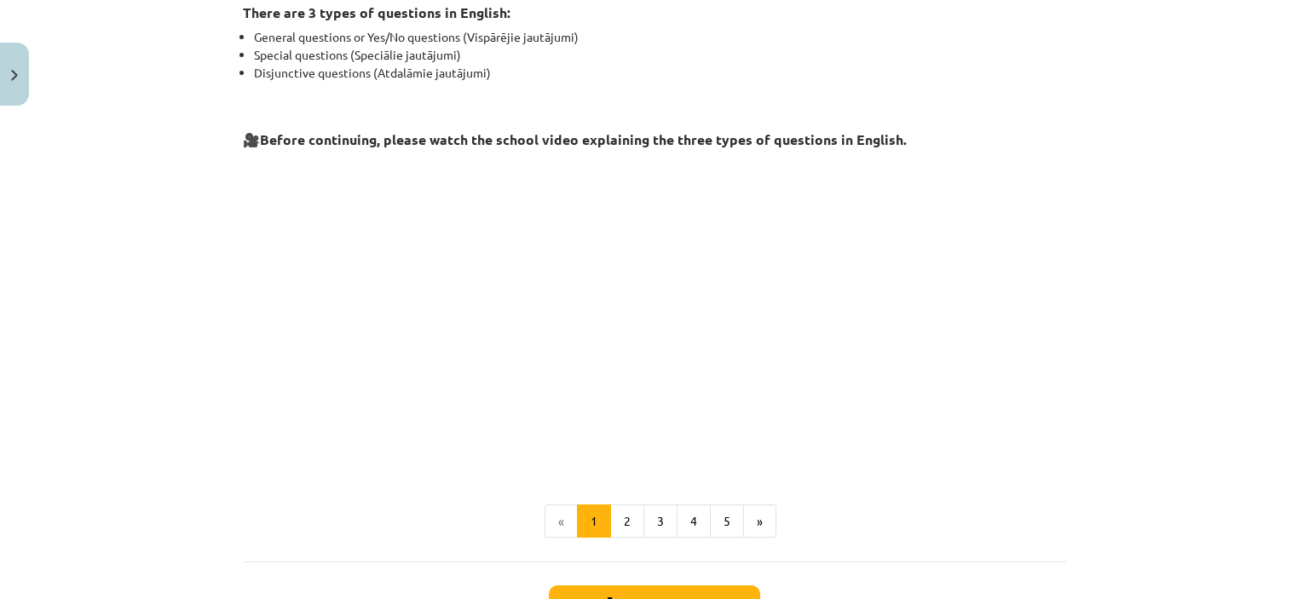
scroll to position [383, 0]
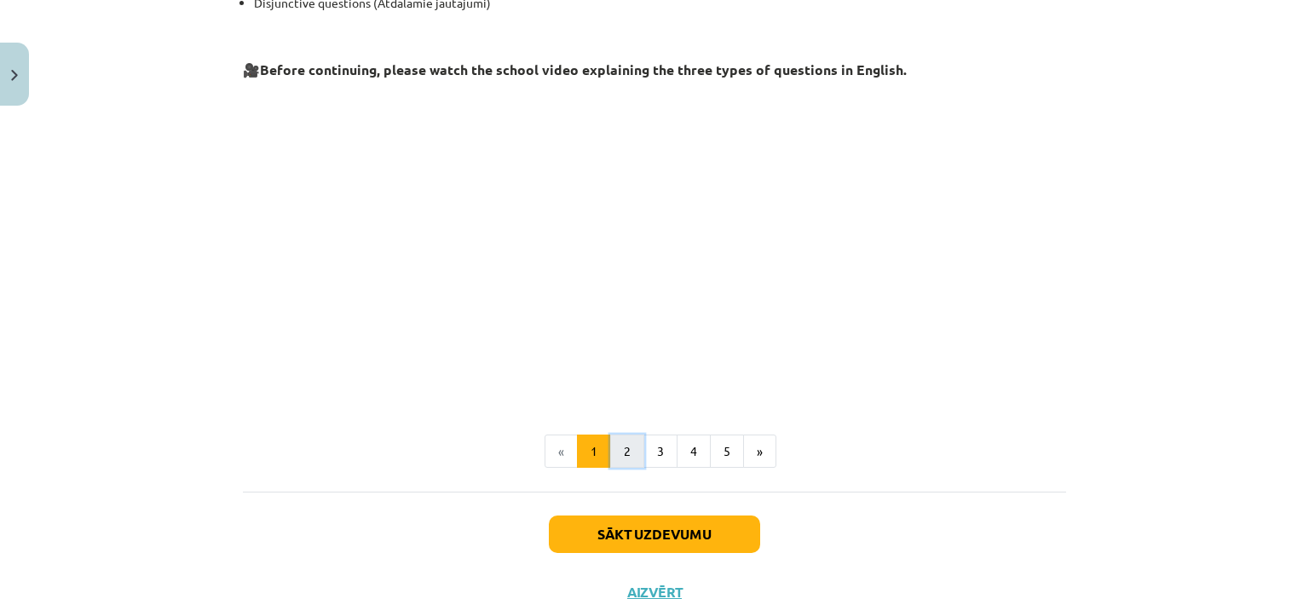
click at [622, 452] on button "2" at bounding box center [627, 452] width 34 height 34
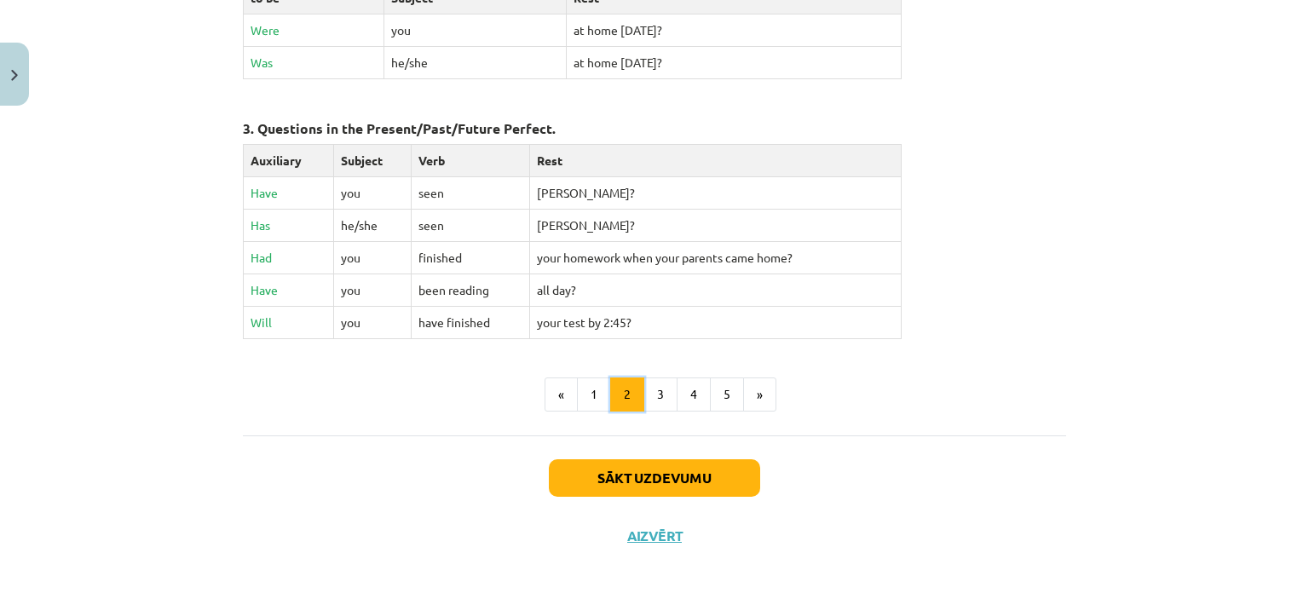
scroll to position [846, 0]
click at [652, 386] on button "3" at bounding box center [660, 394] width 34 height 34
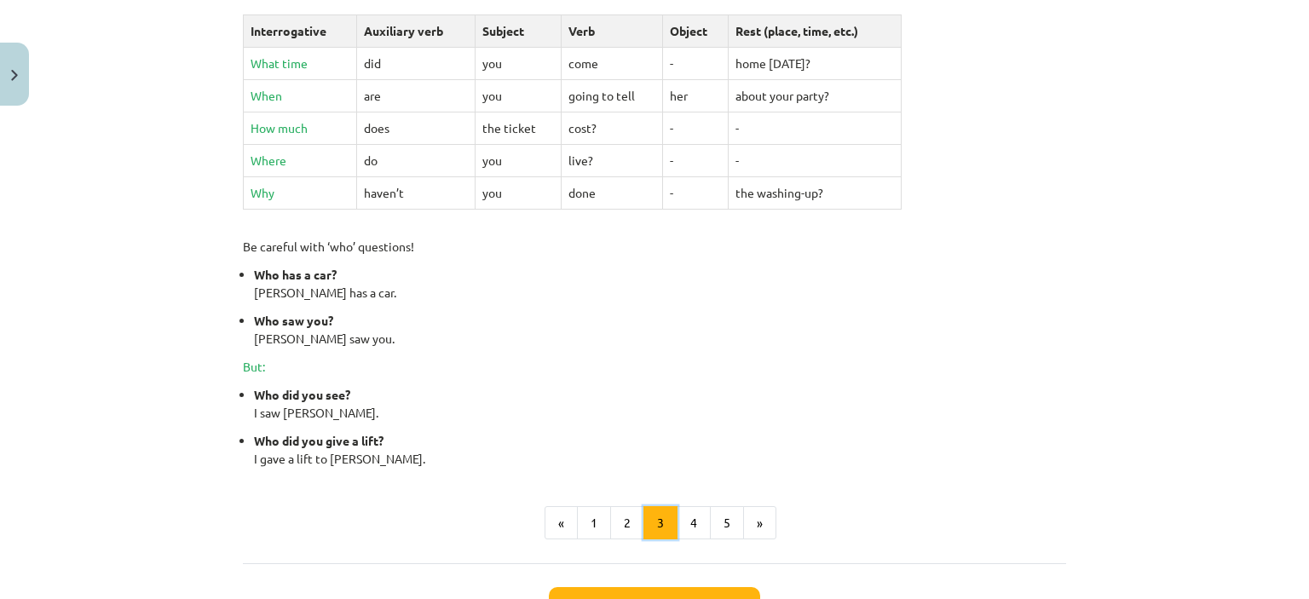
scroll to position [730, 0]
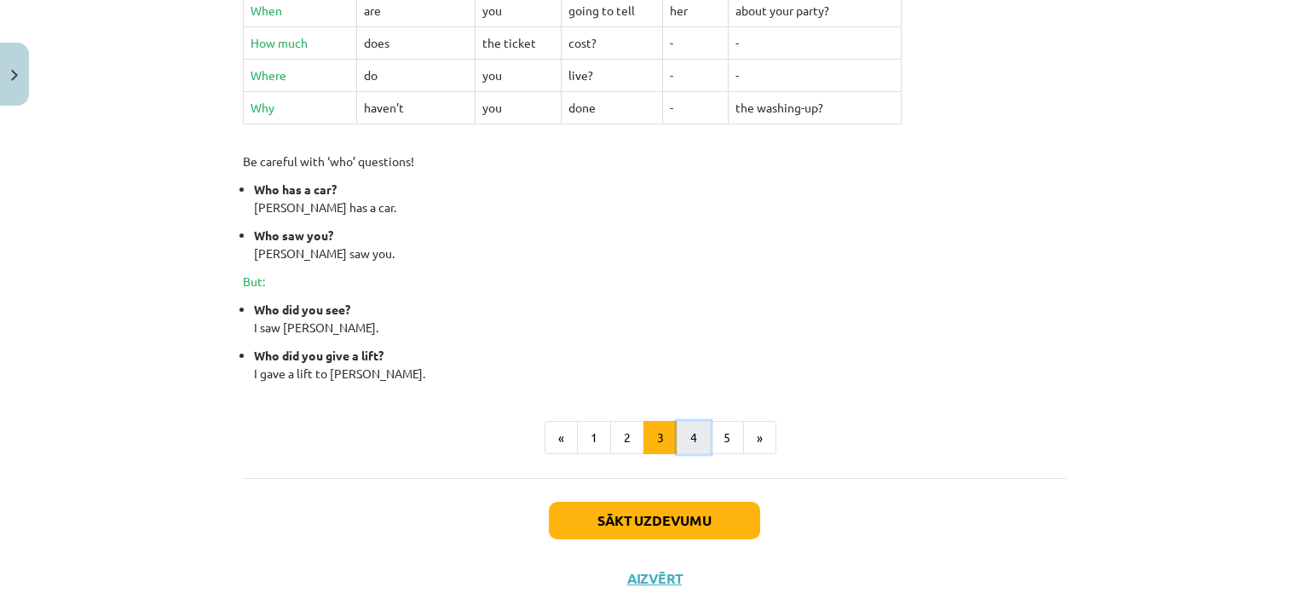
click at [688, 436] on button "4" at bounding box center [694, 438] width 34 height 34
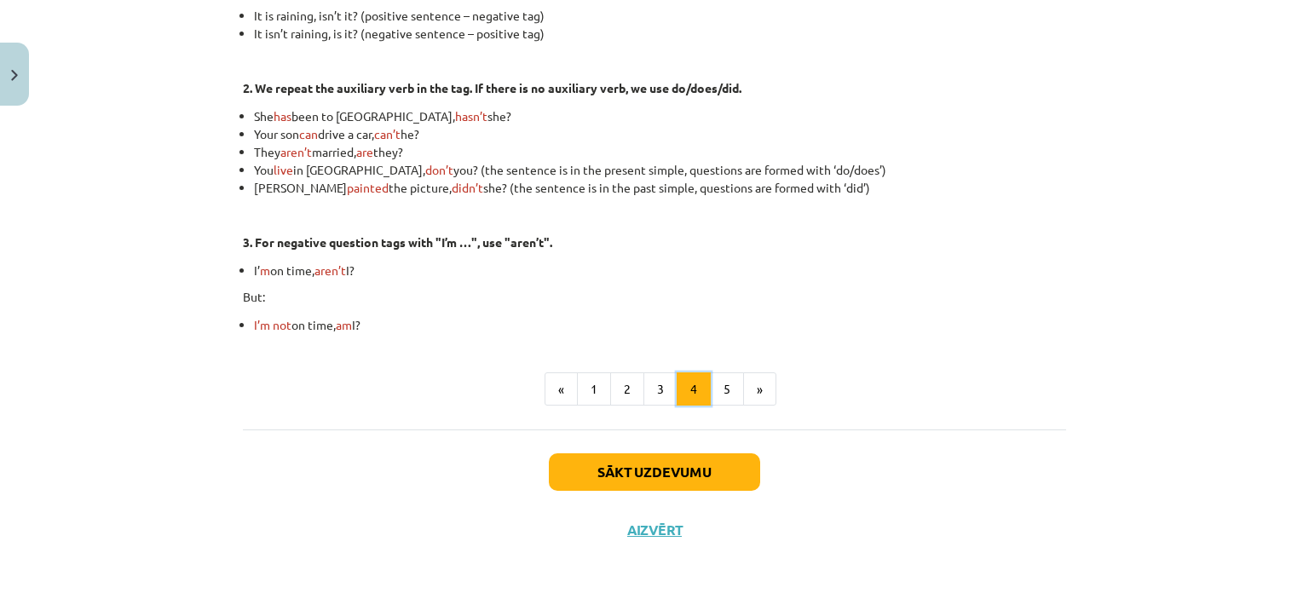
scroll to position [519, 0]
click at [723, 390] on button "5" at bounding box center [727, 389] width 34 height 34
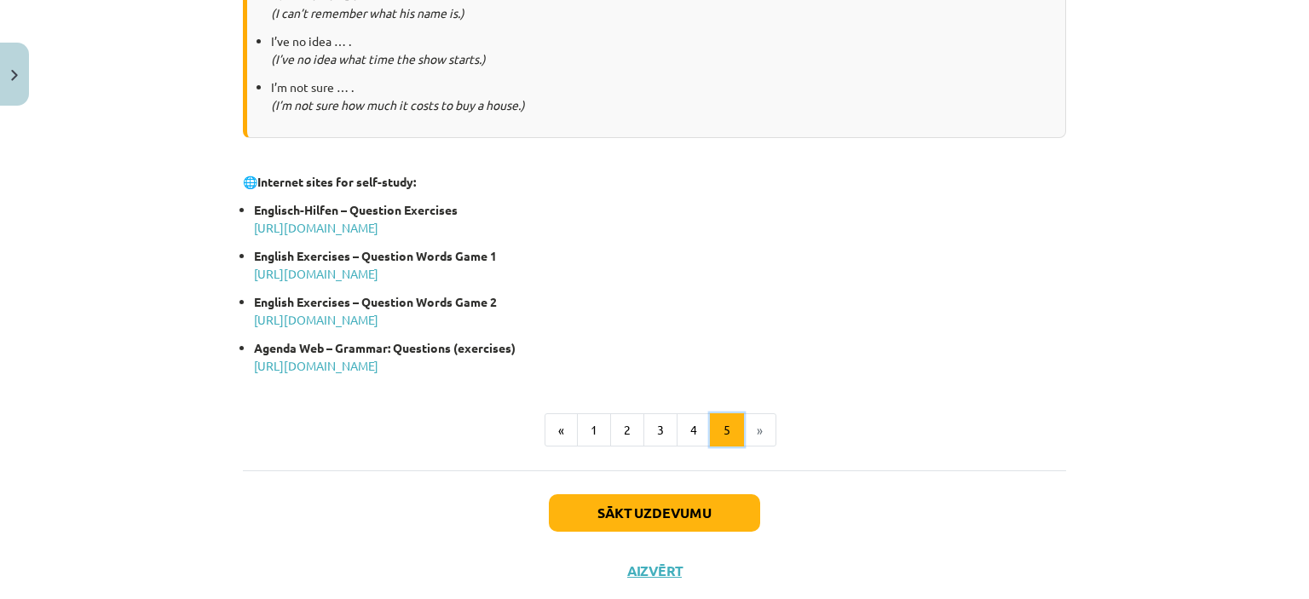
scroll to position [901, 0]
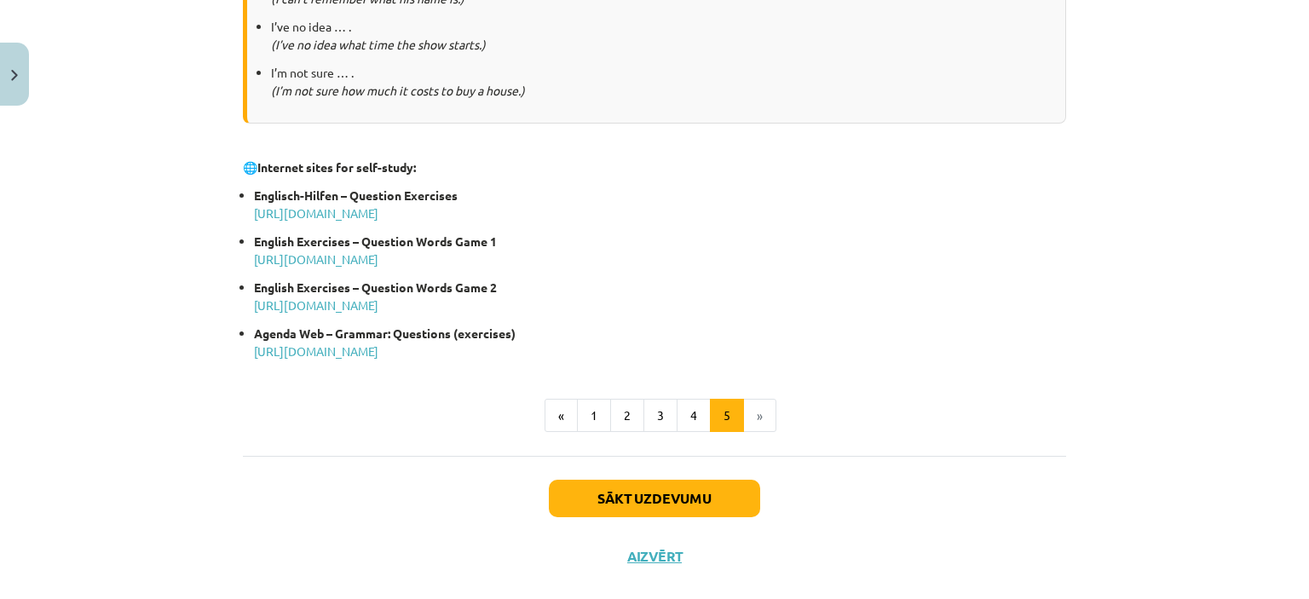
drag, startPoint x: 233, startPoint y: 156, endPoint x: 688, endPoint y: 345, distance: 493.6
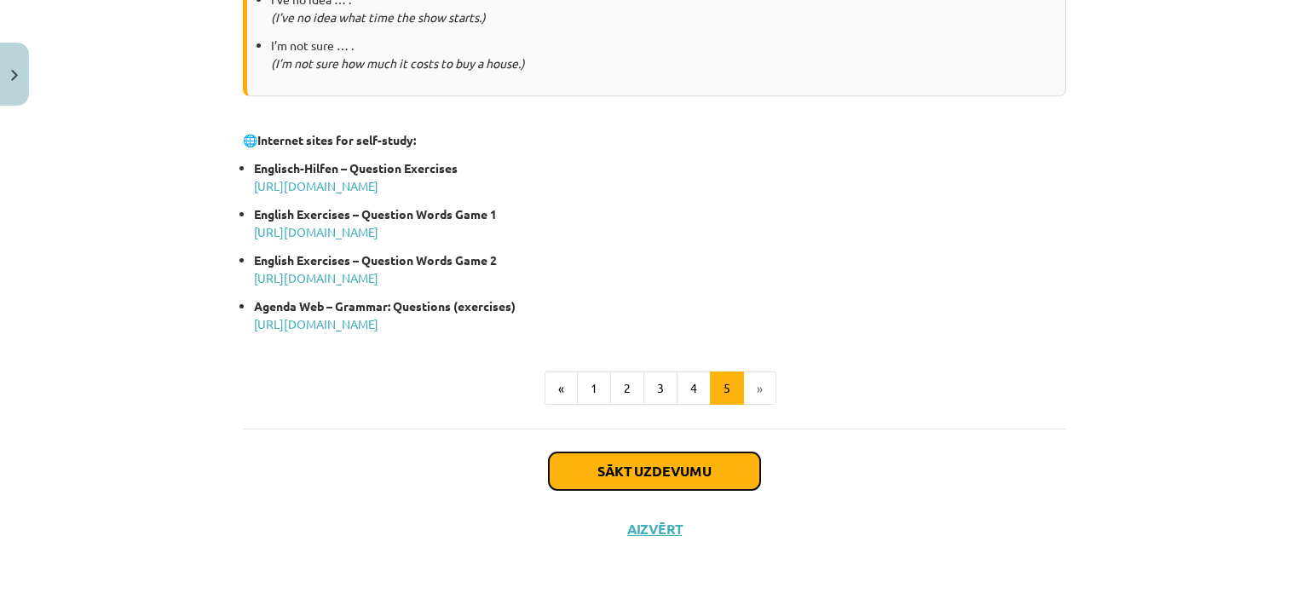
click at [674, 469] on button "Sākt uzdevumu" at bounding box center [654, 470] width 211 height 37
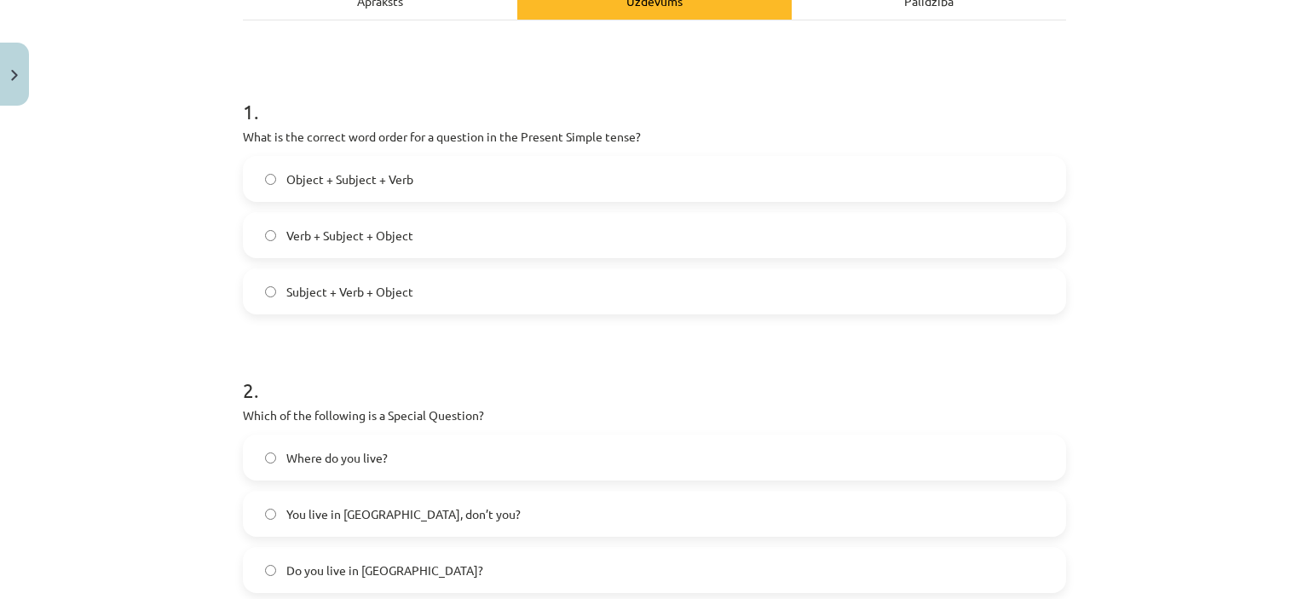
scroll to position [298, 0]
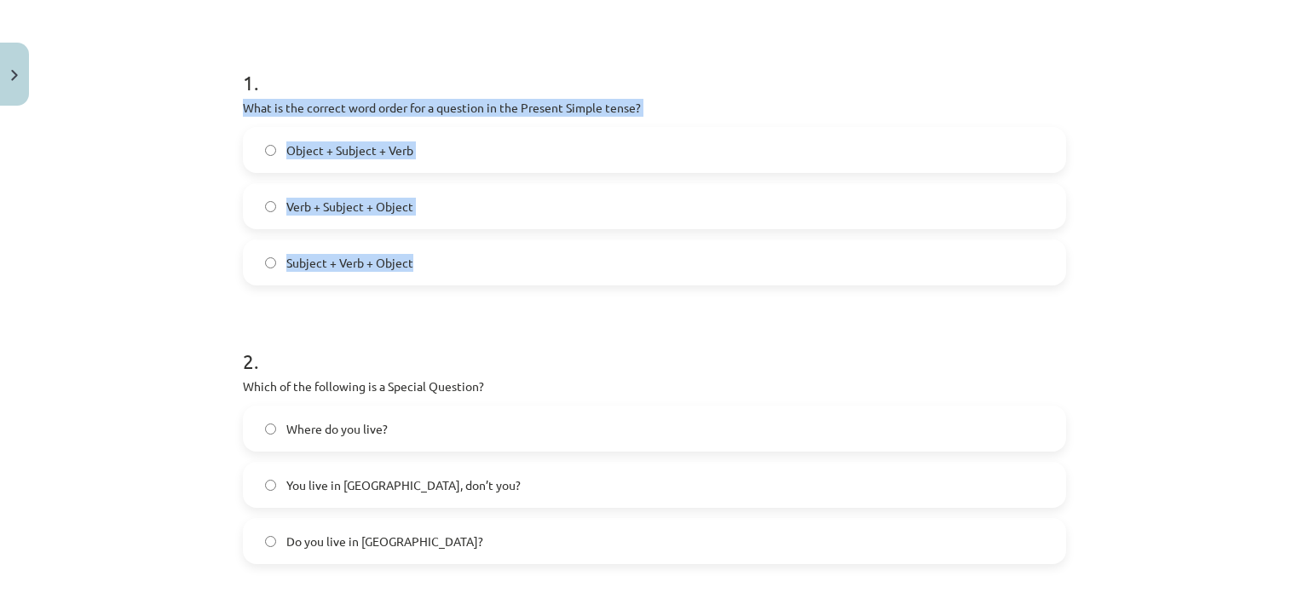
drag, startPoint x: 235, startPoint y: 105, endPoint x: 593, endPoint y: 275, distance: 396.4
click at [593, 275] on div "1 . What is the correct word order for a question in the Present Simple tense? …" at bounding box center [654, 163] width 823 height 245
click at [180, 204] on div "Mācību tēma: Angļu valoda i - 10.[PERSON_NAME] 1.ieskaites mācību materiāls #5 …" at bounding box center [654, 299] width 1309 height 599
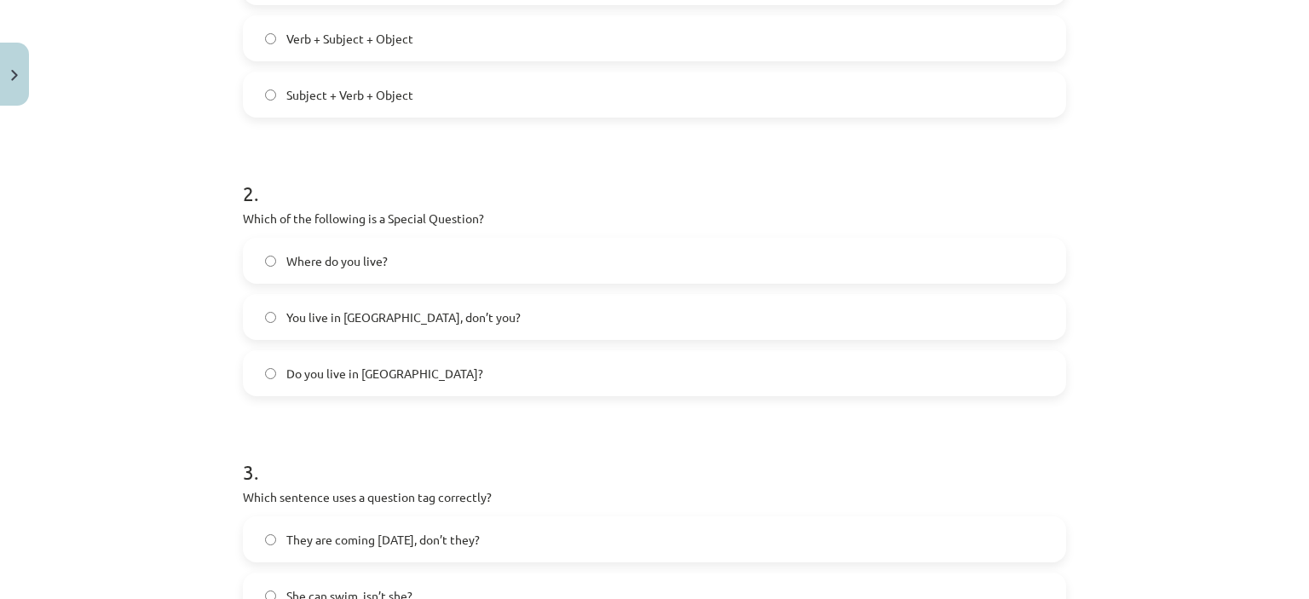
scroll to position [469, 0]
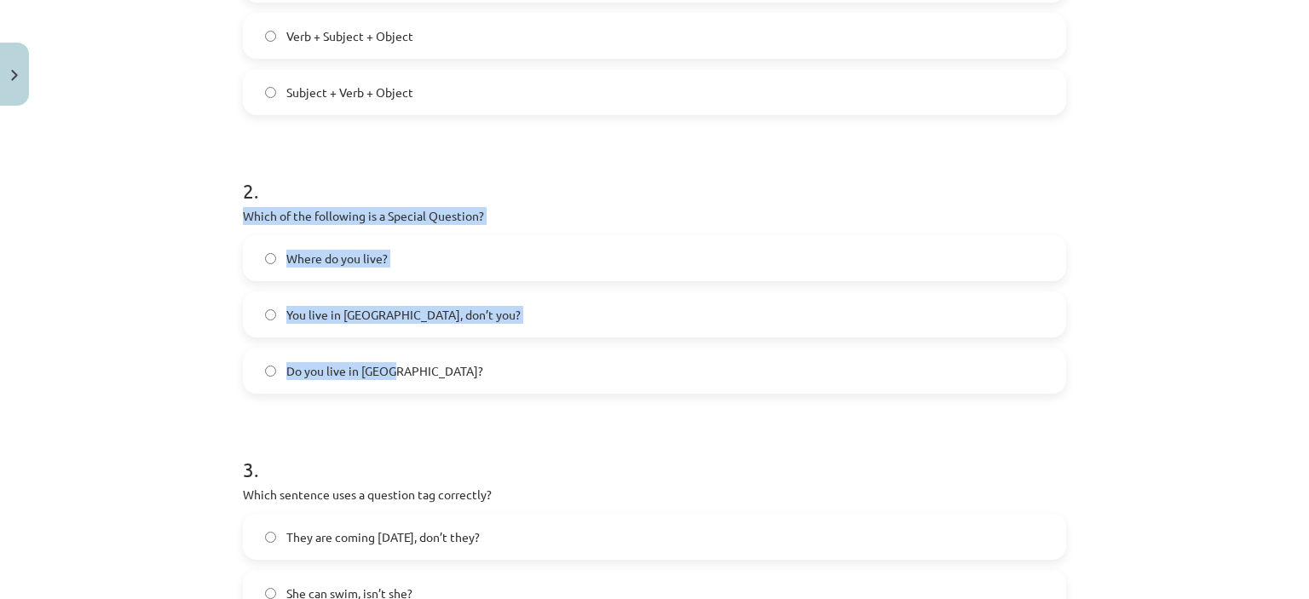
drag, startPoint x: 232, startPoint y: 211, endPoint x: 473, endPoint y: 363, distance: 284.9
click at [473, 363] on div "8 XP Saņemsi Viegls 263 pilda Apraksts Uzdevums Palīdzība 1 . What is the corre…" at bounding box center [655, 375] width 844 height 1461
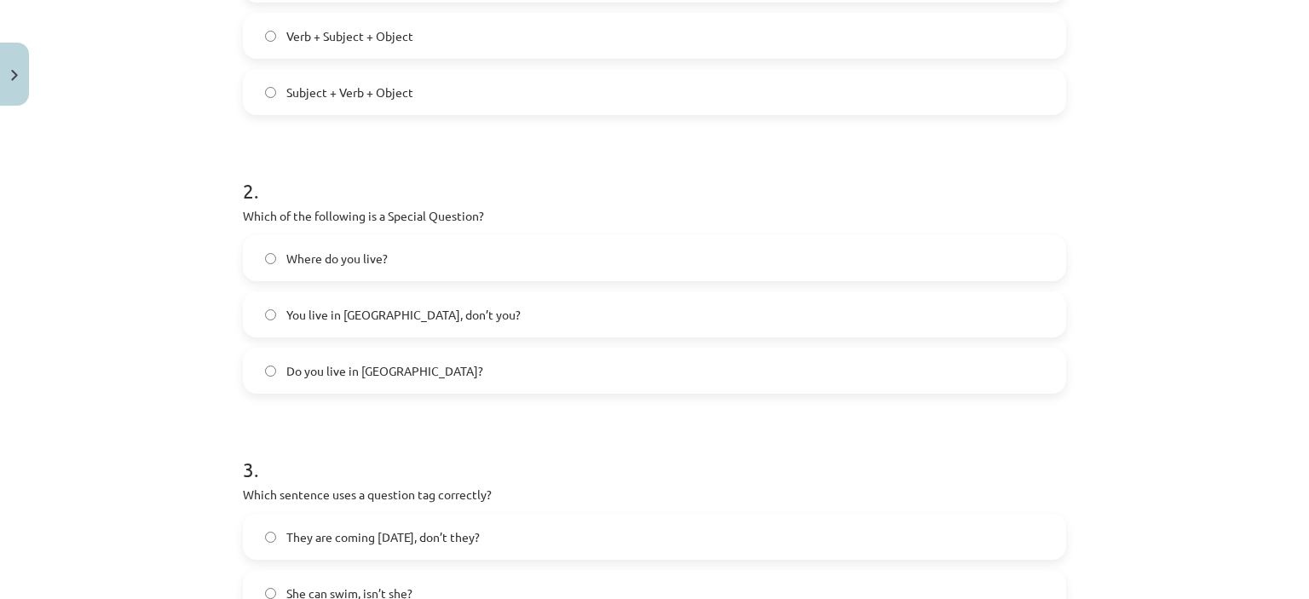
click at [545, 431] on h1 "3 ." at bounding box center [654, 454] width 823 height 53
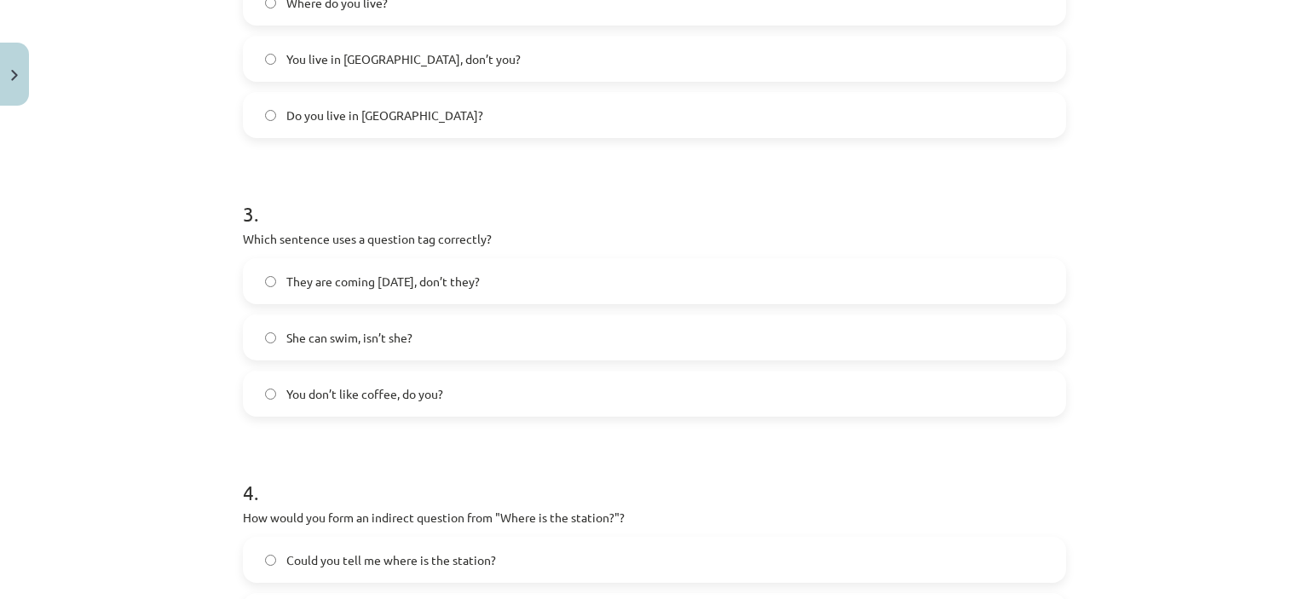
scroll to position [809, 0]
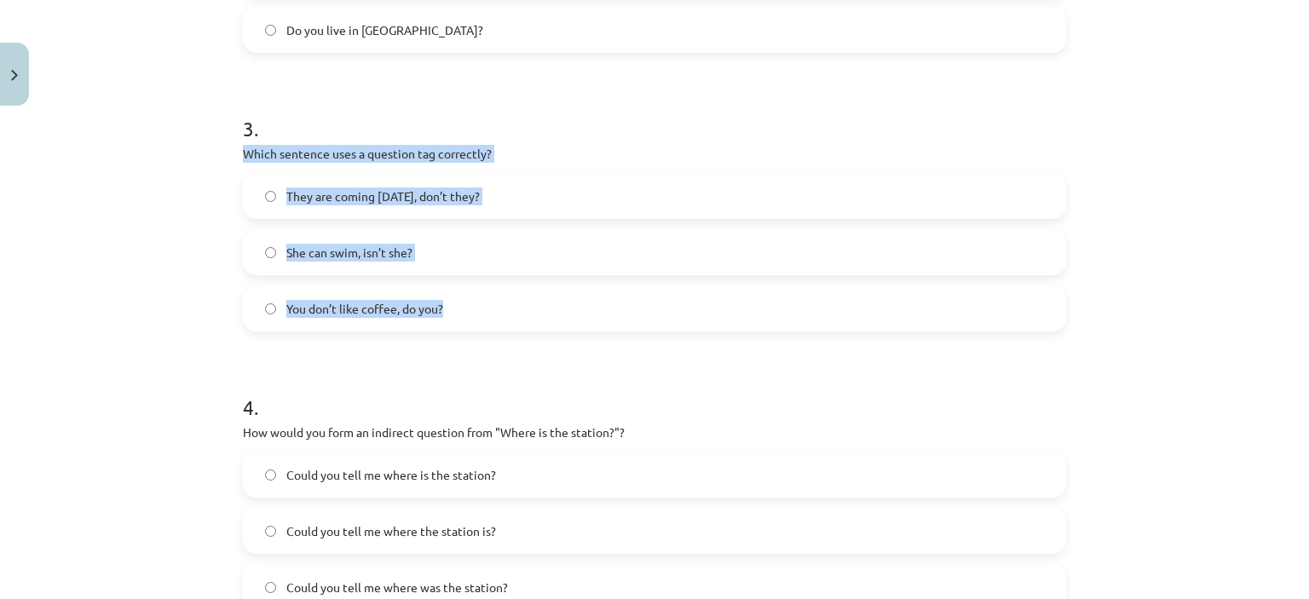
drag, startPoint x: 229, startPoint y: 152, endPoint x: 516, endPoint y: 318, distance: 331.8
click at [516, 318] on div "8 XP Saņemsi Viegls 263 pilda Apraksts Uzdevums Palīdzība 1 . What is the corre…" at bounding box center [655, 34] width 844 height 1461
click at [253, 320] on label "You don’t like coffee, do you?" at bounding box center [655, 308] width 820 height 43
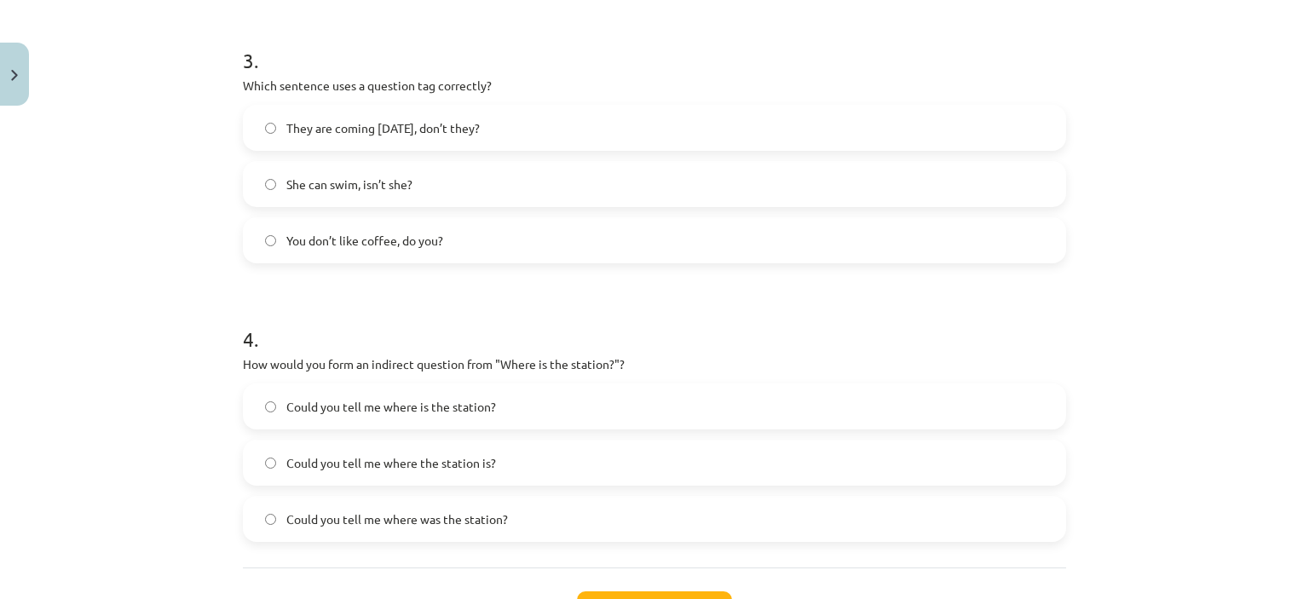
scroll to position [980, 0]
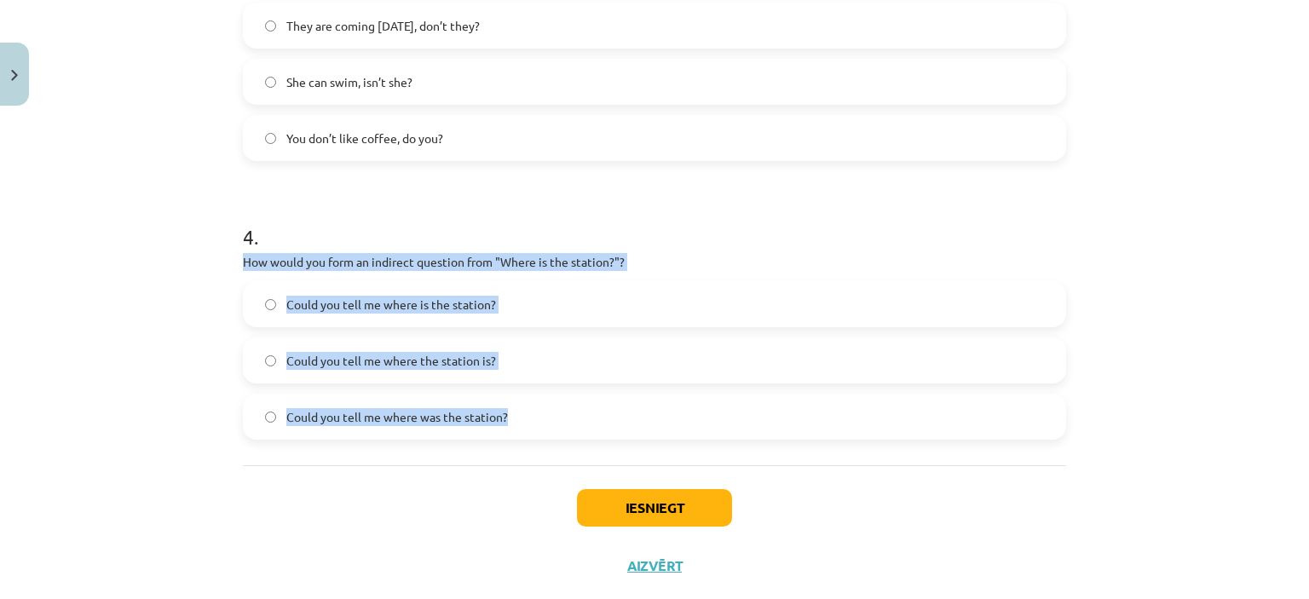
drag, startPoint x: 233, startPoint y: 262, endPoint x: 581, endPoint y: 414, distance: 379.6
click at [623, 358] on label "Could you tell me where the station is?" at bounding box center [655, 360] width 820 height 43
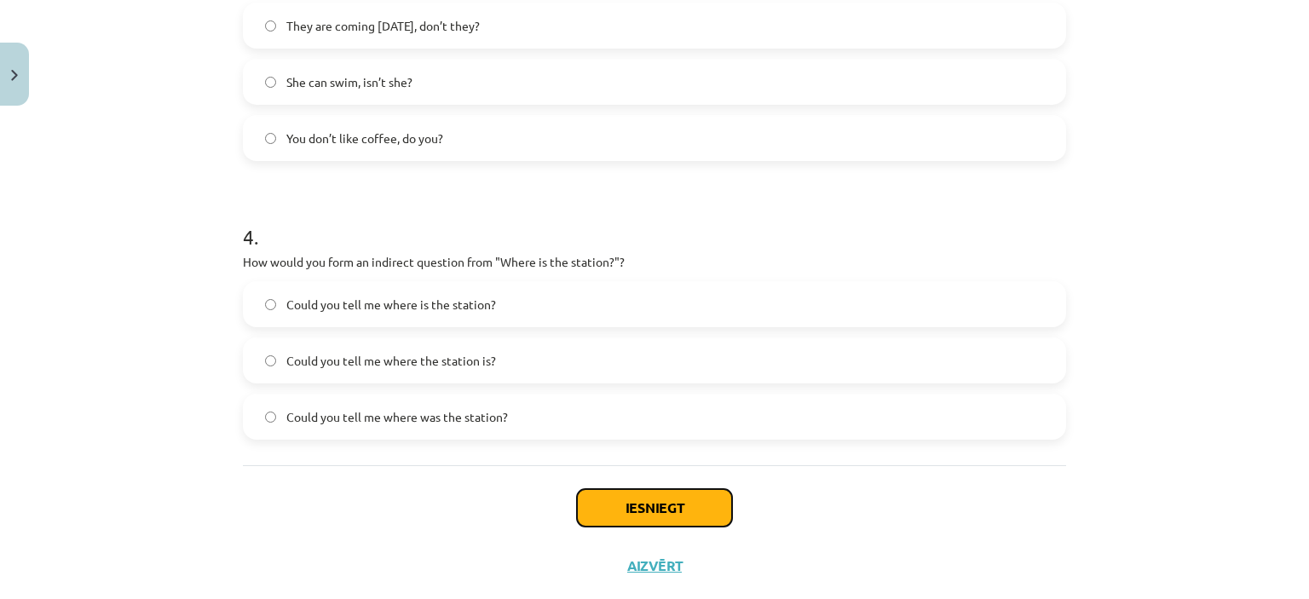
click at [671, 503] on button "Iesniegt" at bounding box center [654, 507] width 155 height 37
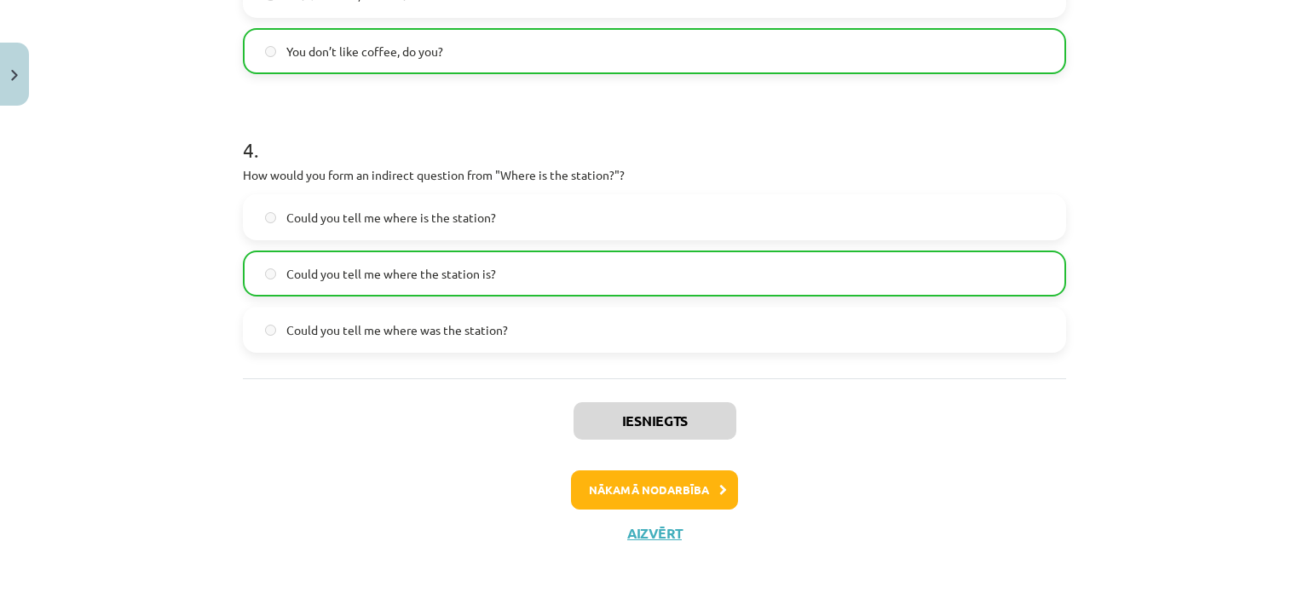
scroll to position [1071, 0]
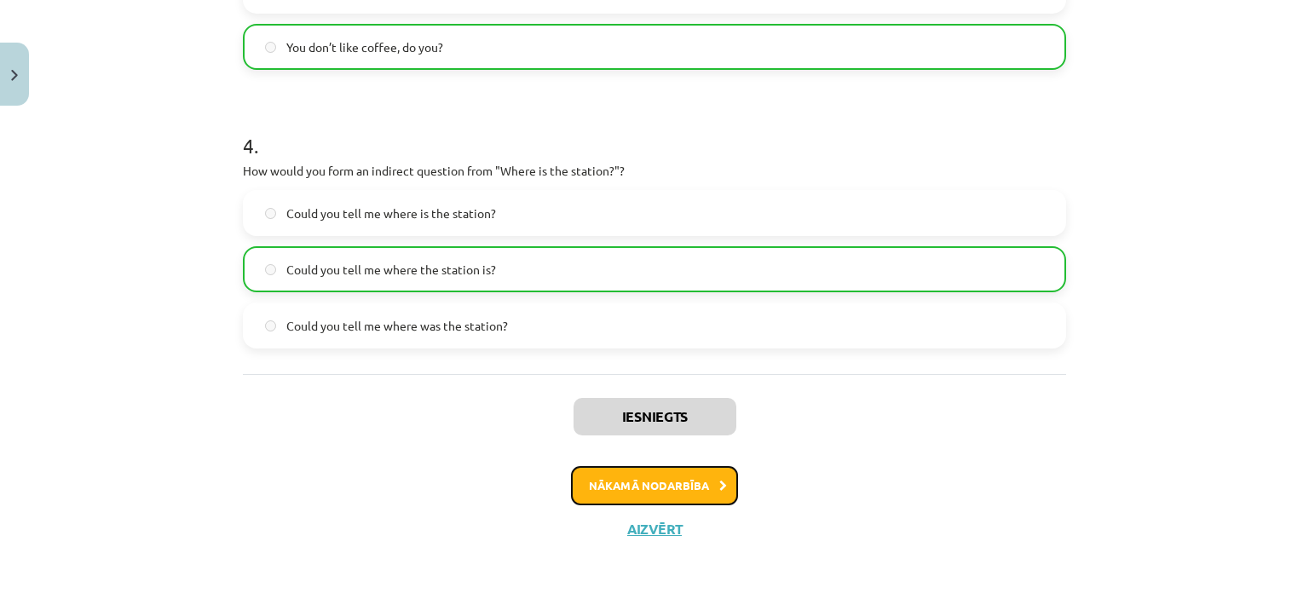
click at [635, 475] on button "Nākamā nodarbība" at bounding box center [654, 485] width 167 height 39
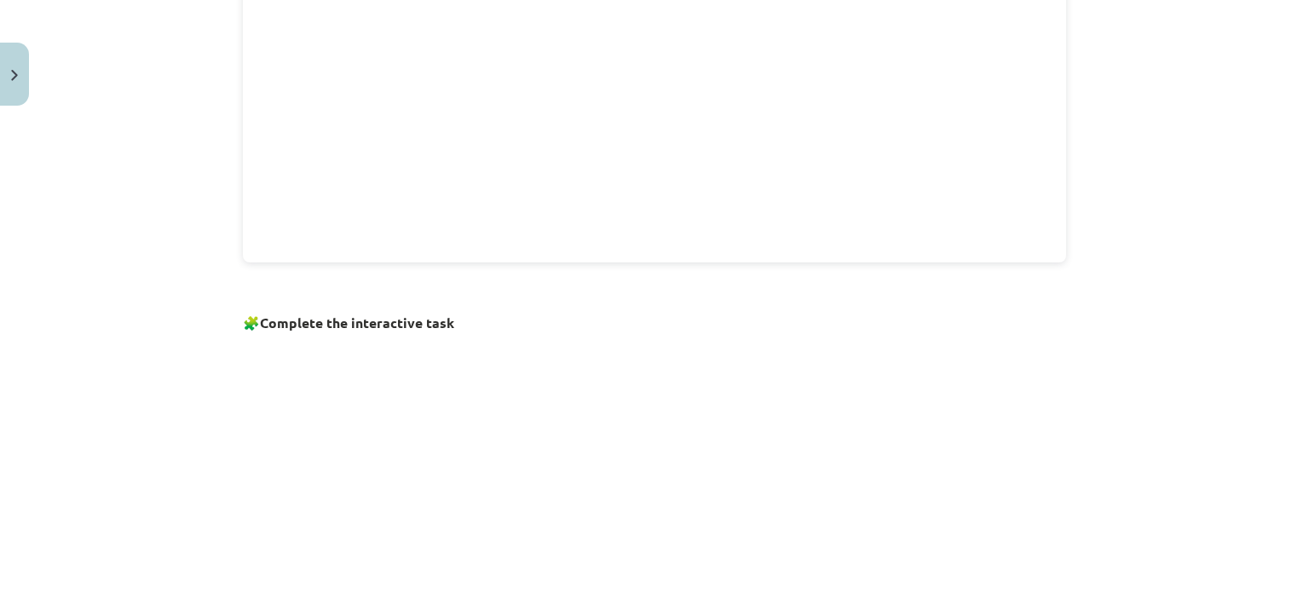
scroll to position [1023, 0]
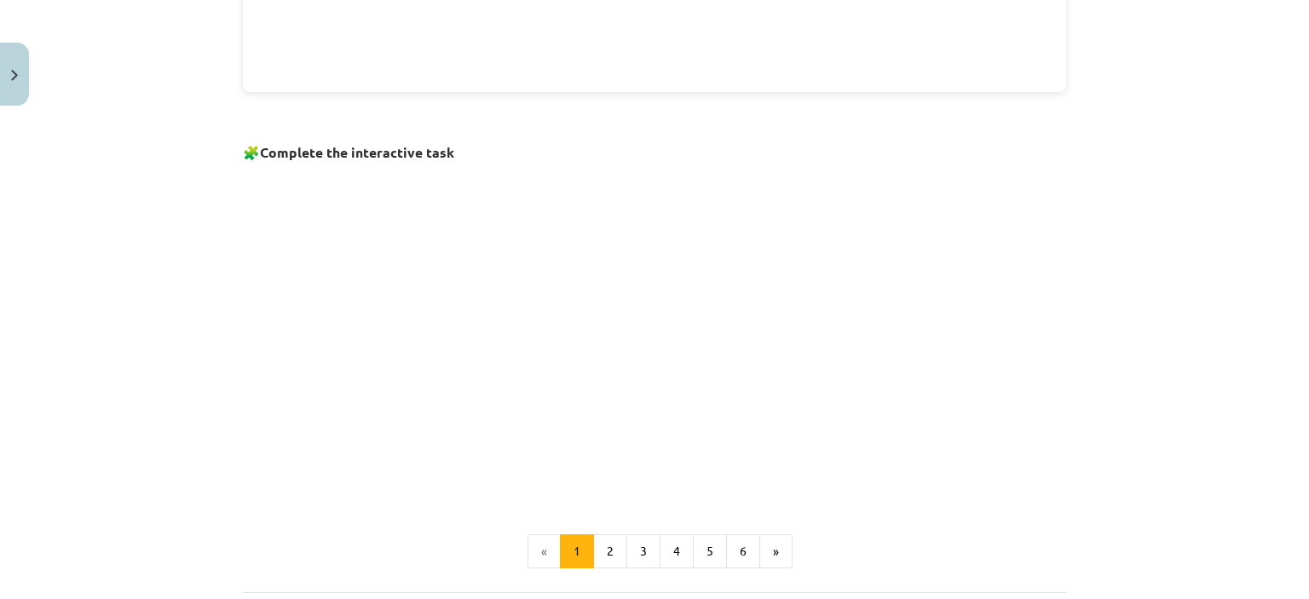
click at [603, 550] on button "2" at bounding box center [610, 551] width 34 height 34
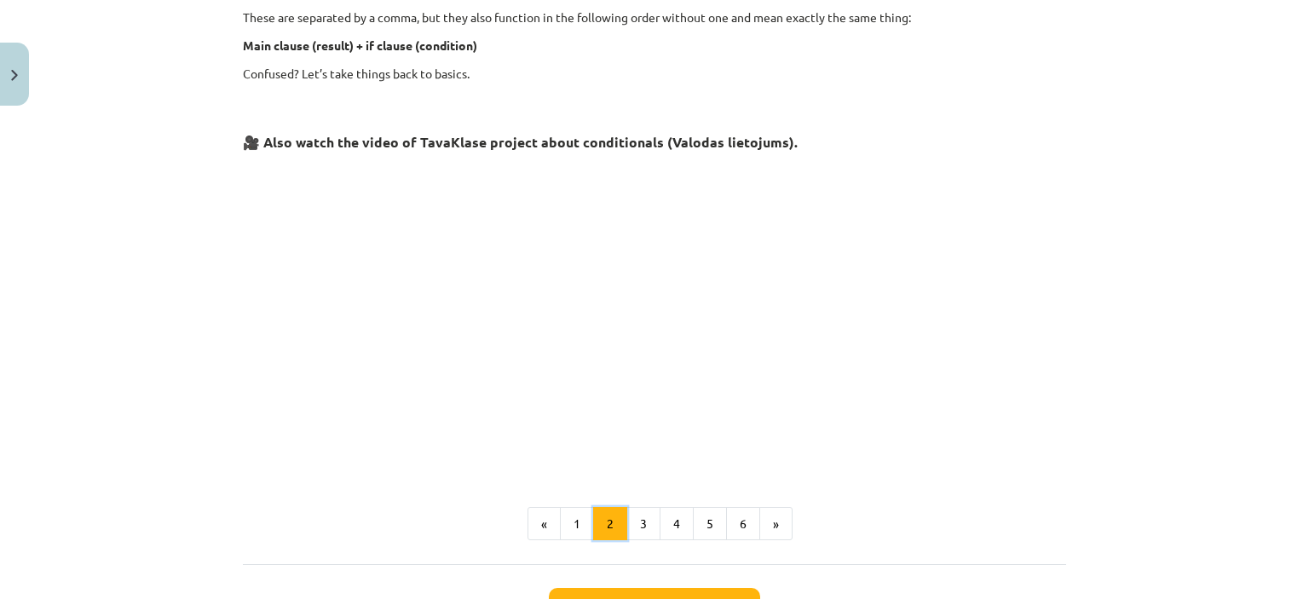
scroll to position [730, 0]
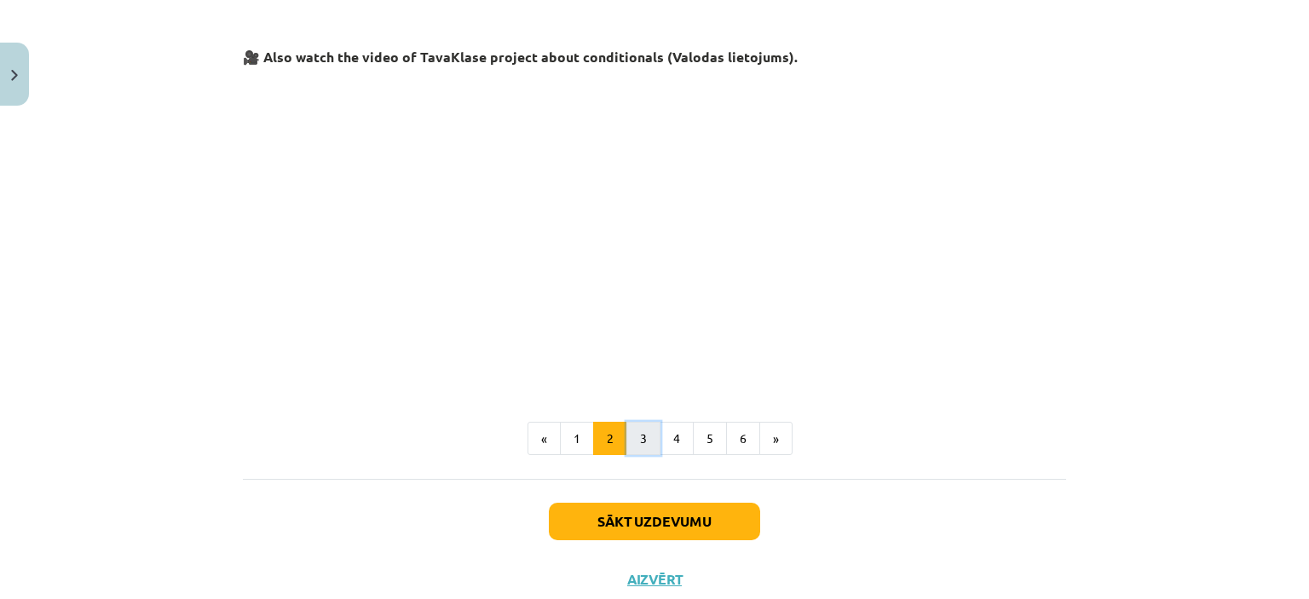
click at [634, 433] on button "3" at bounding box center [643, 439] width 34 height 34
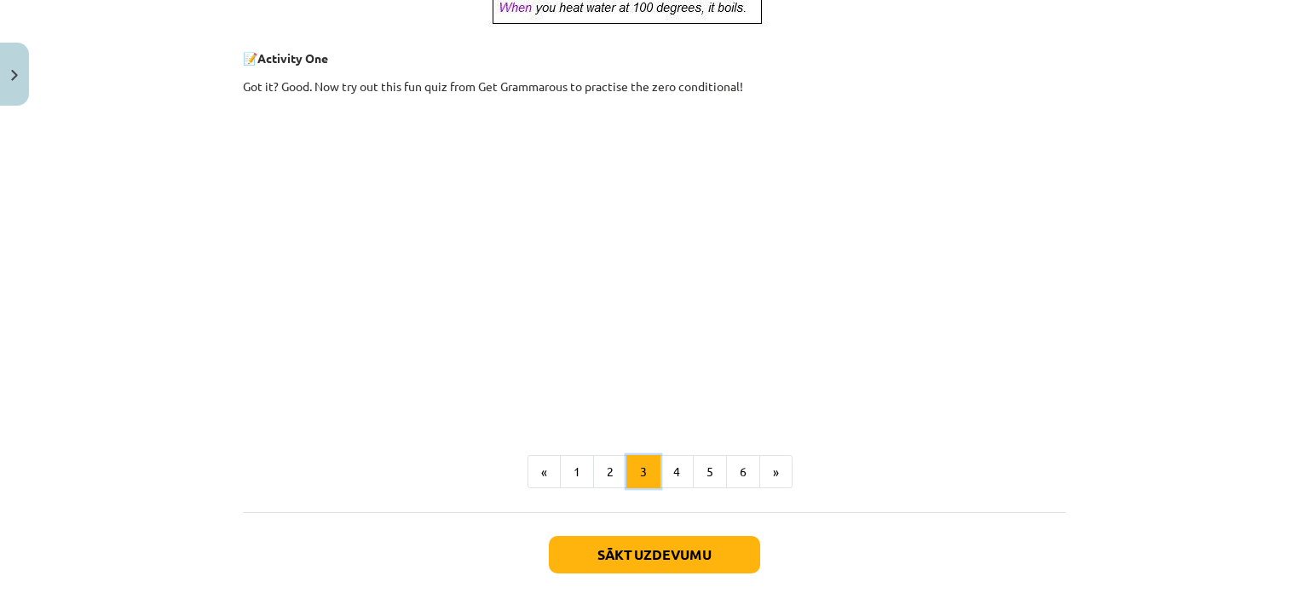
scroll to position [791, 0]
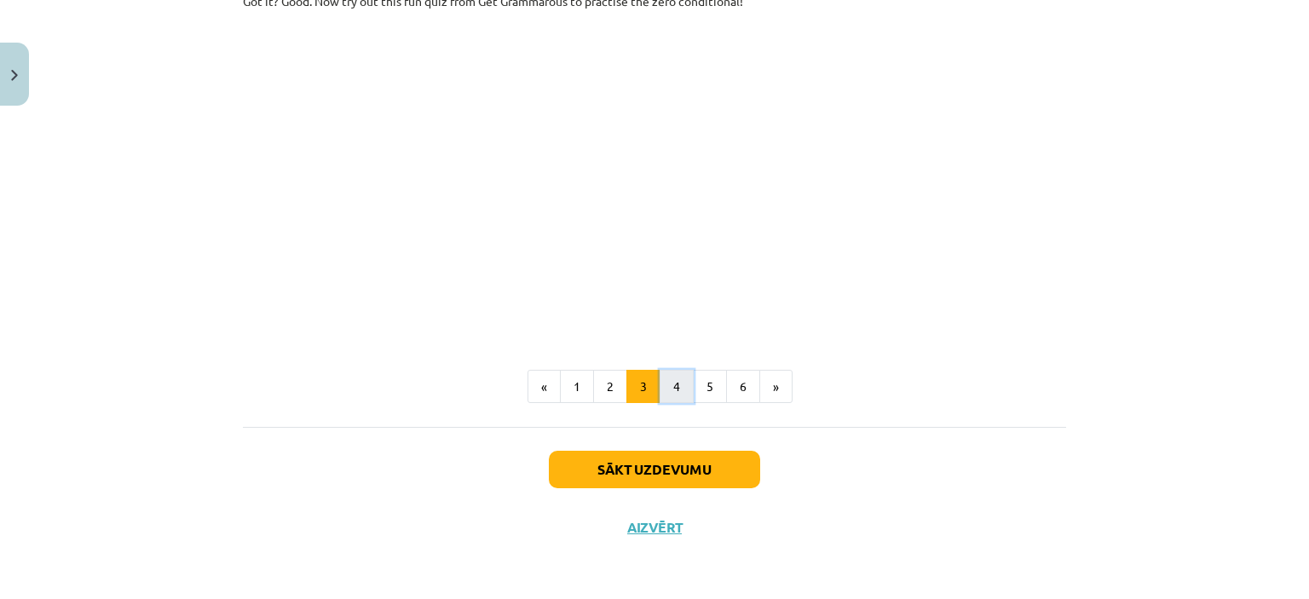
click at [668, 388] on button "4" at bounding box center [677, 387] width 34 height 34
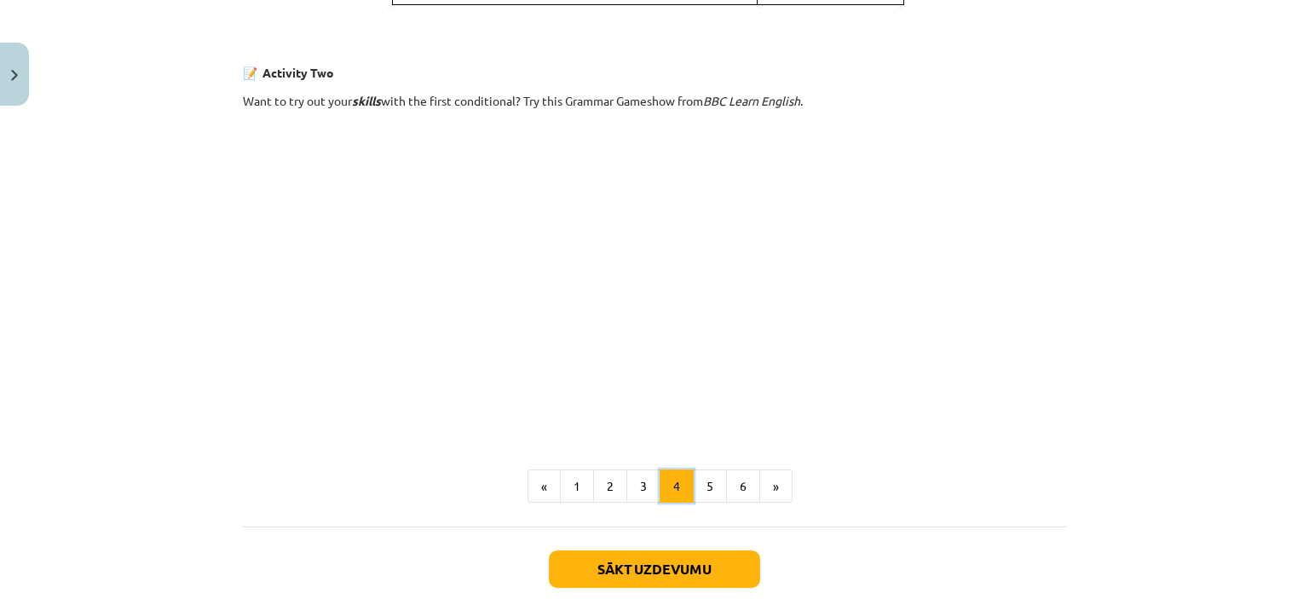
scroll to position [1156, 0]
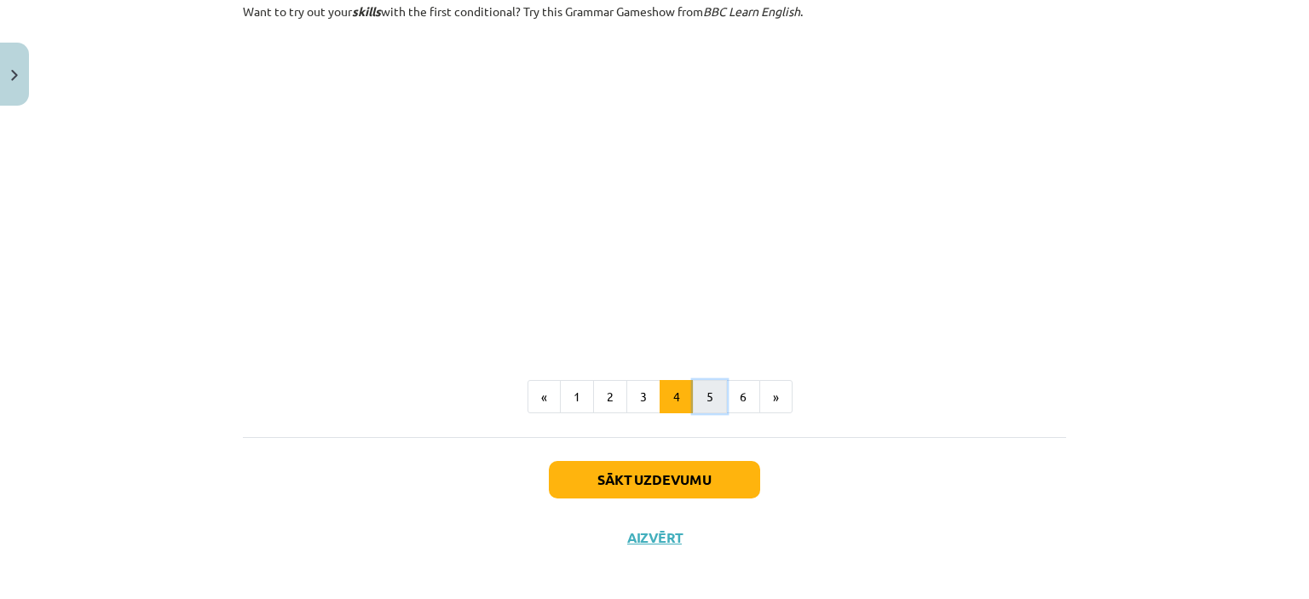
click at [706, 400] on button "5" at bounding box center [710, 397] width 34 height 34
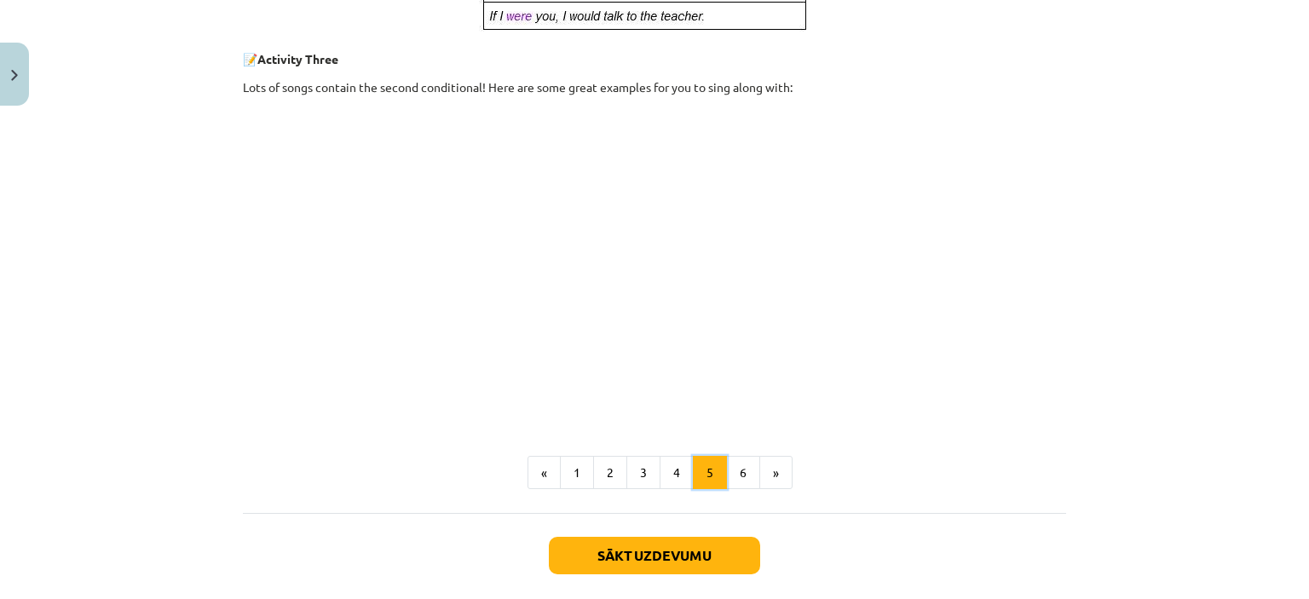
scroll to position [963, 0]
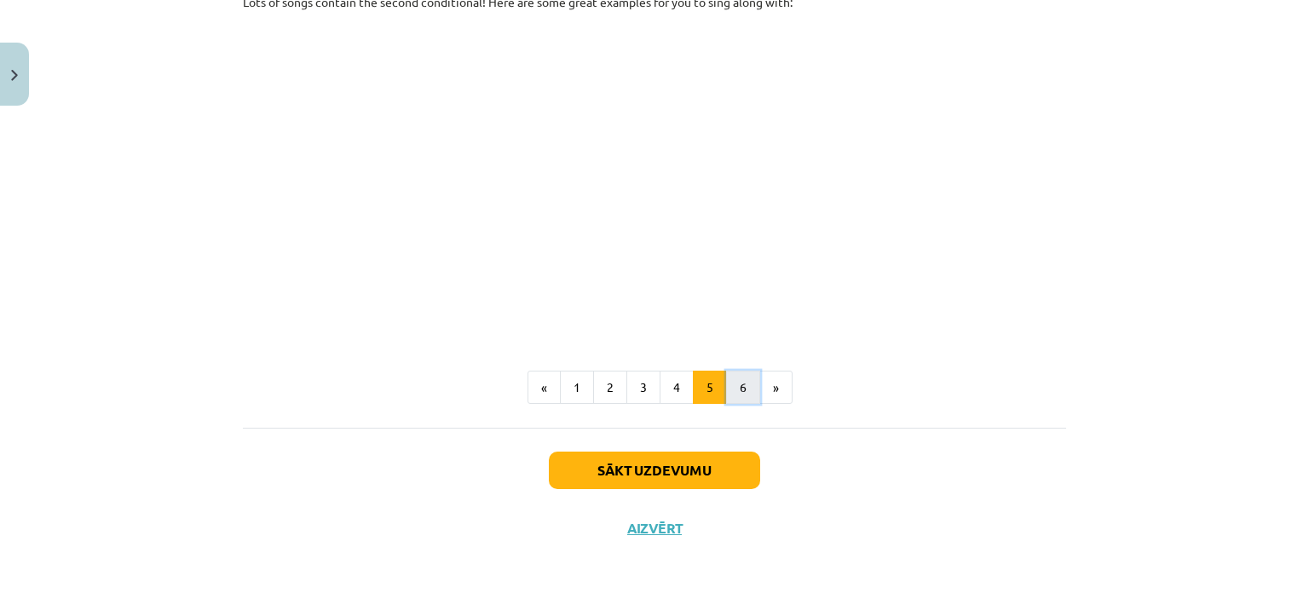
click at [740, 388] on button "6" at bounding box center [743, 388] width 34 height 34
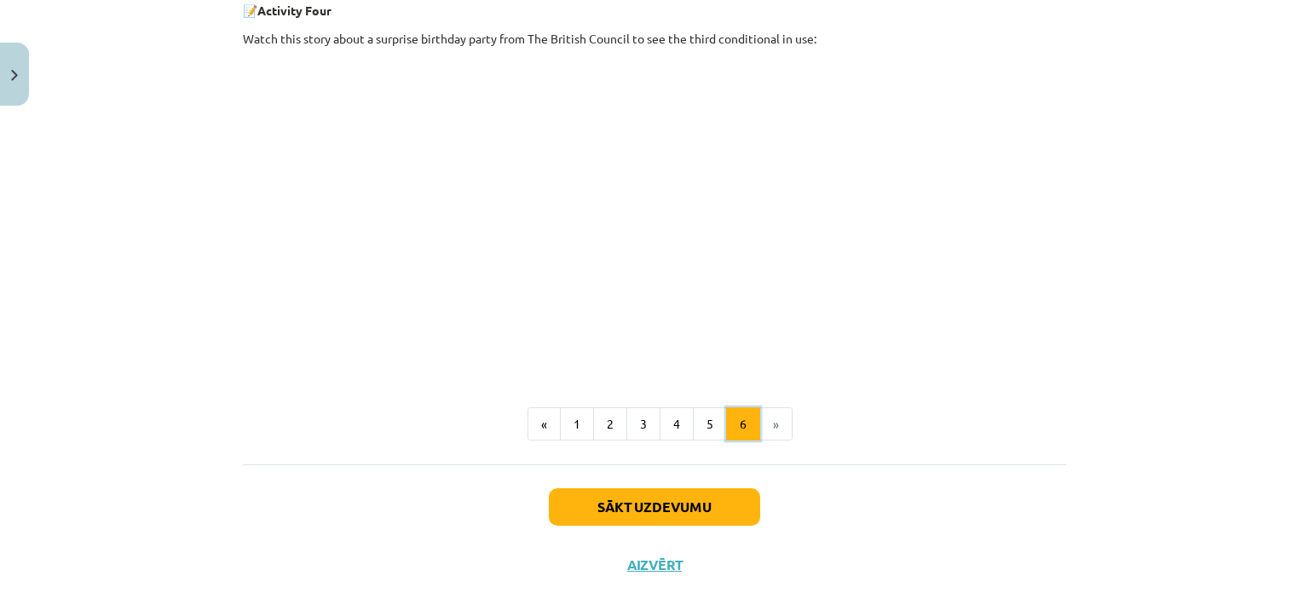
scroll to position [730, 0]
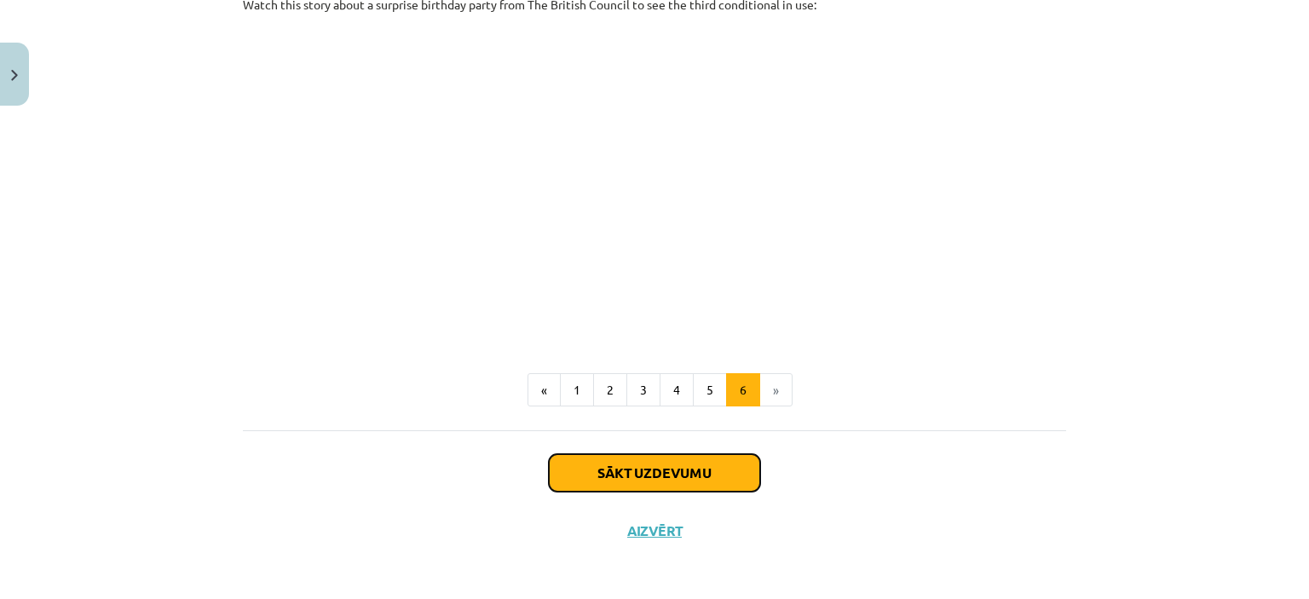
click at [692, 470] on button "Sākt uzdevumu" at bounding box center [654, 472] width 211 height 37
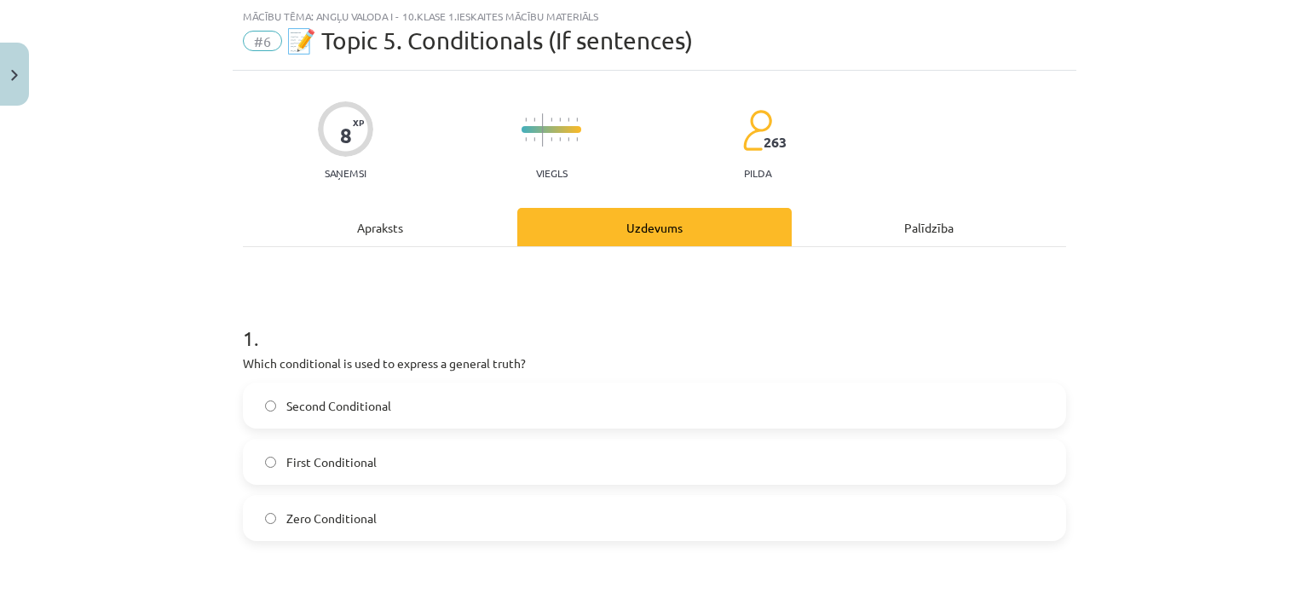
scroll to position [213, 0]
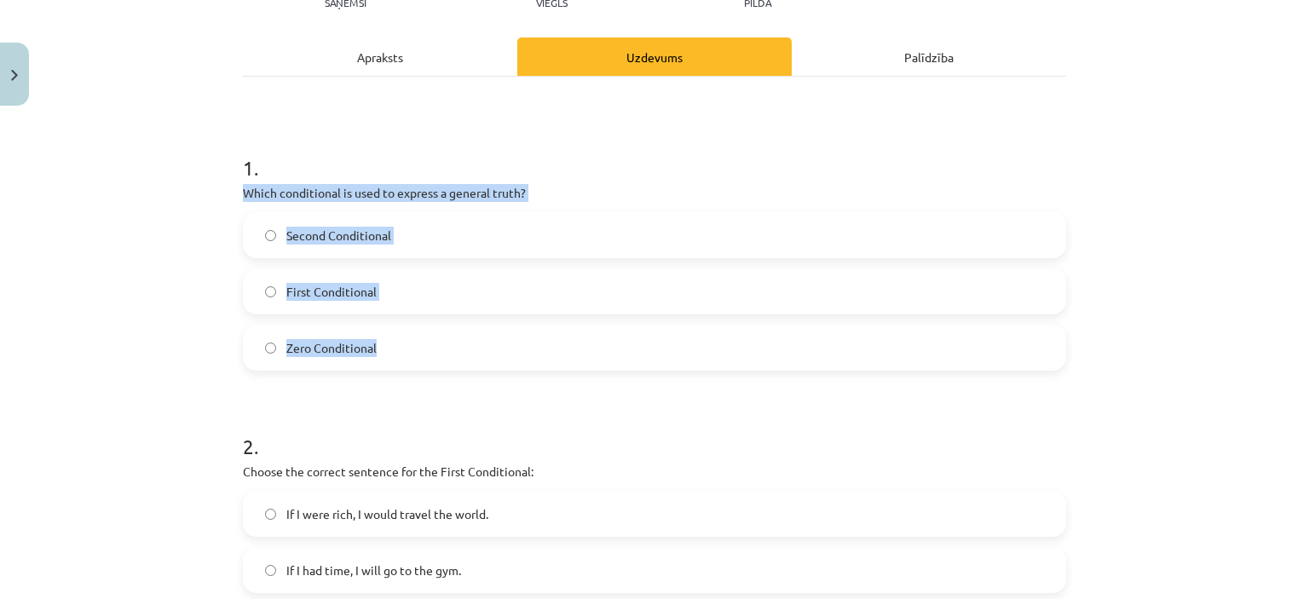
drag, startPoint x: 231, startPoint y: 187, endPoint x: 453, endPoint y: 356, distance: 279.7
click at [180, 298] on div "Mācību tēma: Angļu valoda i - 10.[PERSON_NAME] 1.ieskaites mācību materiāls #6 …" at bounding box center [654, 299] width 1309 height 599
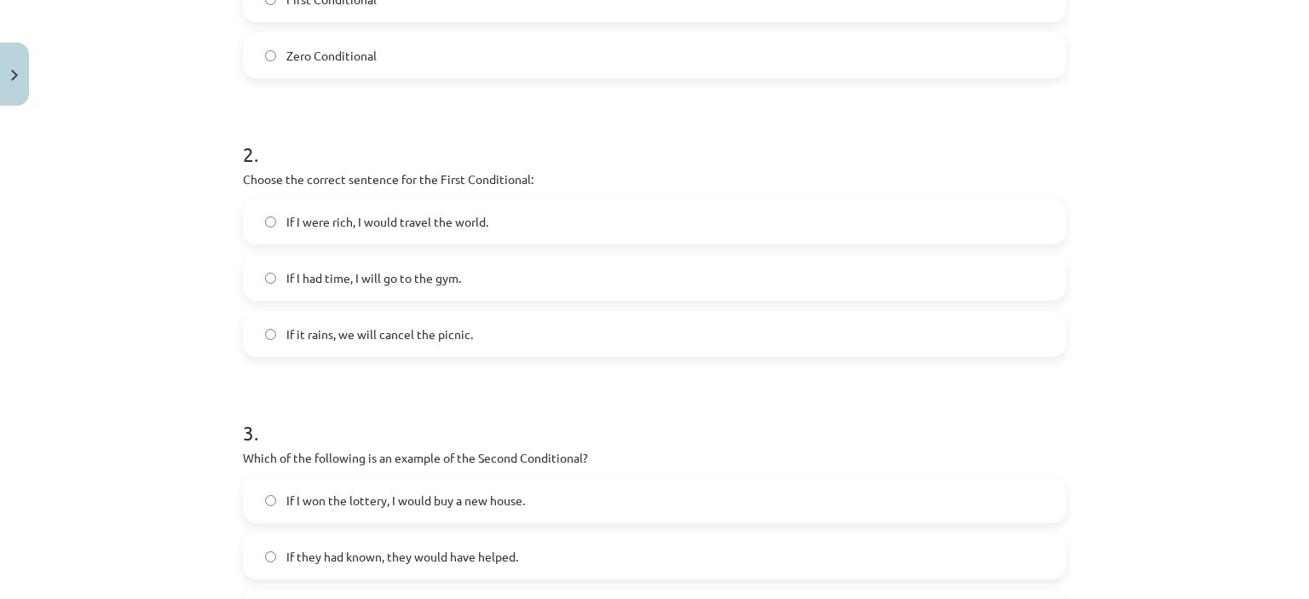
scroll to position [554, 0]
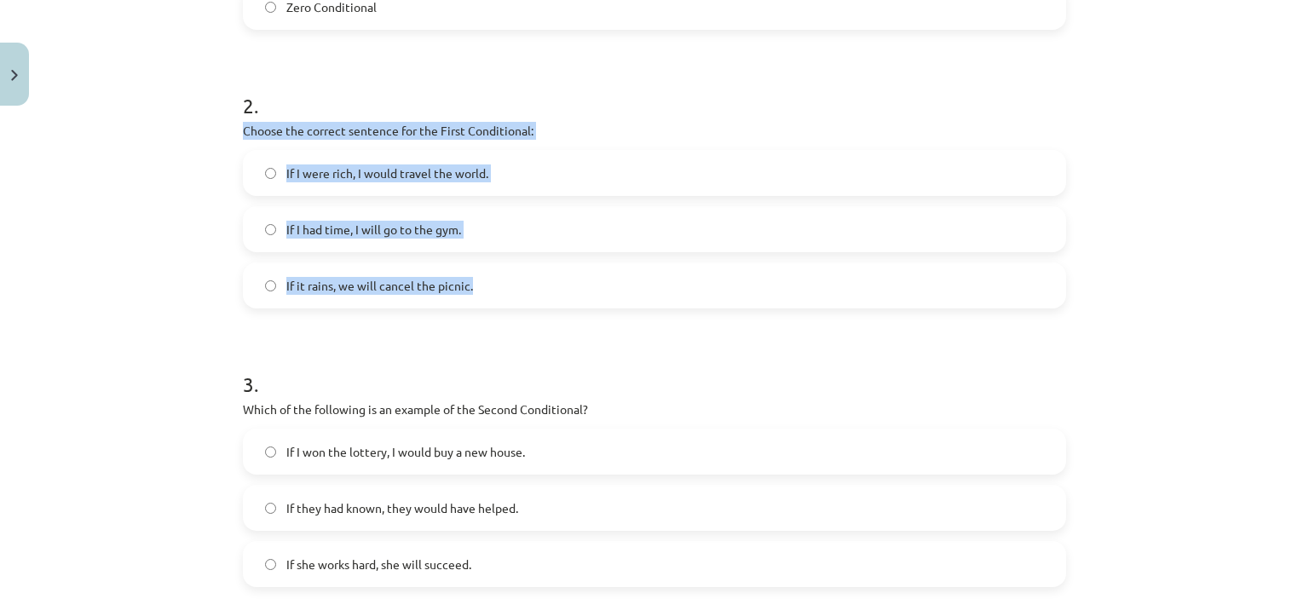
drag, startPoint x: 229, startPoint y: 131, endPoint x: 557, endPoint y: 277, distance: 359.0
click at [557, 277] on div "8 XP Saņemsi Viegls 263 pilda Apraksts Uzdevums Palīdzība 1 . Which conditional…" at bounding box center [655, 289] width 844 height 1461
click at [142, 205] on div "Mācību tēma: Angļu valoda i - 10.[PERSON_NAME] 1.ieskaites mācību materiāls #6 …" at bounding box center [654, 299] width 1309 height 599
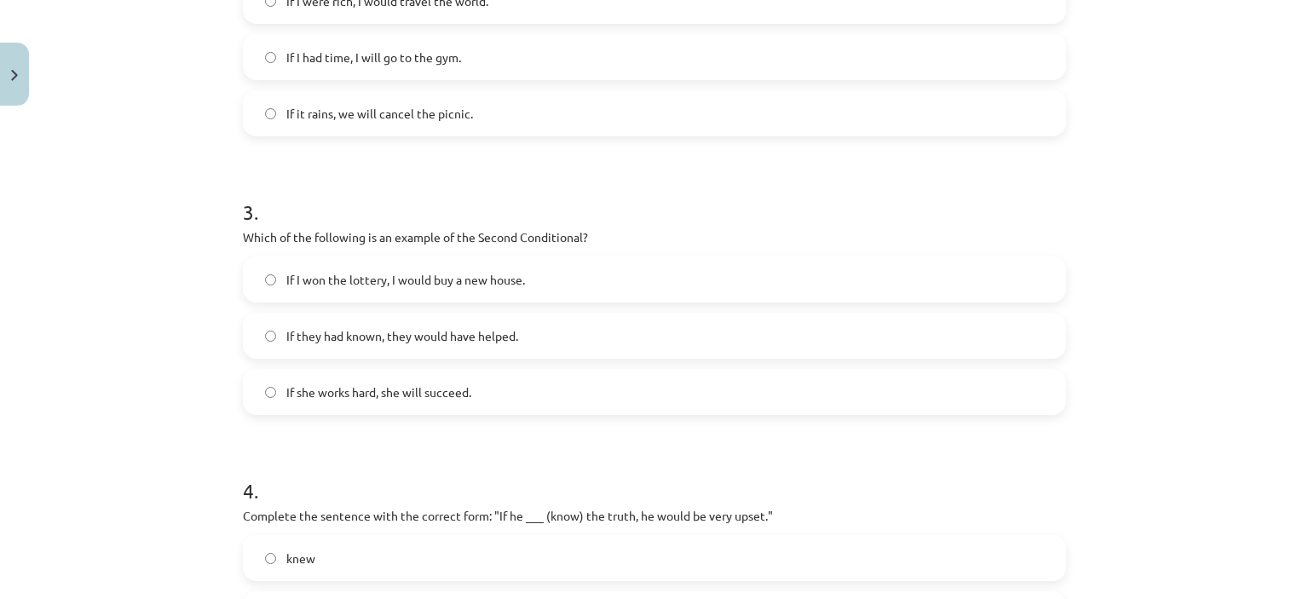
scroll to position [809, 0]
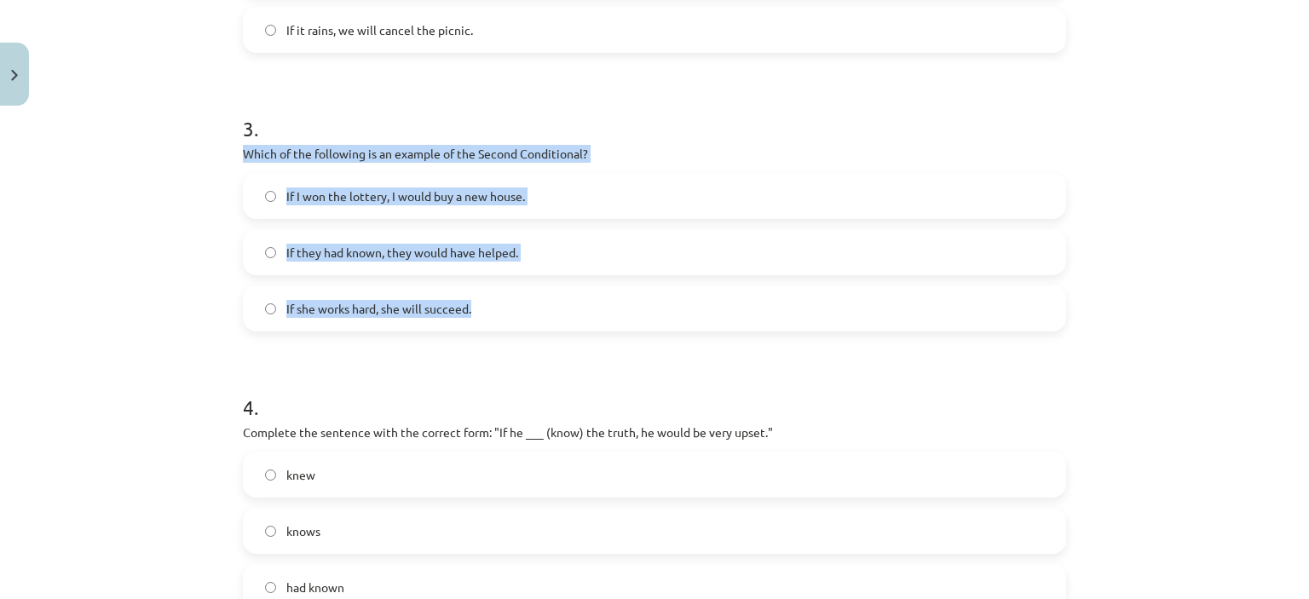
drag, startPoint x: 230, startPoint y: 149, endPoint x: 569, endPoint y: 309, distance: 375.1
click at [569, 309] on div "8 XP Saņemsi Viegls 263 pilda Apraksts Uzdevums Palīdzība 1 . Which conditional…" at bounding box center [655, 34] width 844 height 1461
click at [83, 256] on div "Mācību tēma: Angļu valoda i - 10.[PERSON_NAME] 1.ieskaites mācību materiāls #6 …" at bounding box center [654, 299] width 1309 height 599
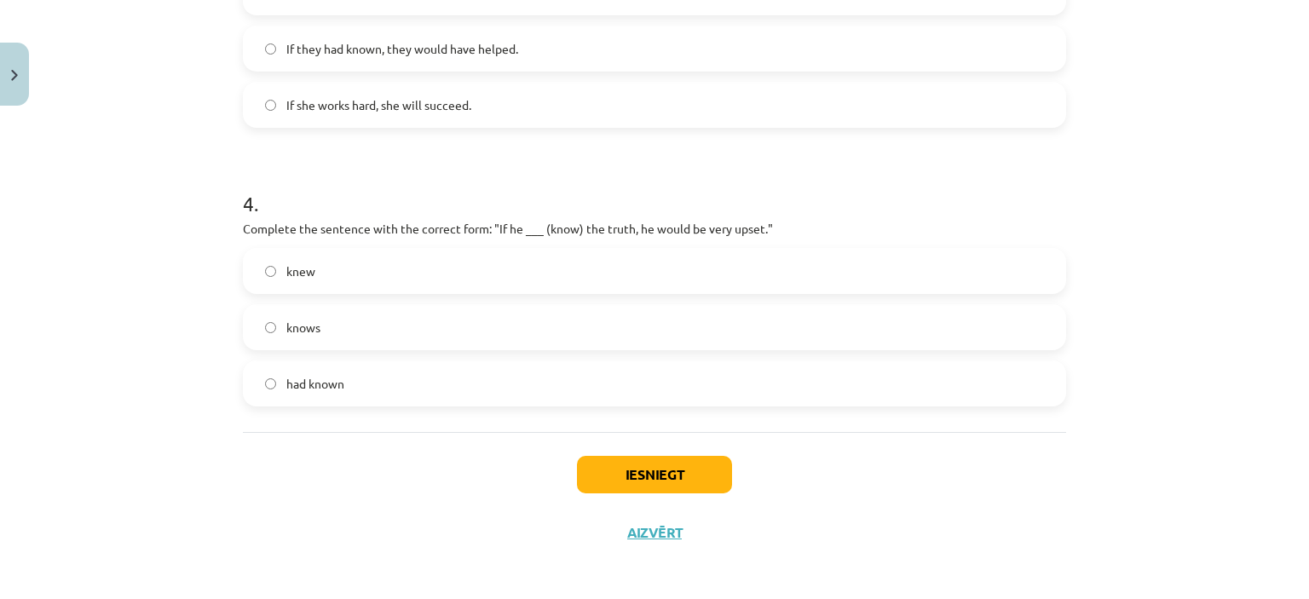
scroll to position [1017, 0]
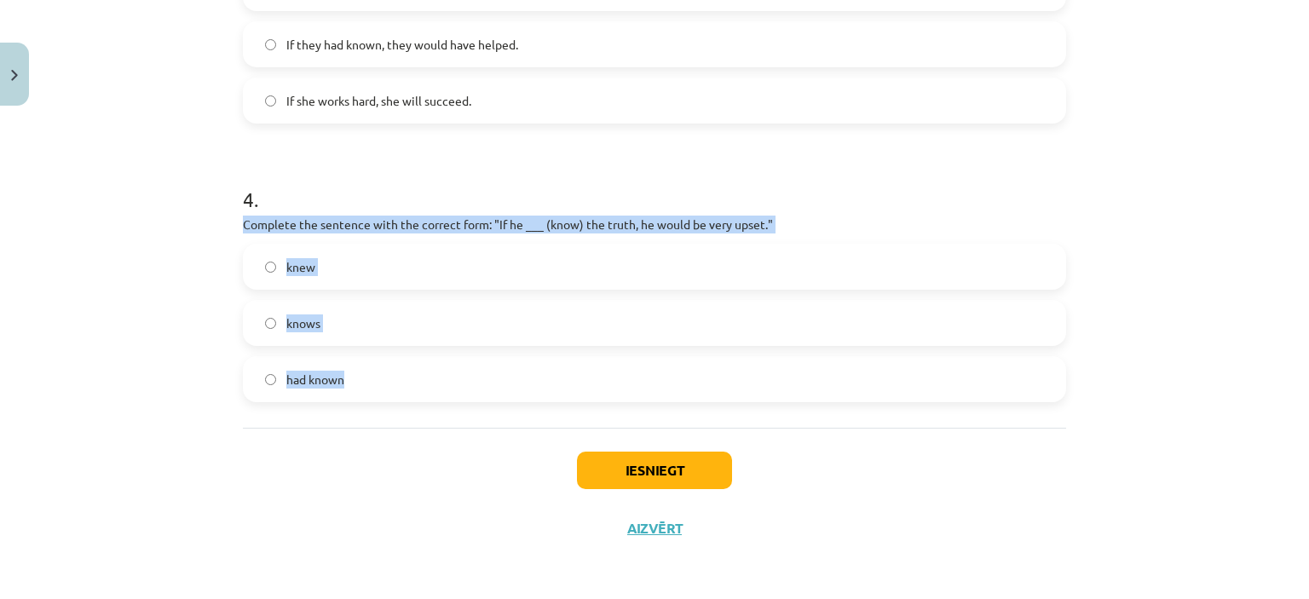
drag, startPoint x: 235, startPoint y: 222, endPoint x: 641, endPoint y: 365, distance: 430.1
click at [641, 365] on div "4 . Complete the sentence with the correct form: "If he ___ (know) the truth, h…" at bounding box center [654, 280] width 823 height 245
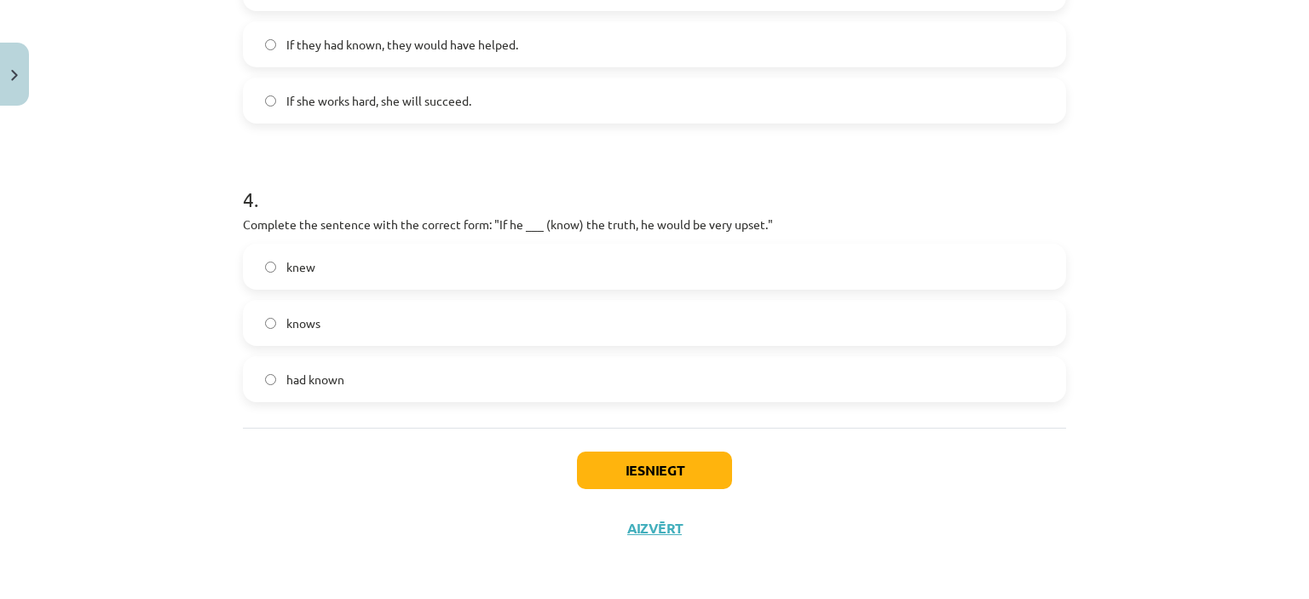
click at [361, 166] on h1 "4 ." at bounding box center [654, 184] width 823 height 53
click at [625, 466] on button "Iesniegt" at bounding box center [654, 470] width 155 height 37
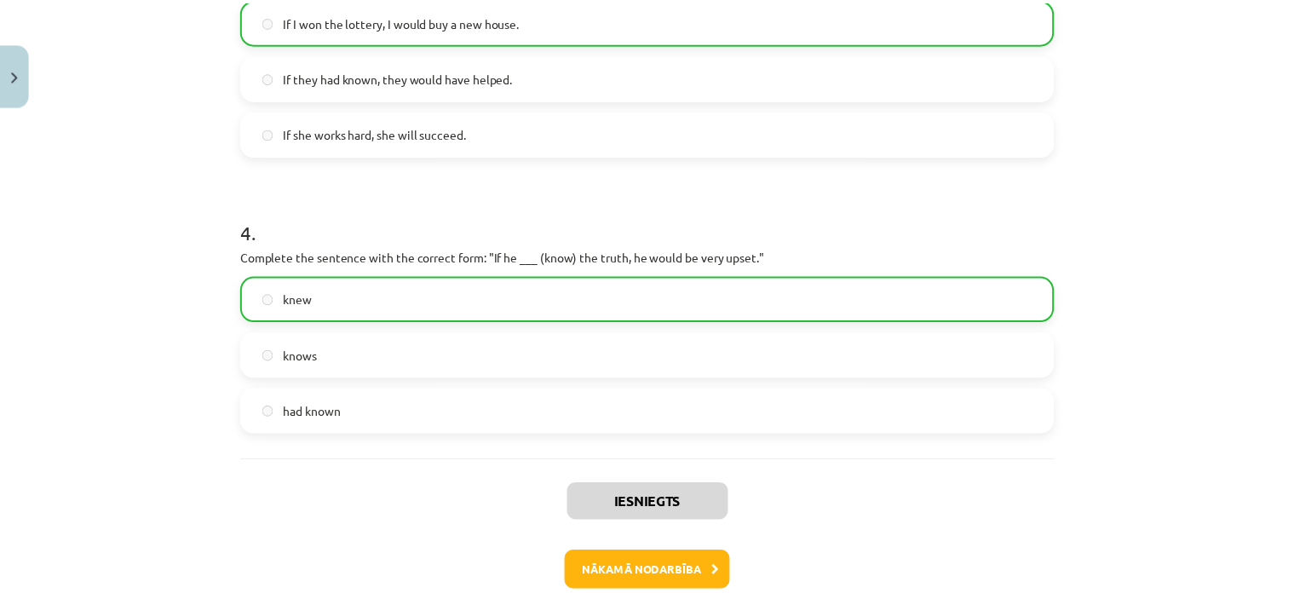
scroll to position [1071, 0]
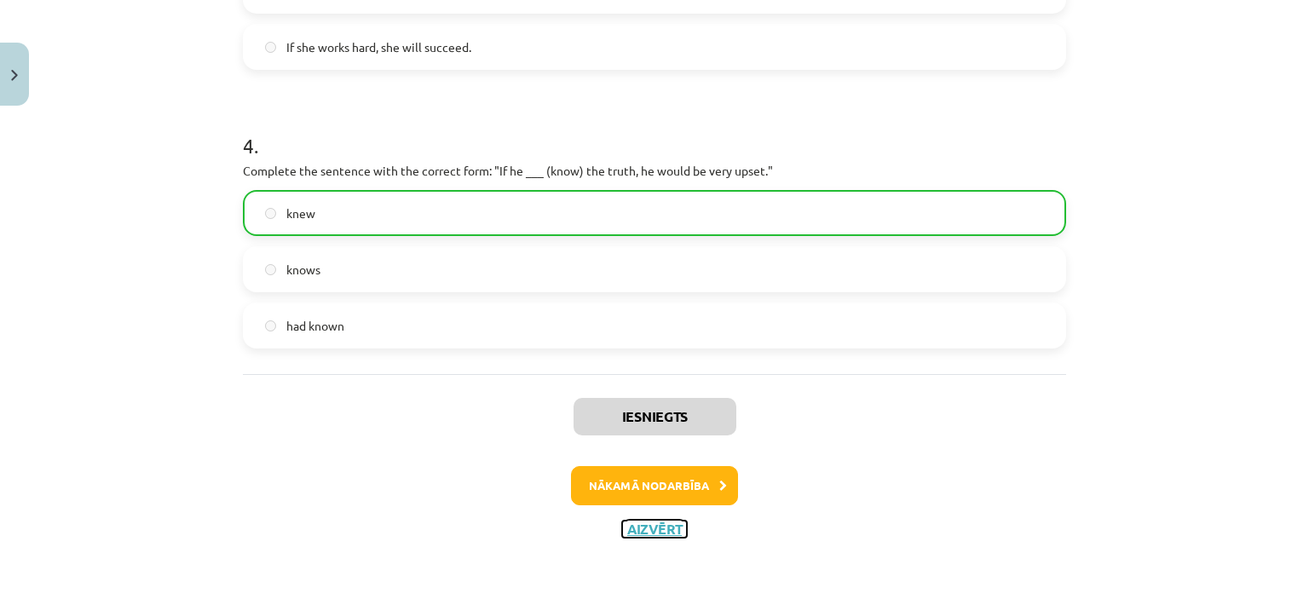
click at [647, 524] on button "Aizvērt" at bounding box center [654, 529] width 65 height 17
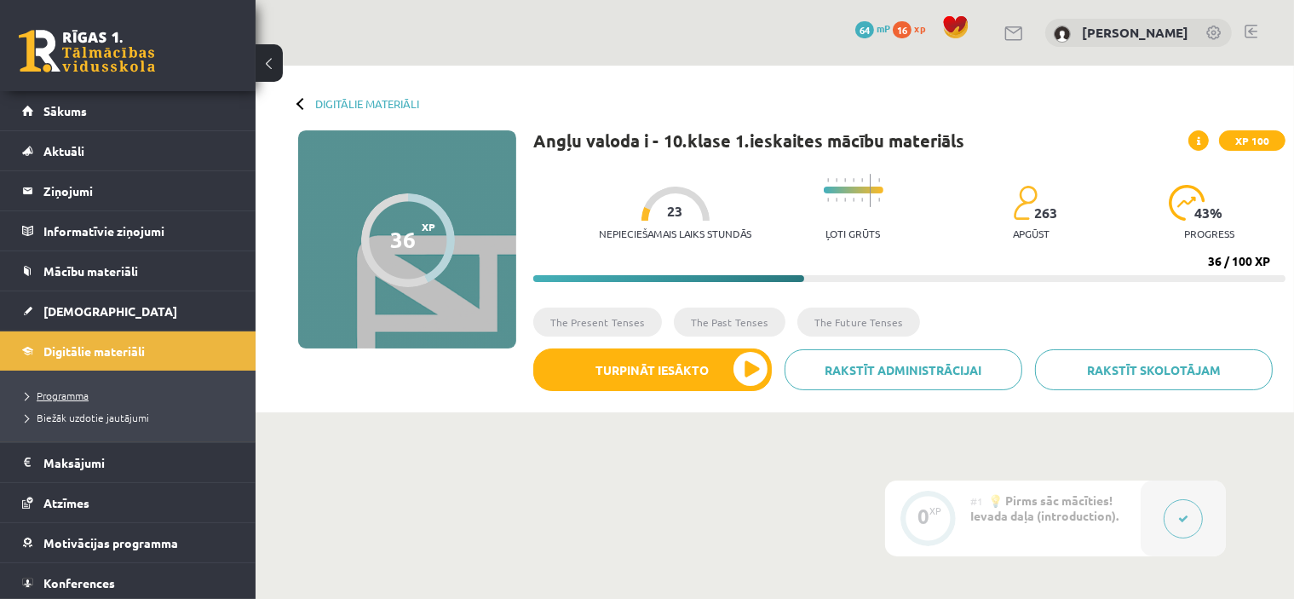
click at [84, 392] on span "Programma" at bounding box center [57, 396] width 63 height 14
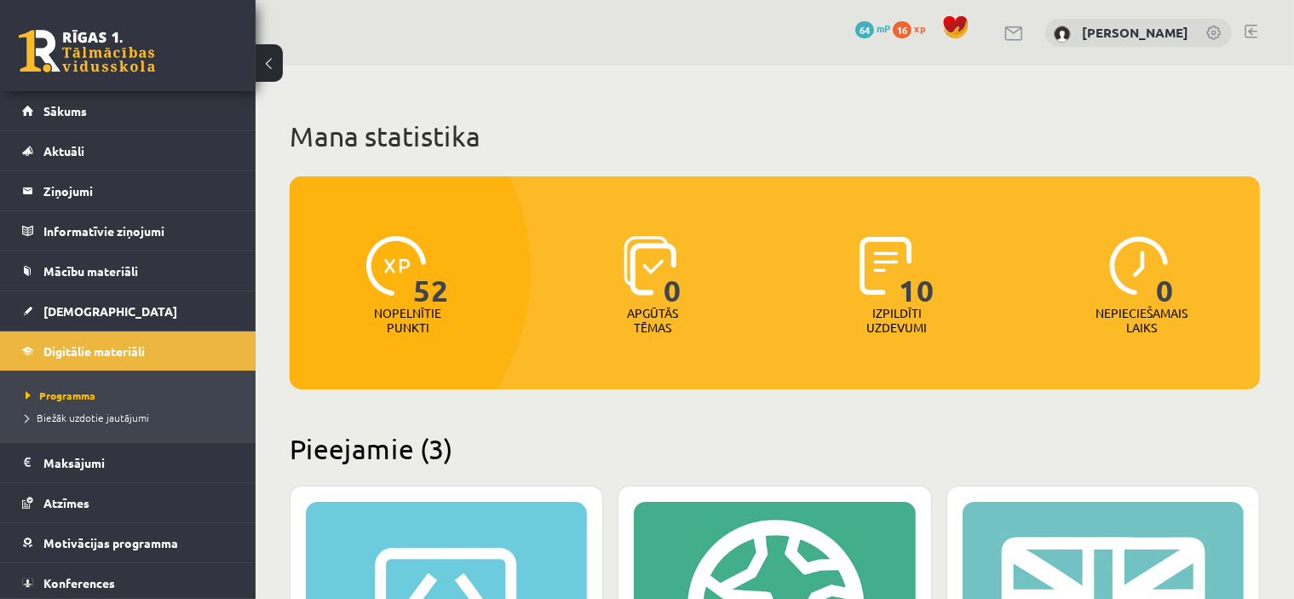
click at [1252, 30] on link at bounding box center [1251, 32] width 13 height 14
